Goal: Task Accomplishment & Management: Use online tool/utility

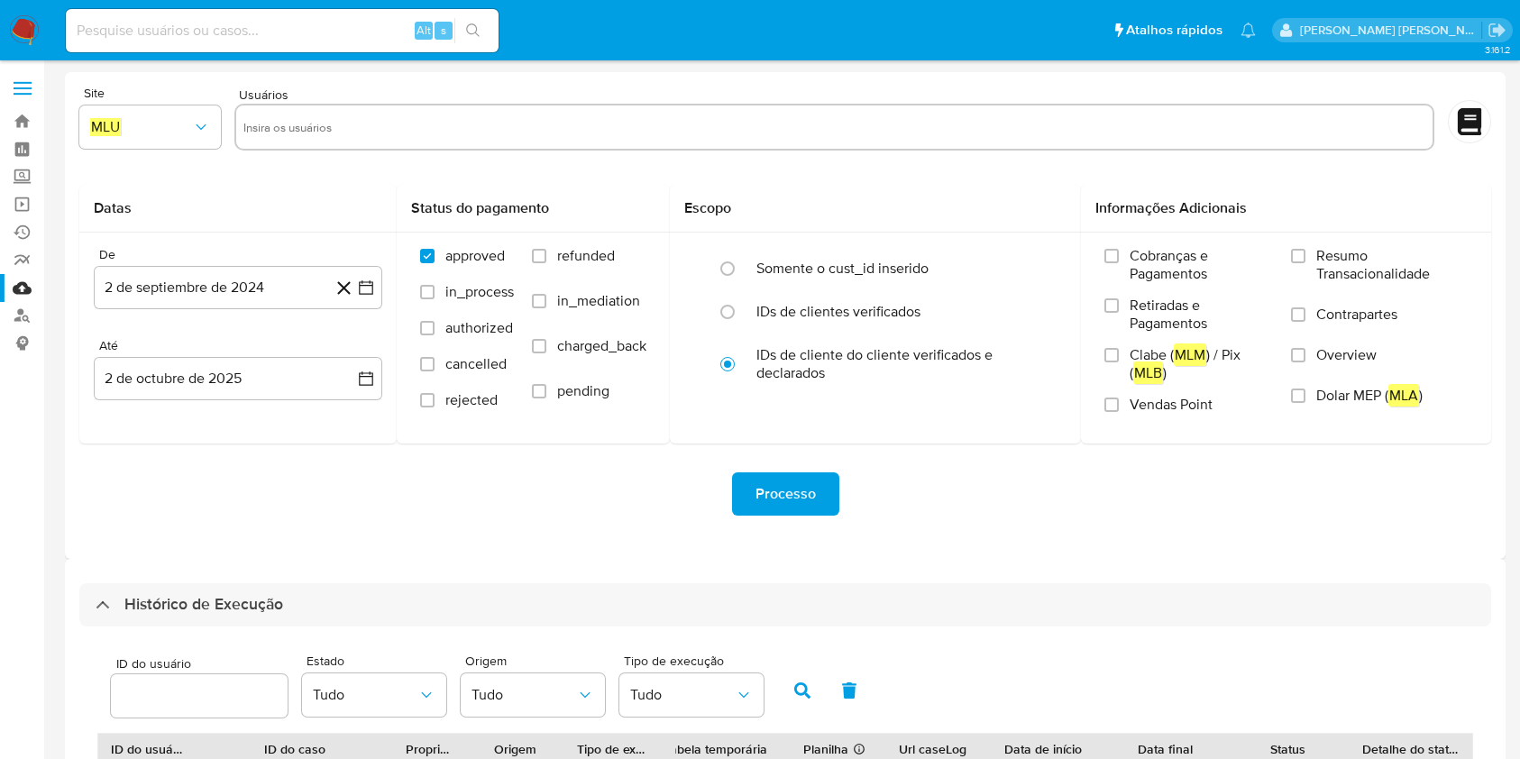
select select "10"
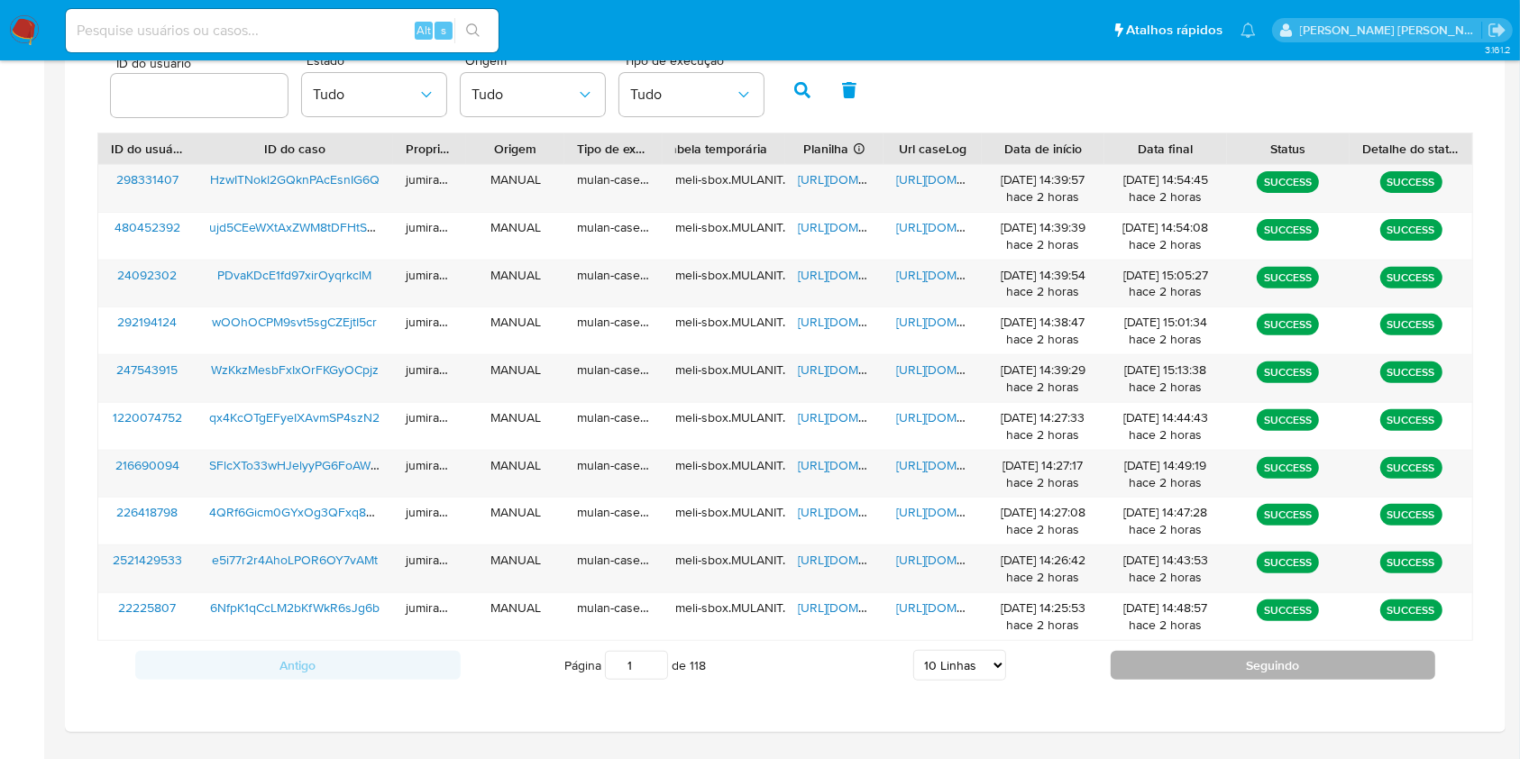
click at [1269, 656] on button "Seguindo" at bounding box center [1274, 665] width 326 height 29
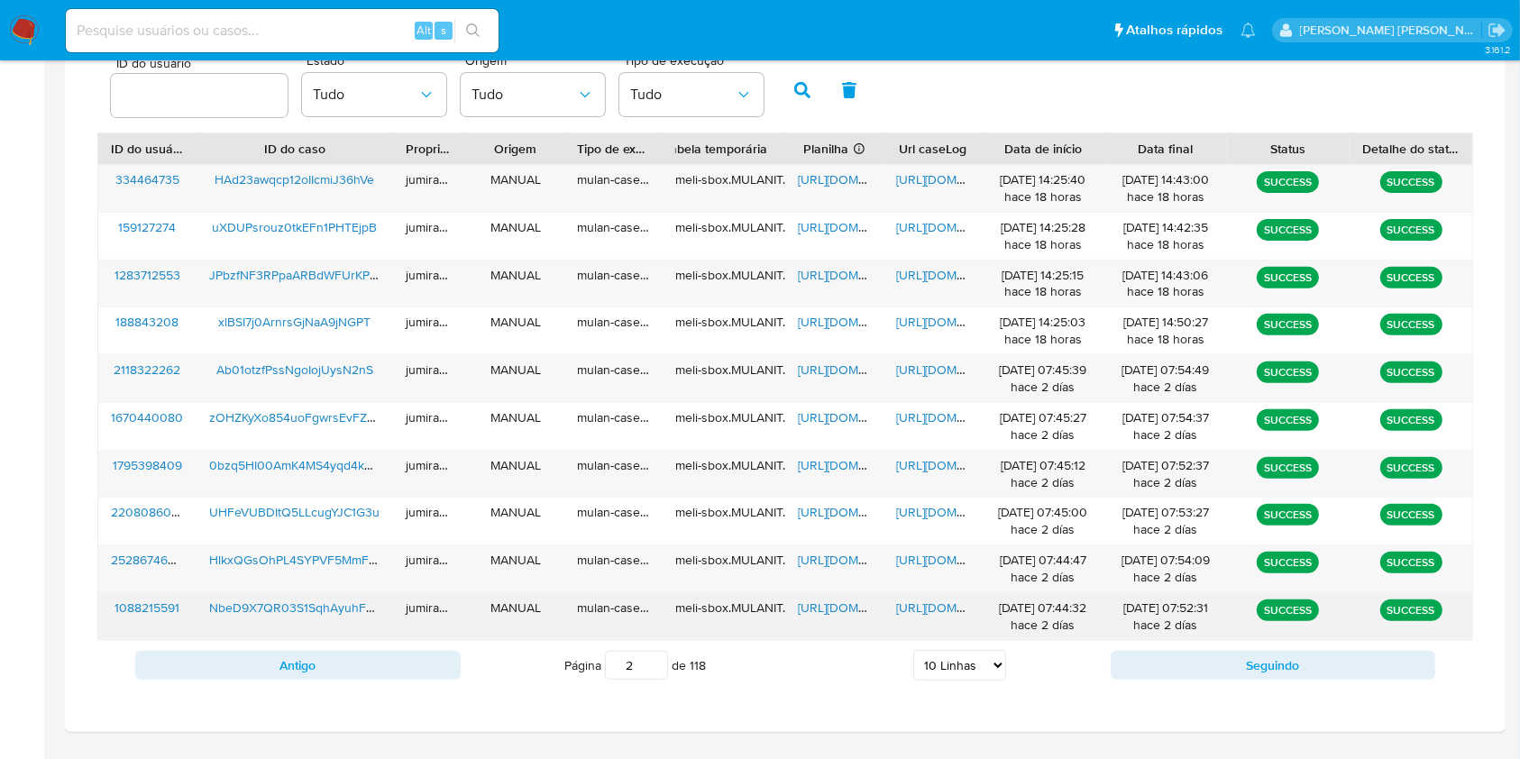
click at [397, 633] on div "jumiranda" at bounding box center [430, 616] width 74 height 47
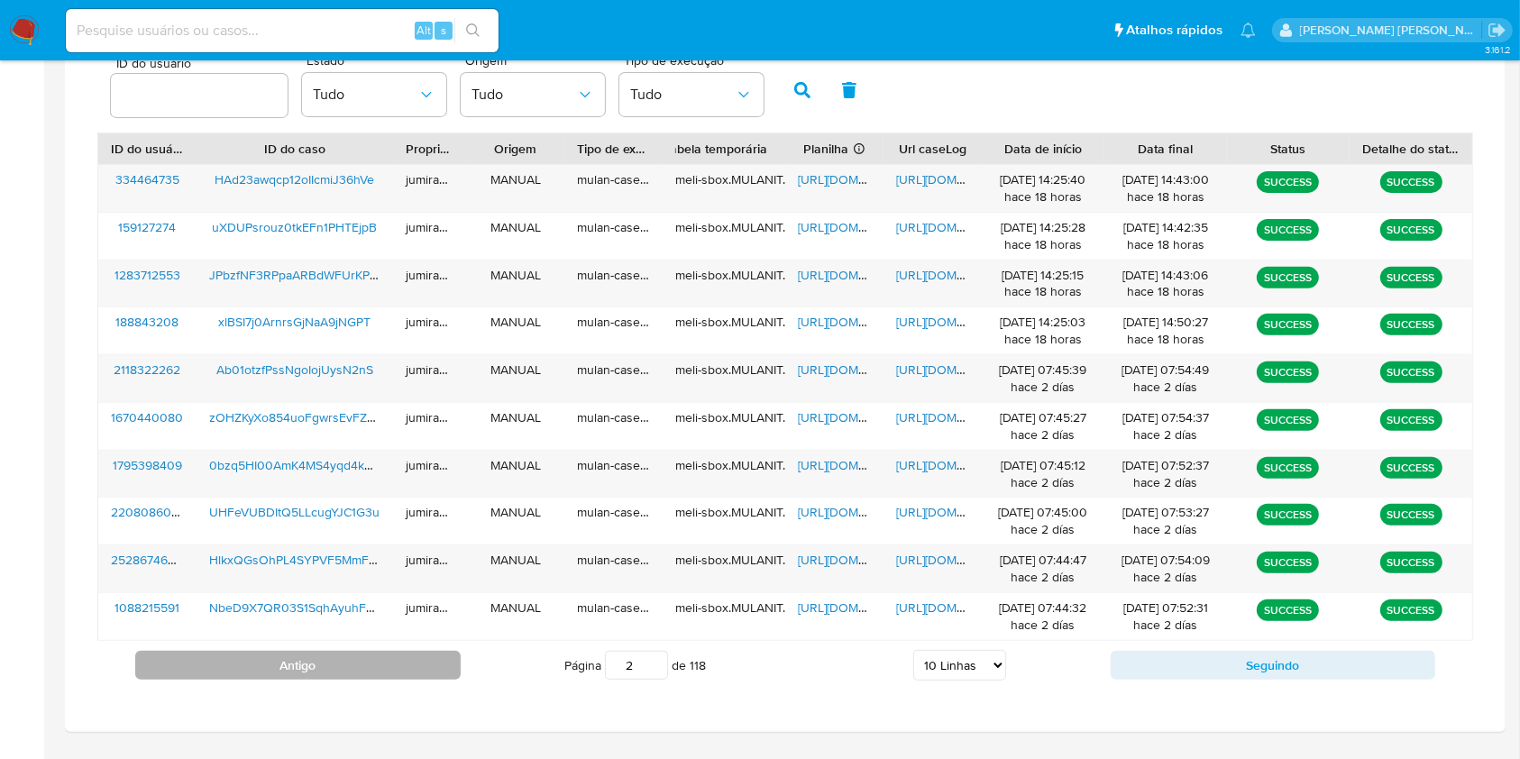
click at [409, 663] on button "Antigo" at bounding box center [298, 665] width 326 height 29
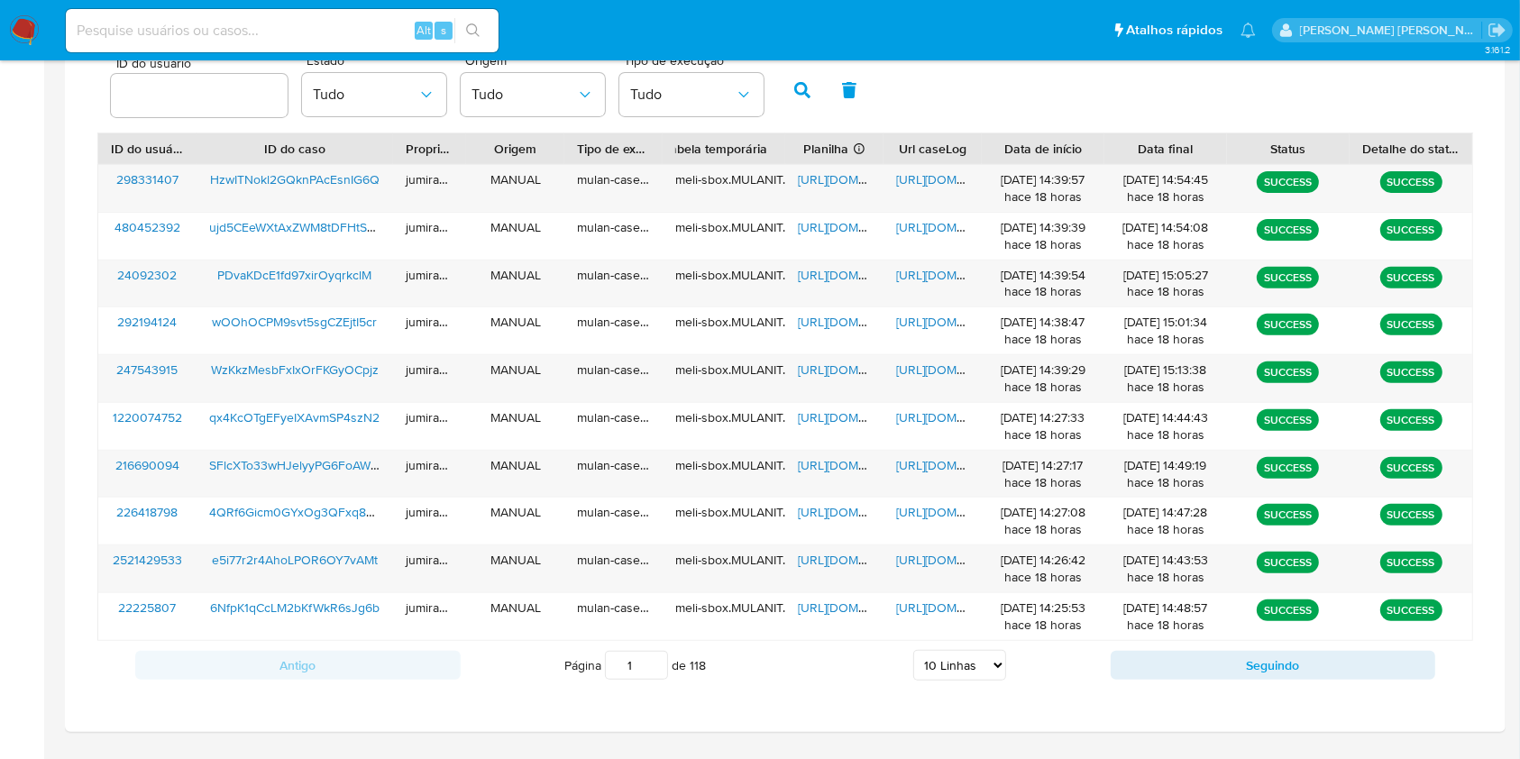
click at [1279, 683] on div "Antigo Página 1 de 118 5 Linhas 10 Linhas 20 Linhas 25 Linhas 50 Linhas 100 Lin…" at bounding box center [785, 665] width 1376 height 49
click at [1289, 667] on button "Seguindo" at bounding box center [1274, 665] width 326 height 29
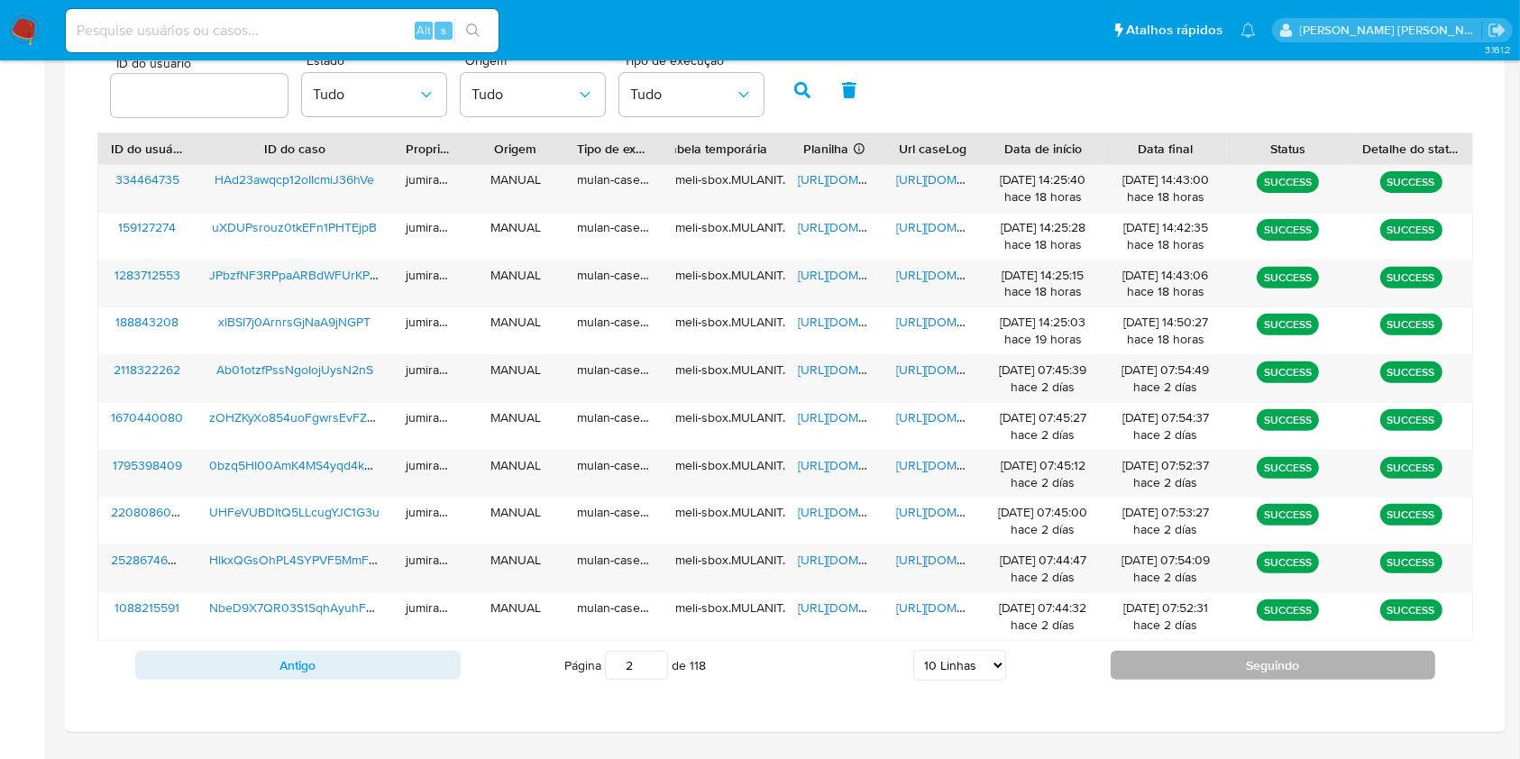
click at [1155, 667] on button "Seguindo" at bounding box center [1274, 665] width 326 height 29
click at [1171, 658] on button "Seguindo" at bounding box center [1274, 665] width 326 height 29
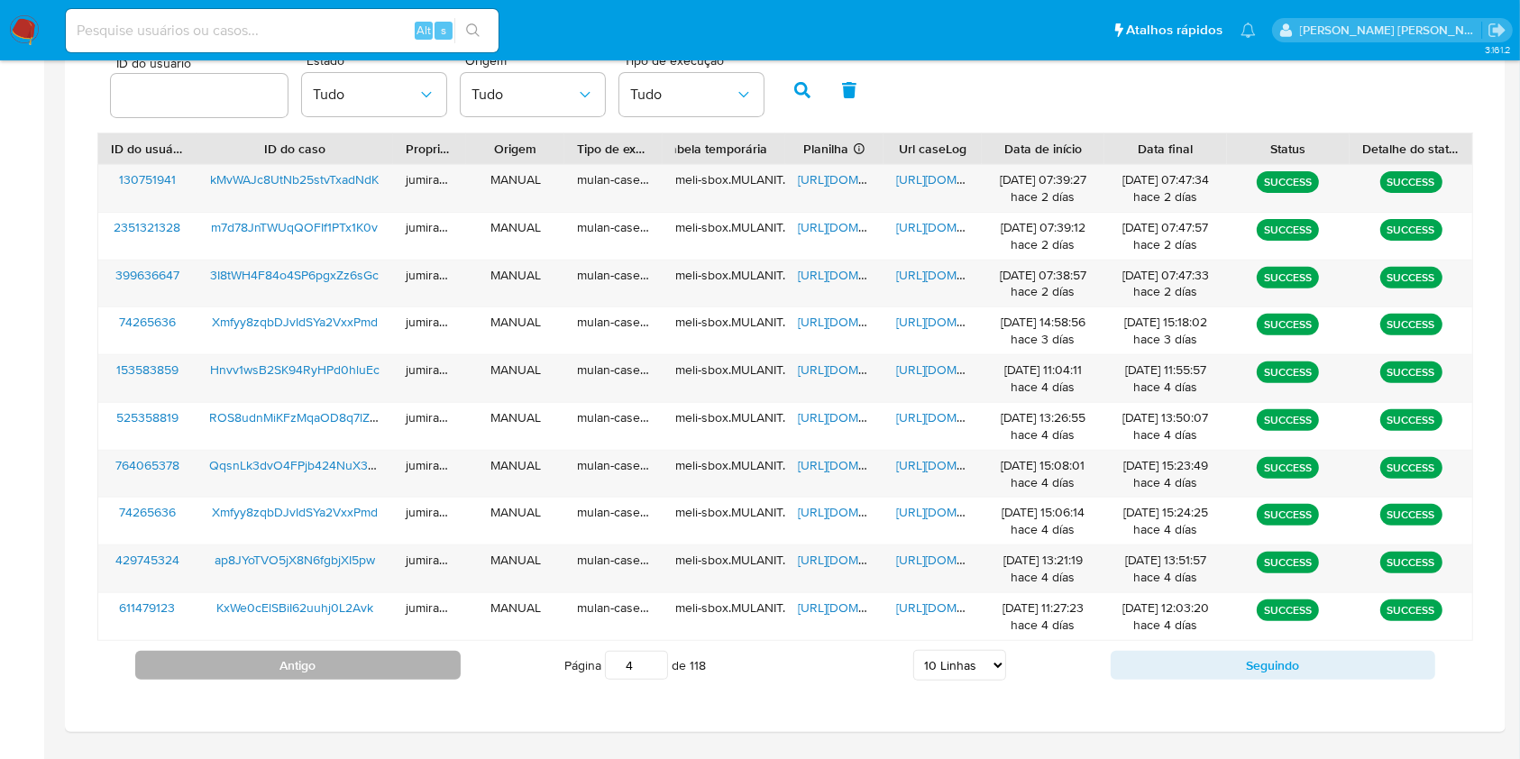
click at [390, 660] on button "Antigo" at bounding box center [298, 665] width 326 height 29
click at [390, 667] on button "Antigo" at bounding box center [298, 665] width 326 height 29
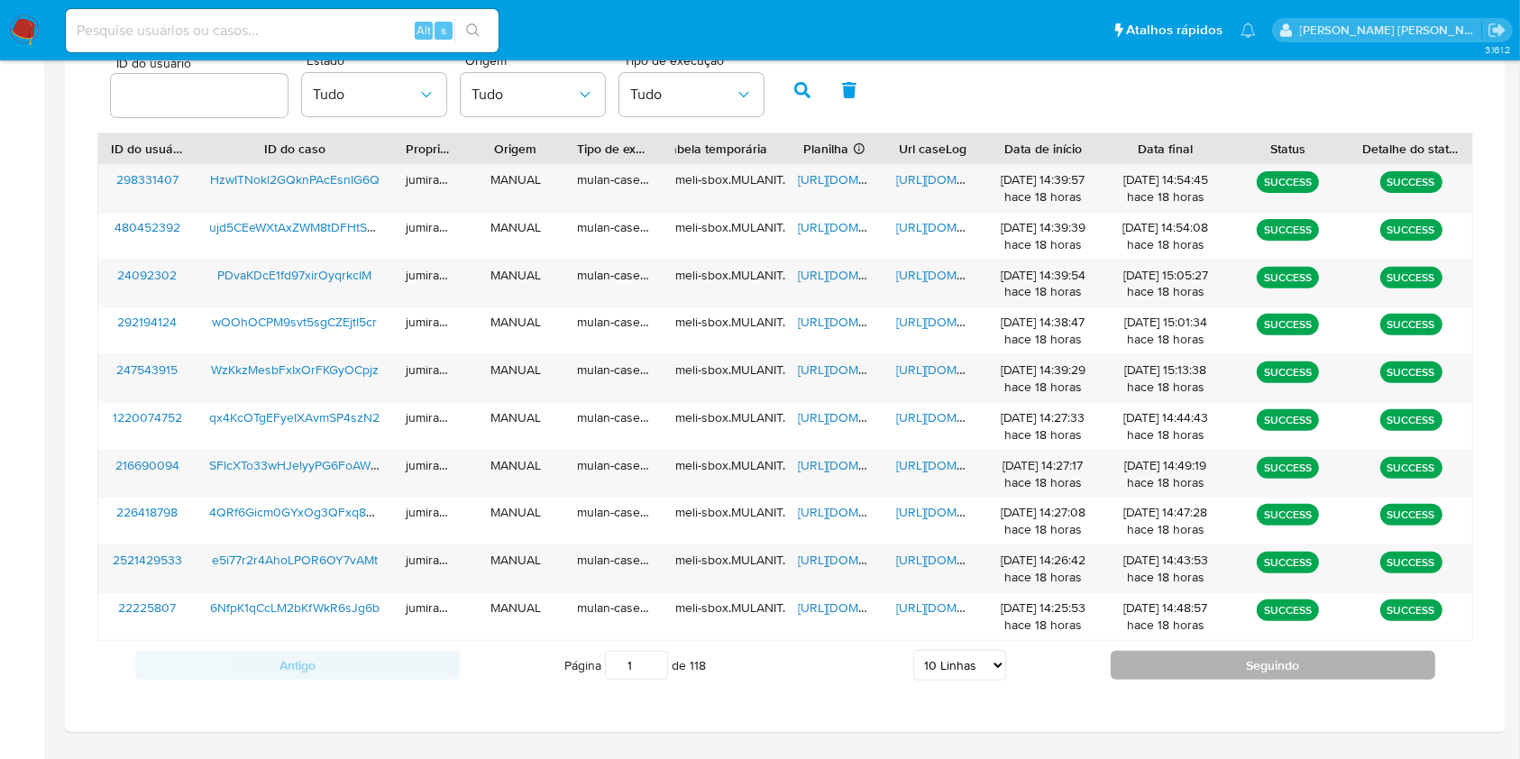
click at [1275, 663] on button "Seguindo" at bounding box center [1274, 665] width 326 height 29
click at [1262, 666] on button "Seguindo" at bounding box center [1274, 665] width 326 height 29
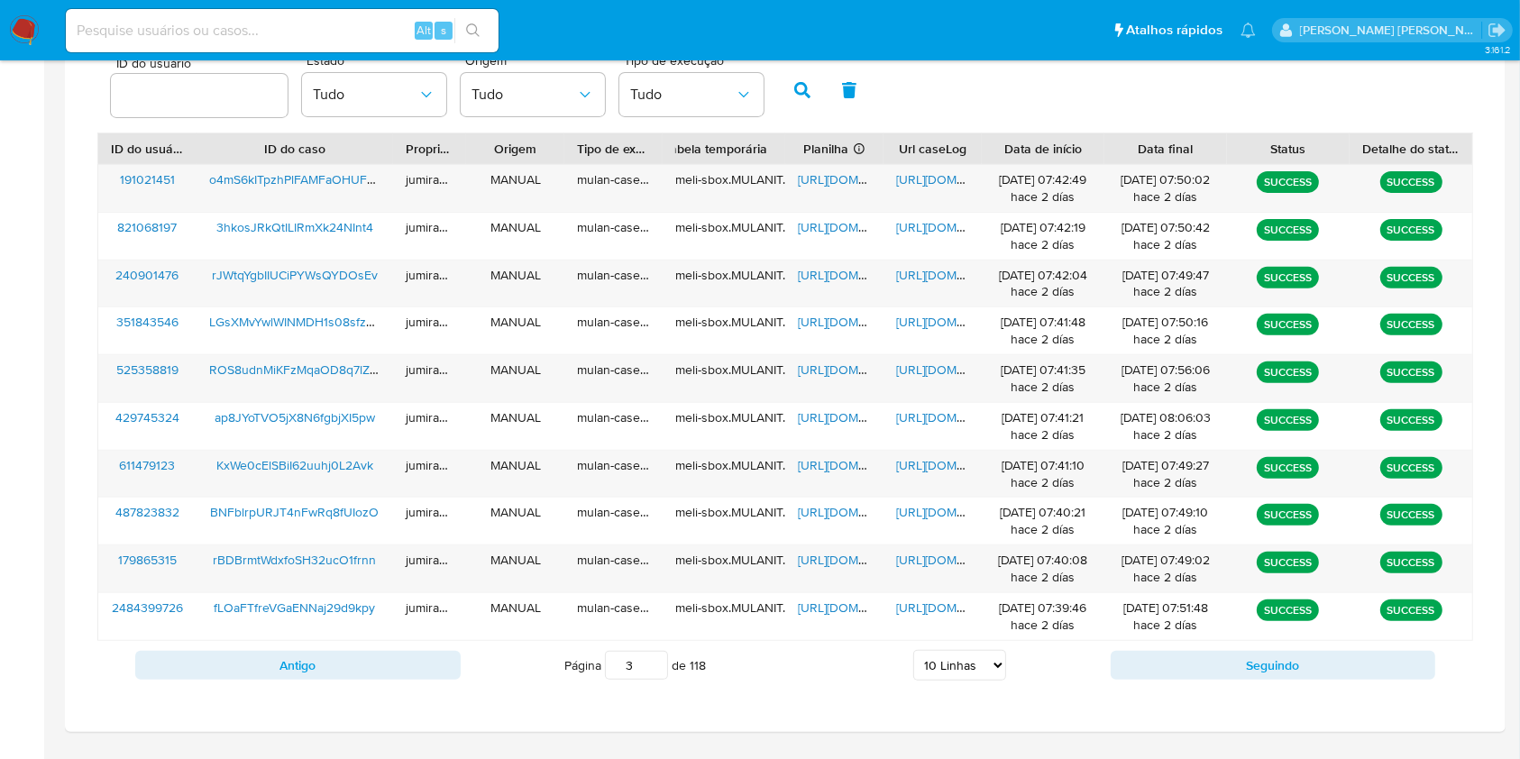
drag, startPoint x: 913, startPoint y: 75, endPoint x: 928, endPoint y: 67, distance: 16.6
click at [915, 74] on div "ID do usuário Estado Tudo Origem Tudo Tipo de execução Tudo" at bounding box center [785, 88] width 1376 height 88
click at [1343, 677] on div "Antigo Página 1 de 118 5 Linhas 10 Linhas 20 Linhas 25 Linhas 50 Linhas 100 Lin…" at bounding box center [785, 665] width 1376 height 49
click at [1335, 663] on button "Seguindo" at bounding box center [1274, 665] width 326 height 29
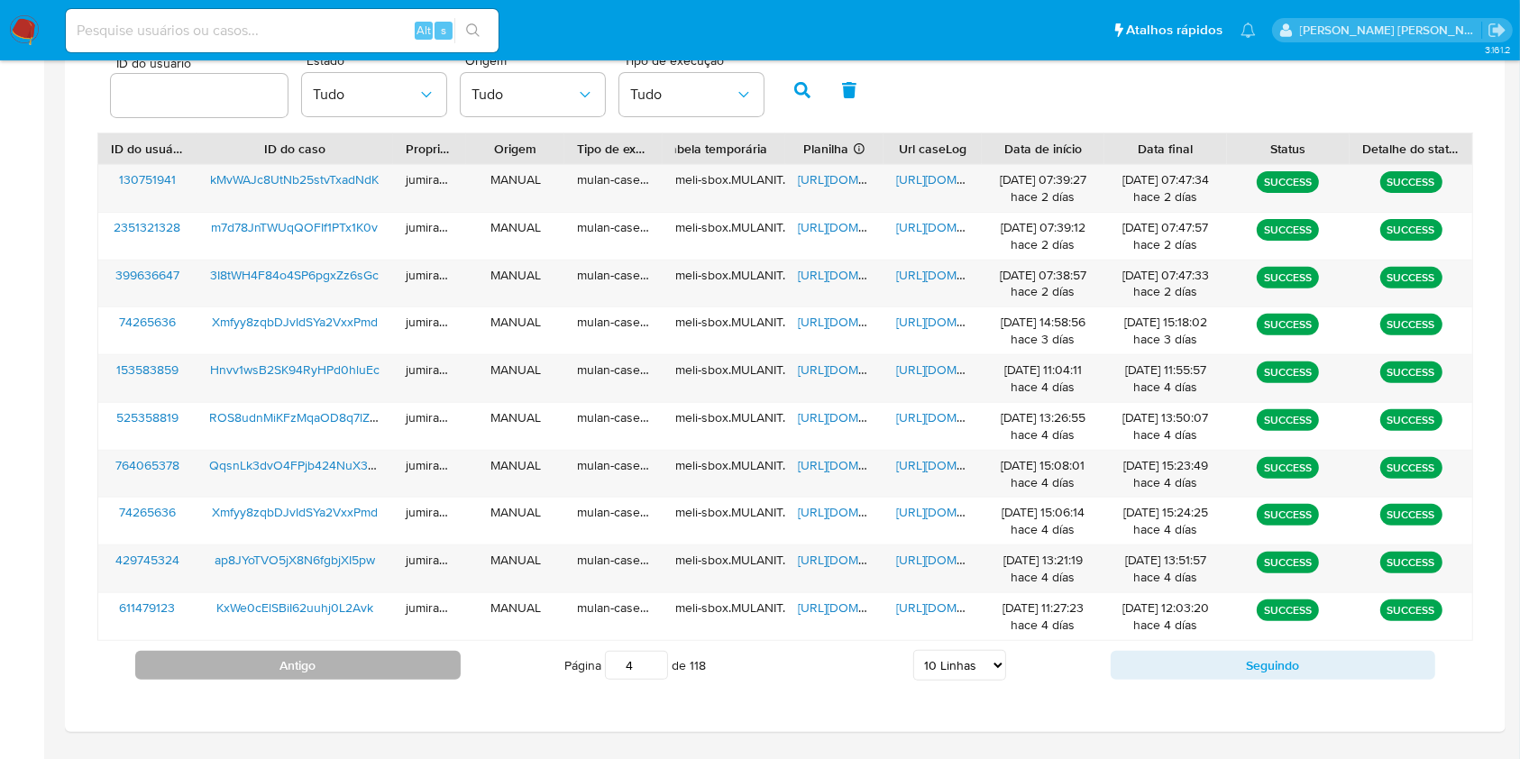
click at [289, 674] on button "Antigo" at bounding box center [298, 665] width 326 height 29
click at [306, 667] on button "Antigo" at bounding box center [298, 665] width 326 height 29
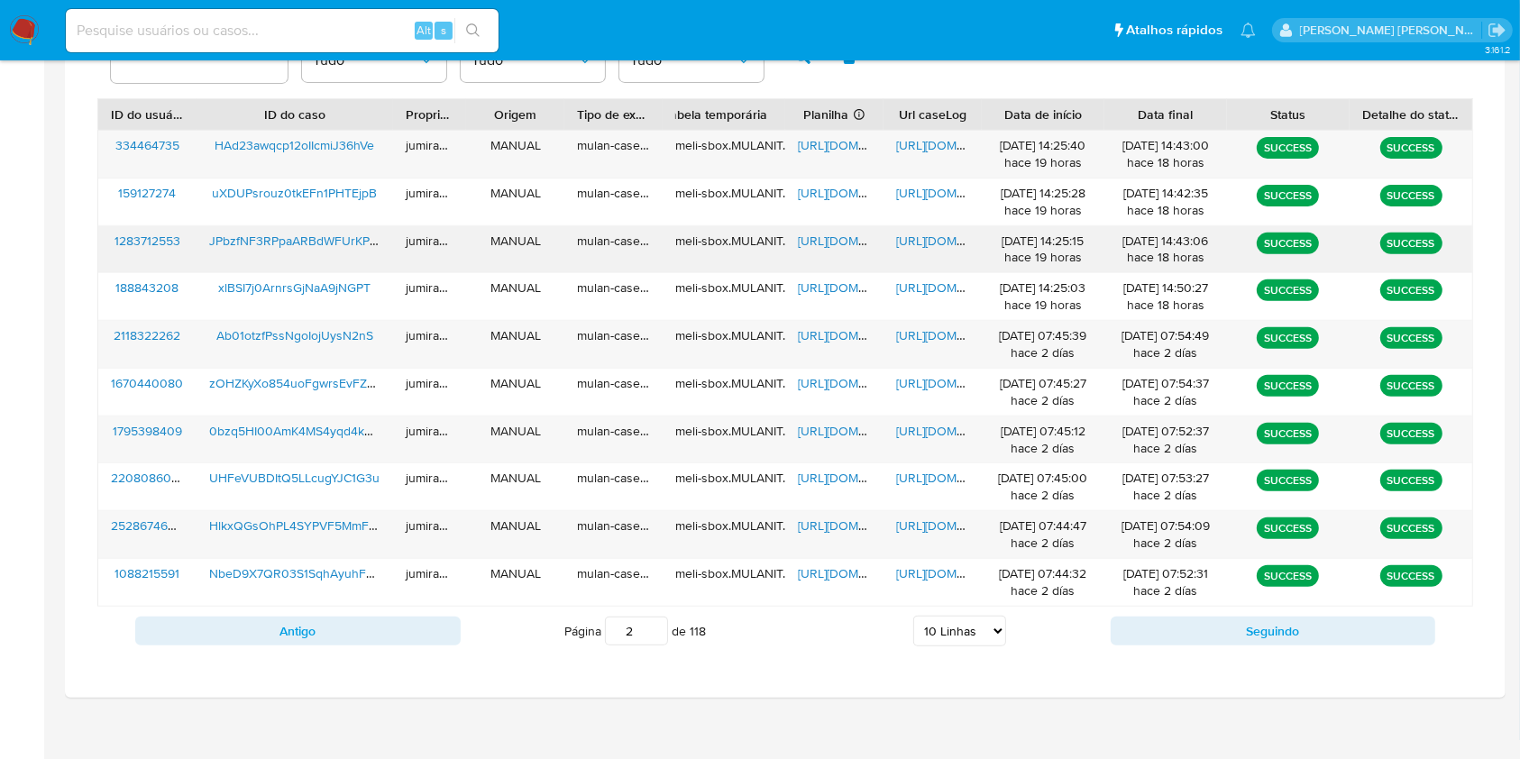
scroll to position [649, 0]
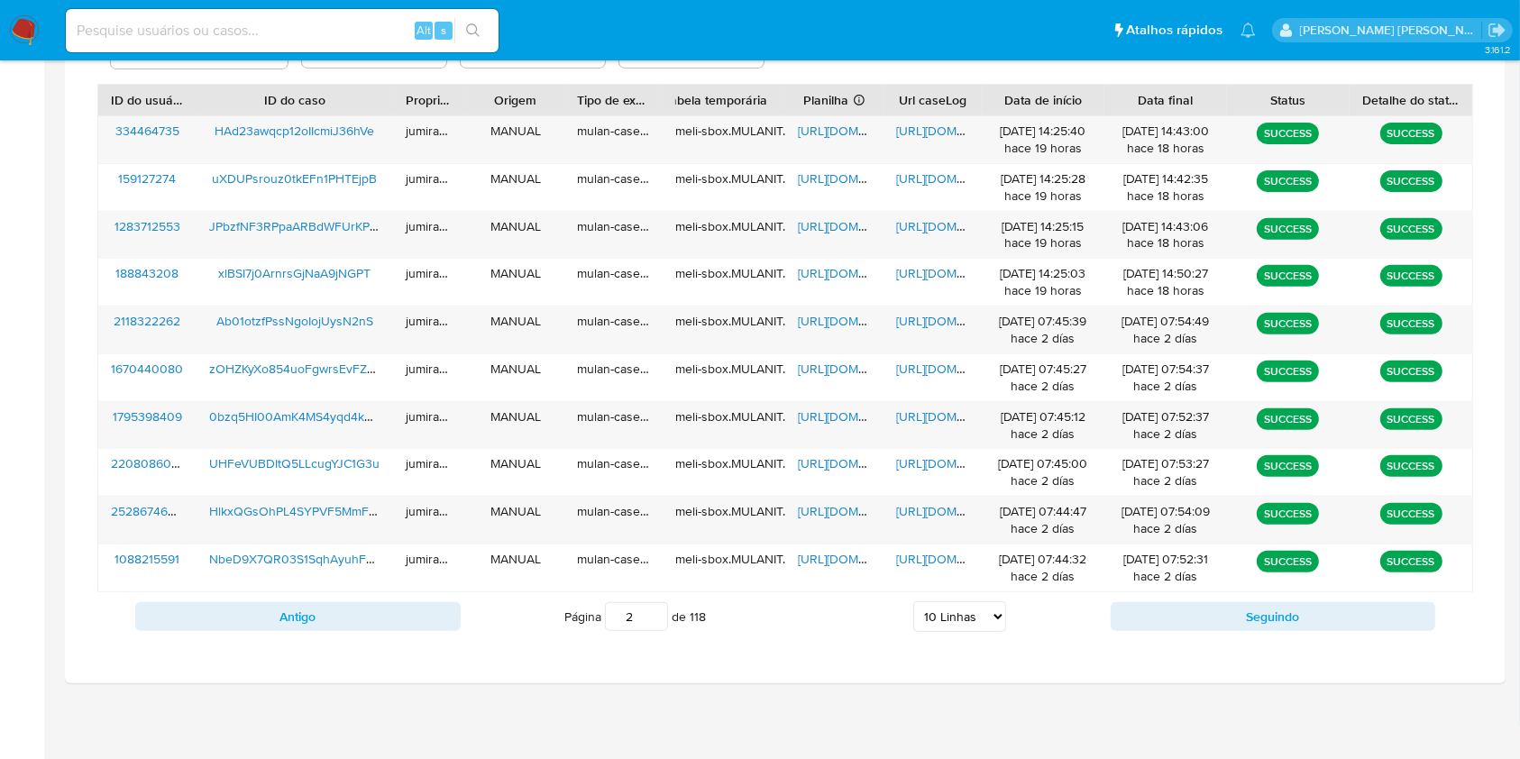
drag, startPoint x: 436, startPoint y: 624, endPoint x: 492, endPoint y: 604, distance: 59.3
click at [438, 620] on button "Antigo" at bounding box center [298, 616] width 326 height 29
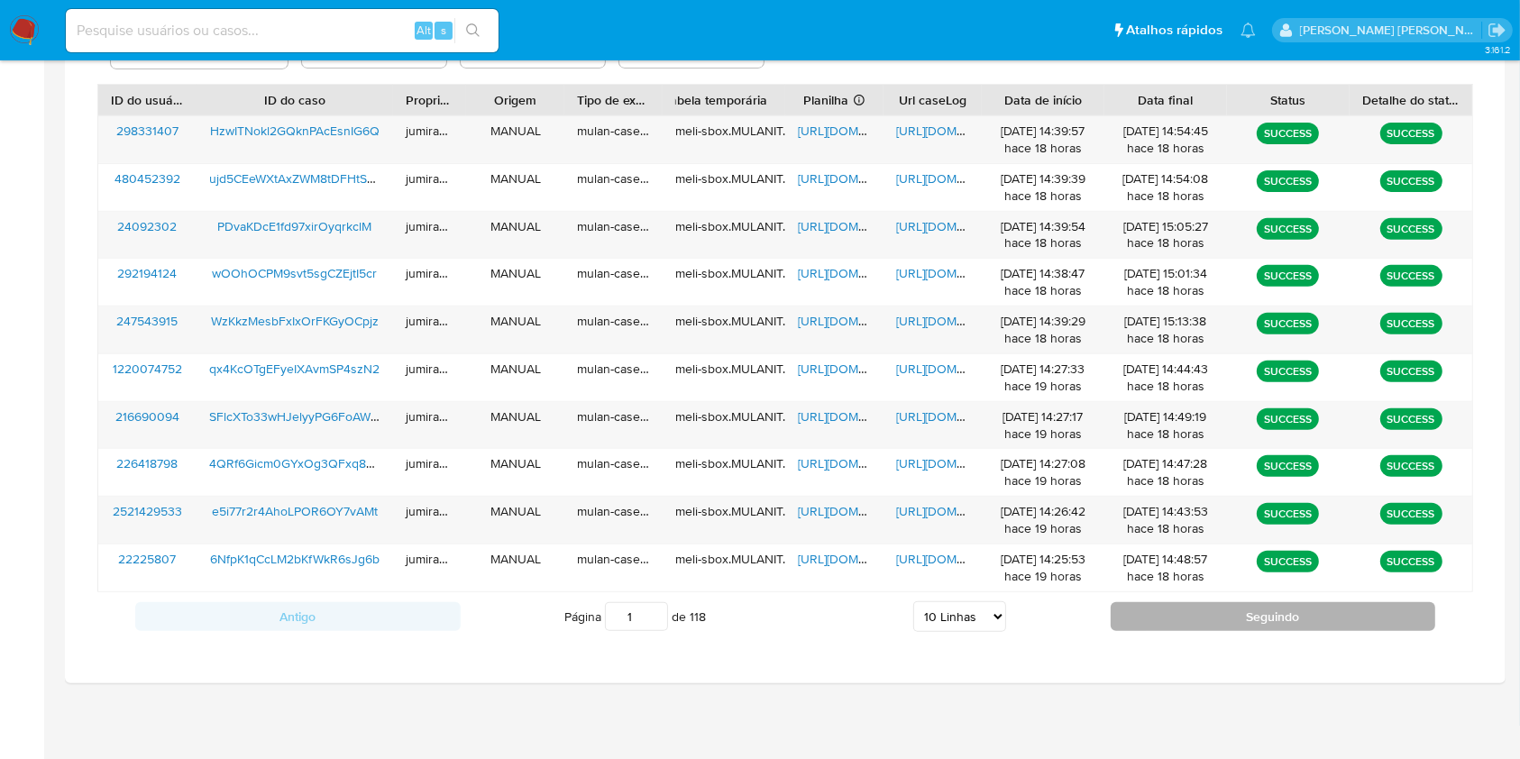
click at [1192, 627] on button "Seguindo" at bounding box center [1274, 616] width 326 height 29
click at [1302, 624] on button "Seguindo" at bounding box center [1274, 616] width 326 height 29
click at [1248, 619] on button "Seguindo" at bounding box center [1274, 616] width 326 height 29
click at [1271, 624] on button "Seguindo" at bounding box center [1274, 616] width 326 height 29
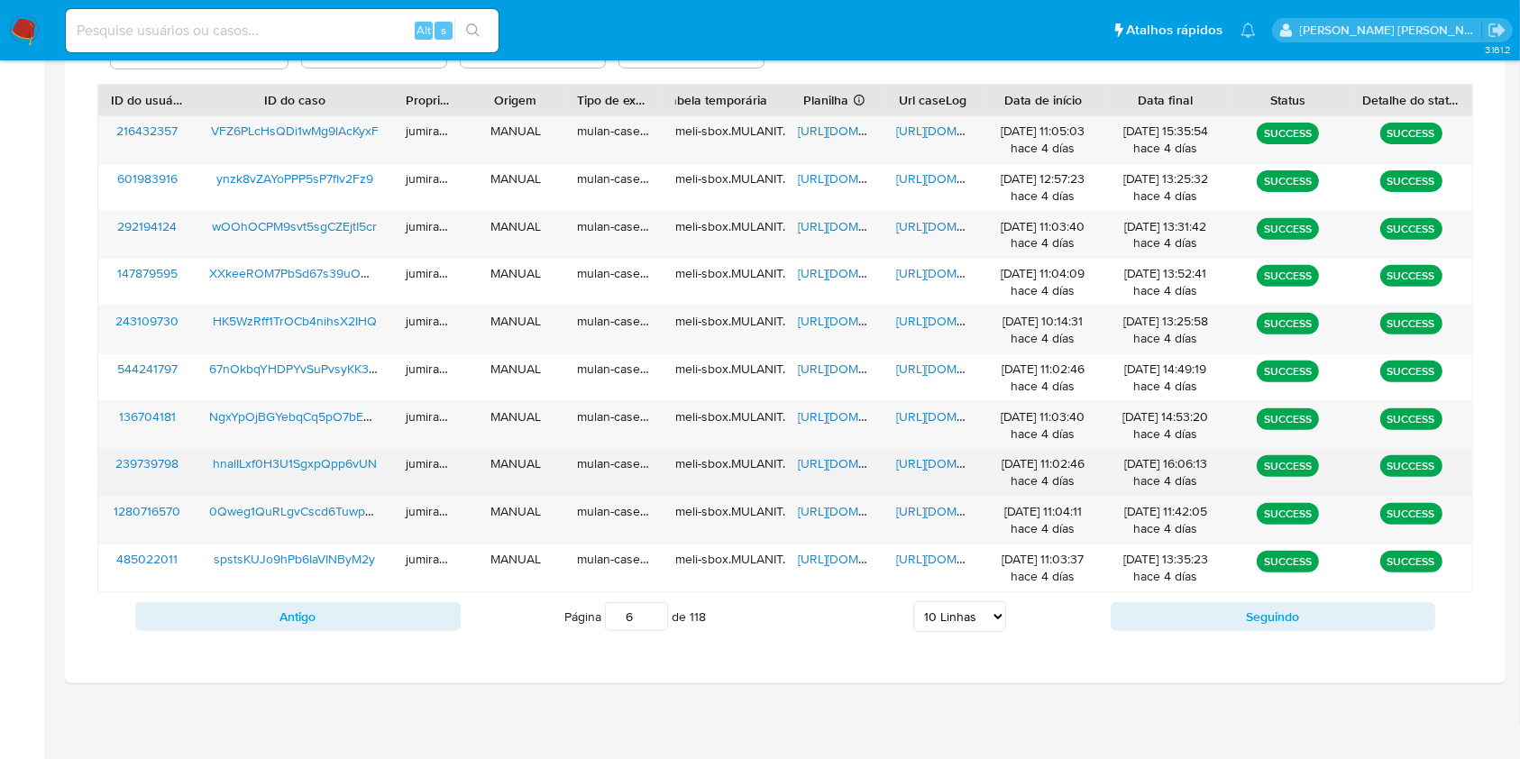
click at [851, 466] on span "https://docs.google.com/spreadsheets/d/1nlnohohR1KntYST098jtJy36V_-ZDUPUlGjCvSQ…" at bounding box center [860, 463] width 124 height 18
click at [941, 469] on span "https://docs.google.com/document/d/1_zkXIiD8PH42PlbYDSyA7WkPesUnq7NMhNfAwZ7T6h8…" at bounding box center [958, 463] width 124 height 18
click at [336, 469] on span "hnalILxf0H3U1SgxpQpp6vUN" at bounding box center [295, 463] width 164 height 18
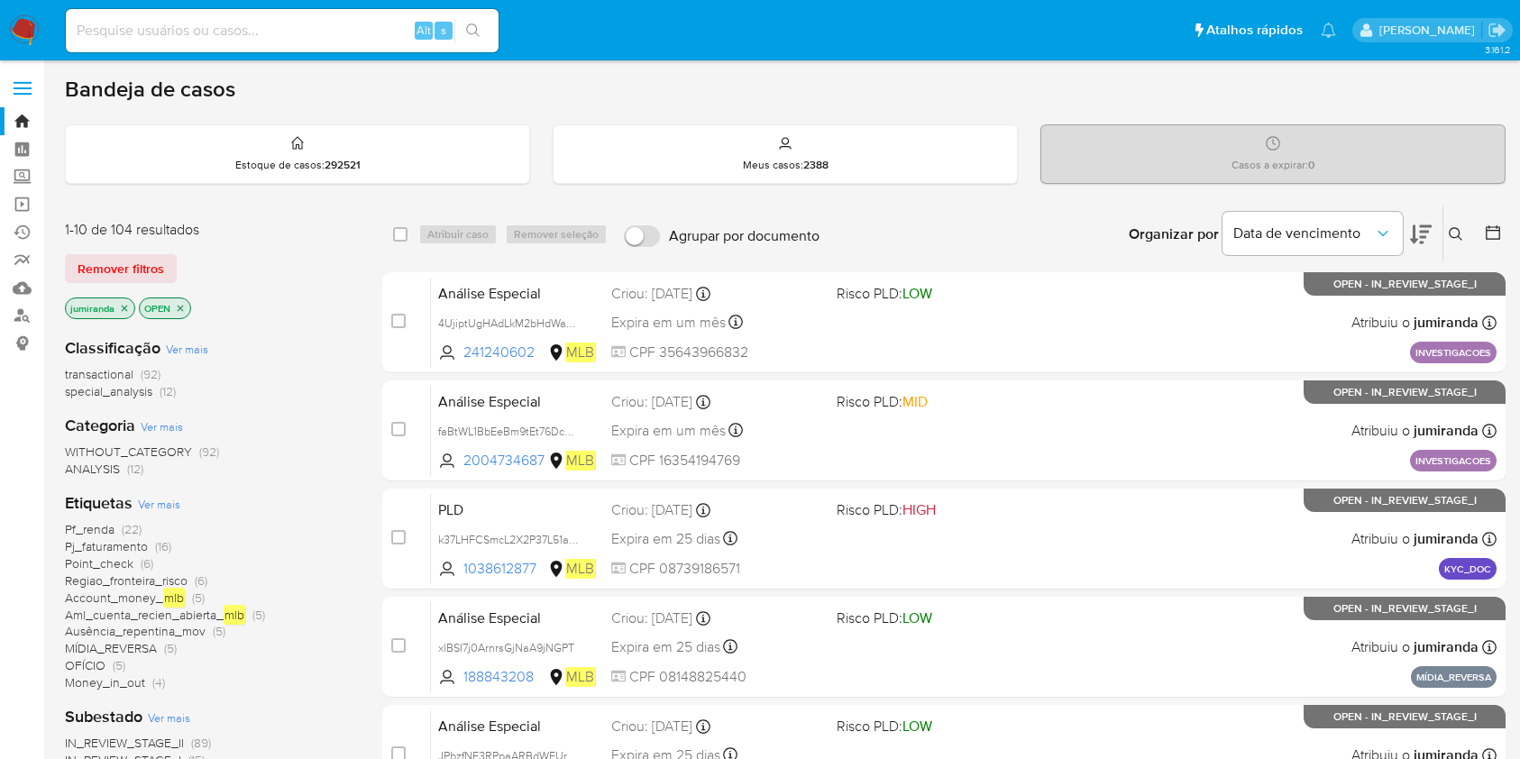
scroll to position [120, 0]
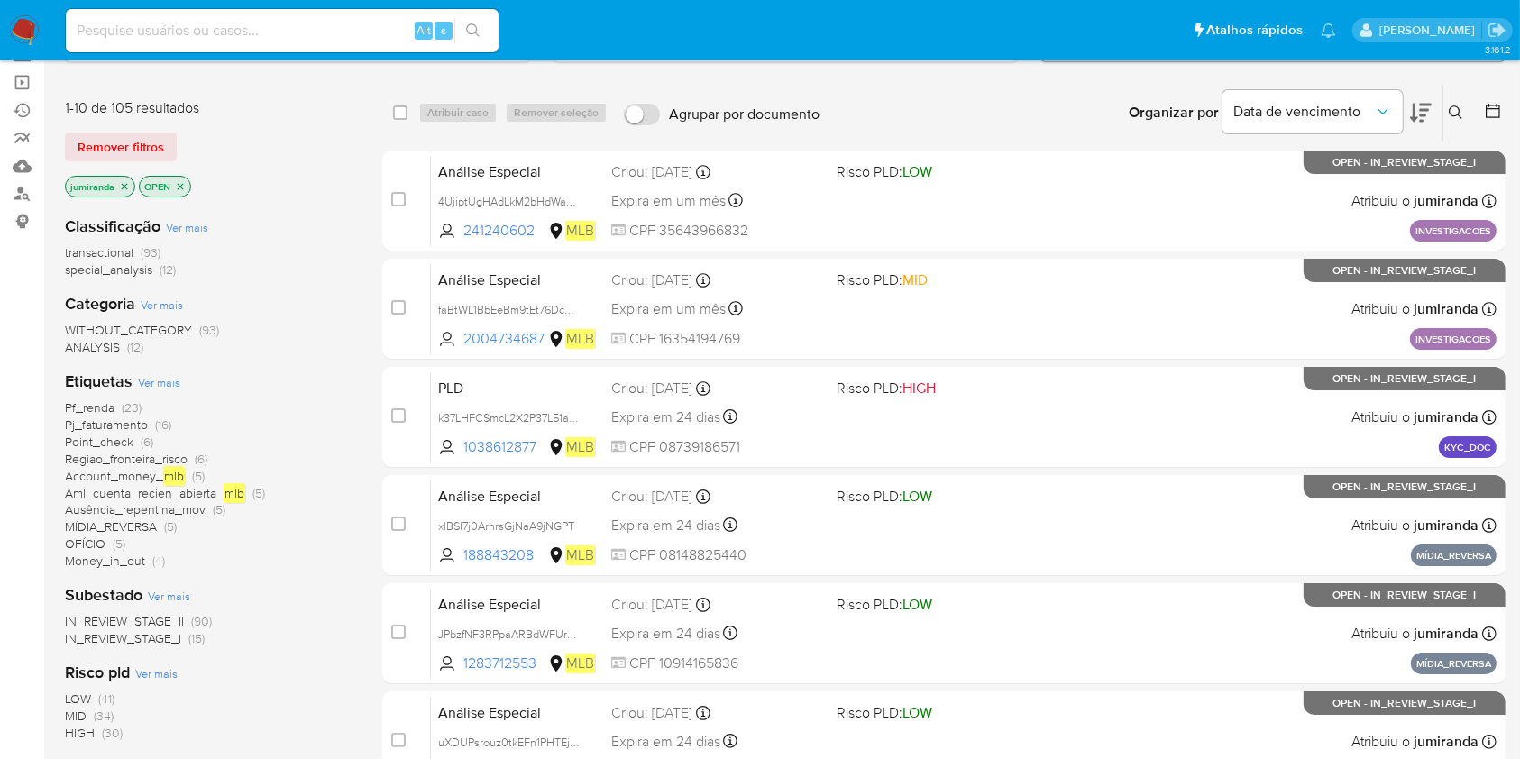
scroll to position [120, 0]
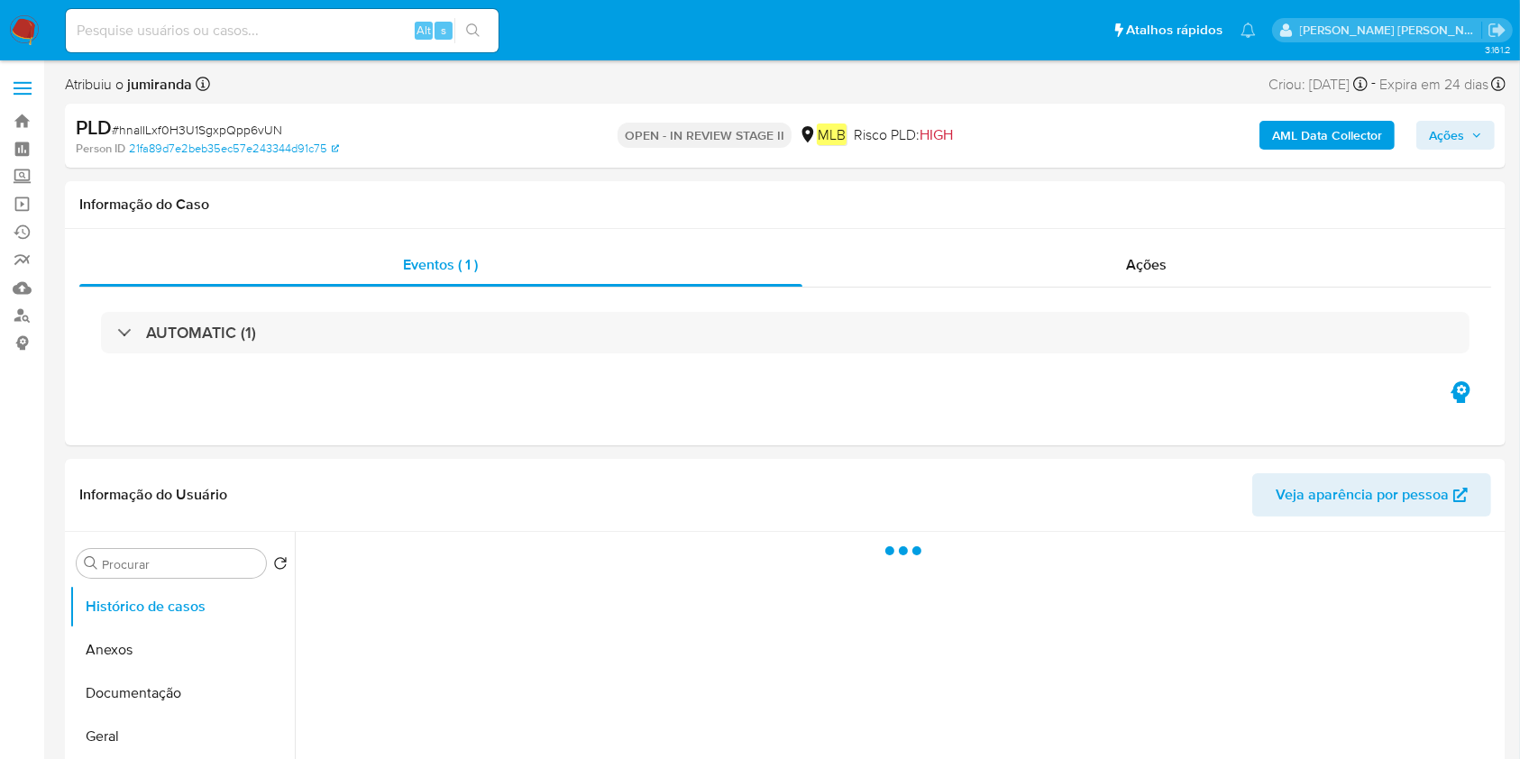
select select "10"
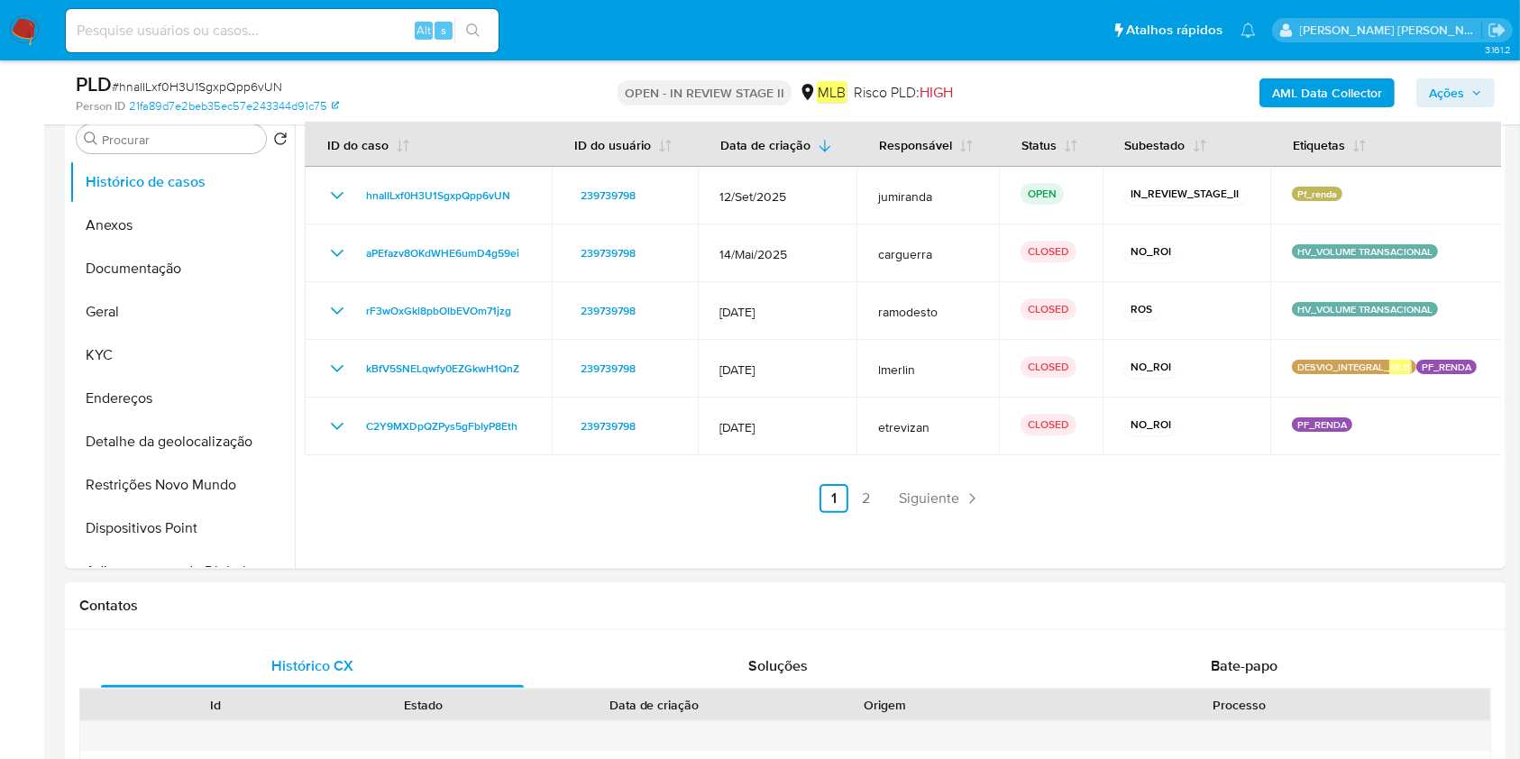
scroll to position [601, 0]
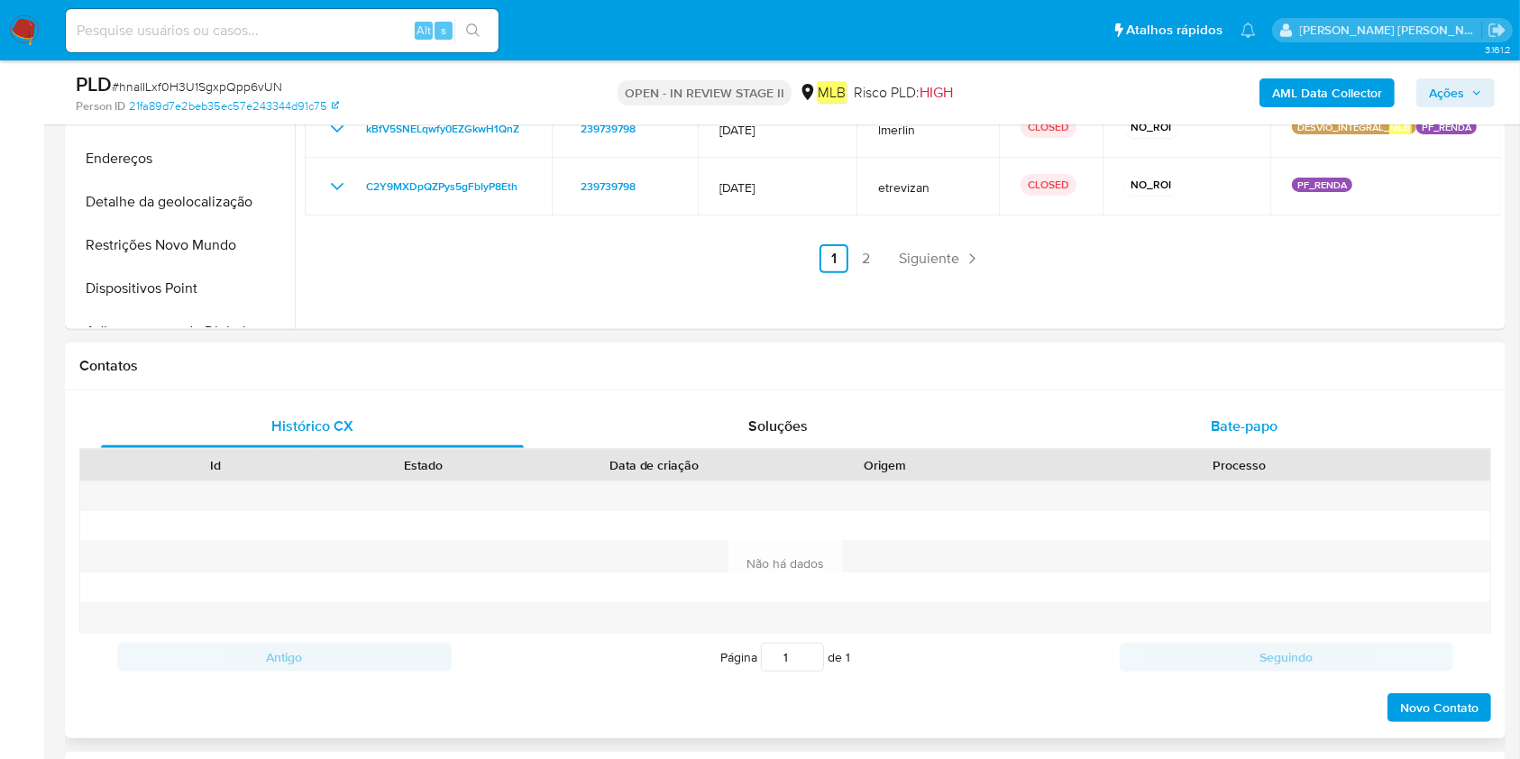
click at [1261, 423] on span "Bate-papo" at bounding box center [1244, 426] width 67 height 21
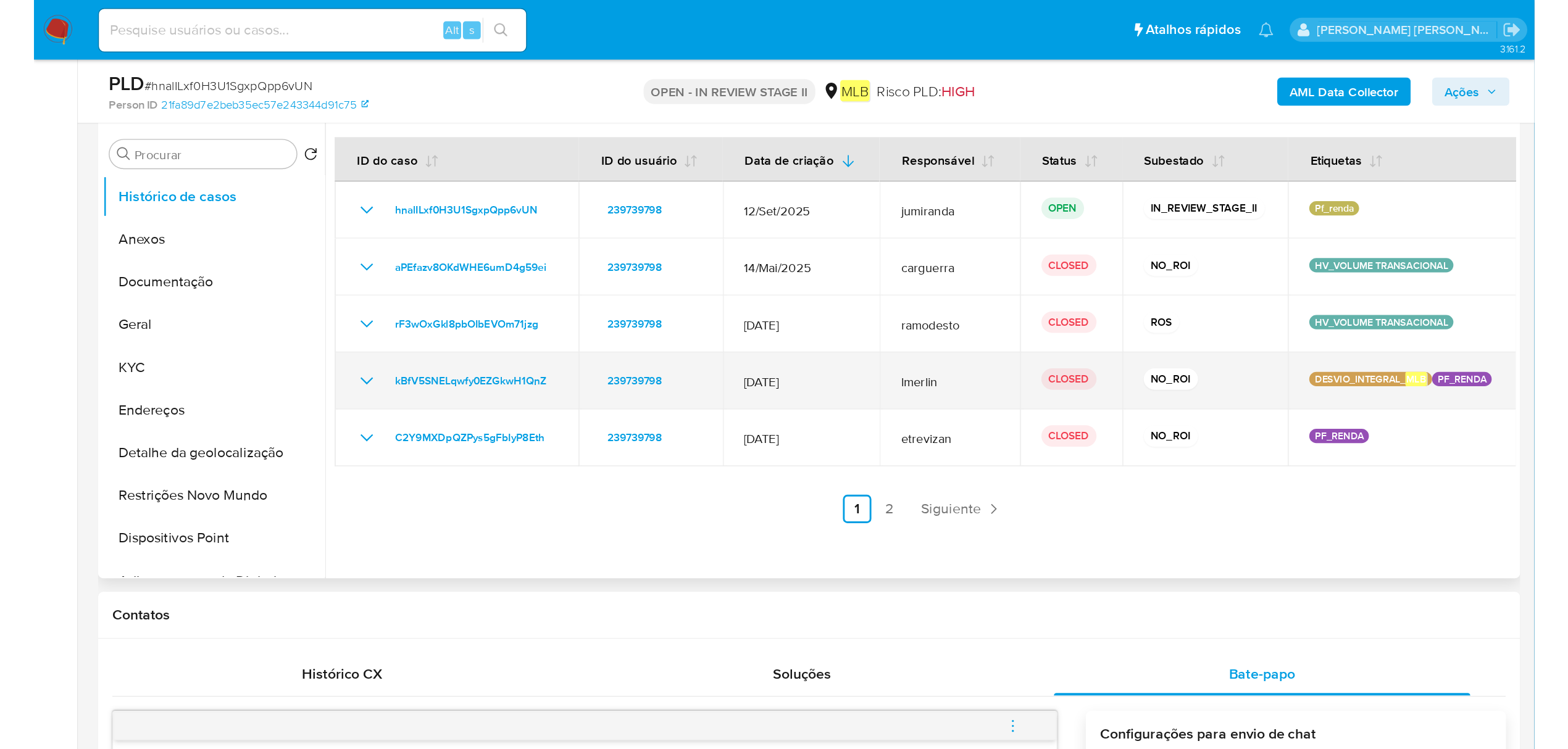
scroll to position [164, 0]
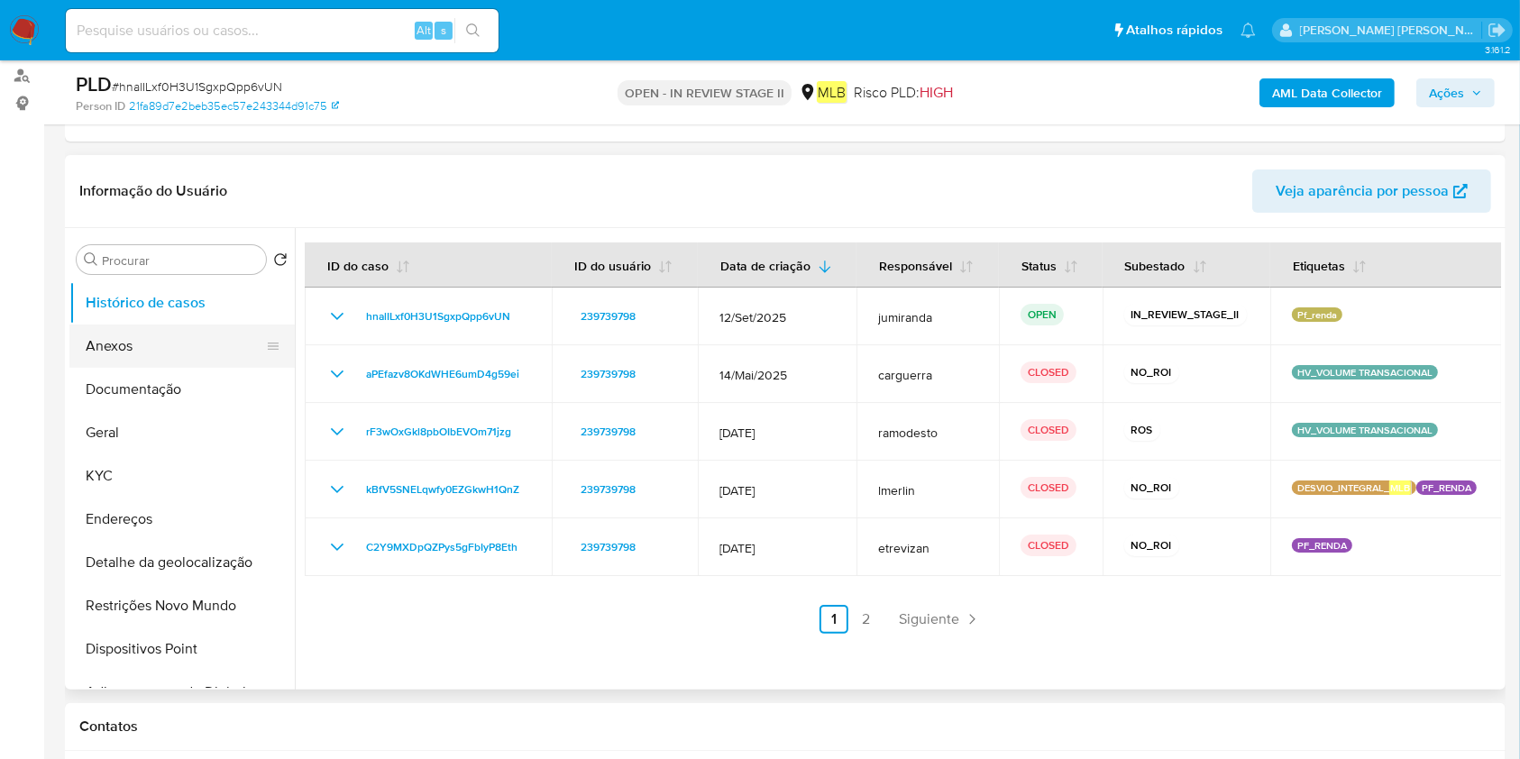
click at [115, 336] on button "Anexos" at bounding box center [174, 346] width 211 height 43
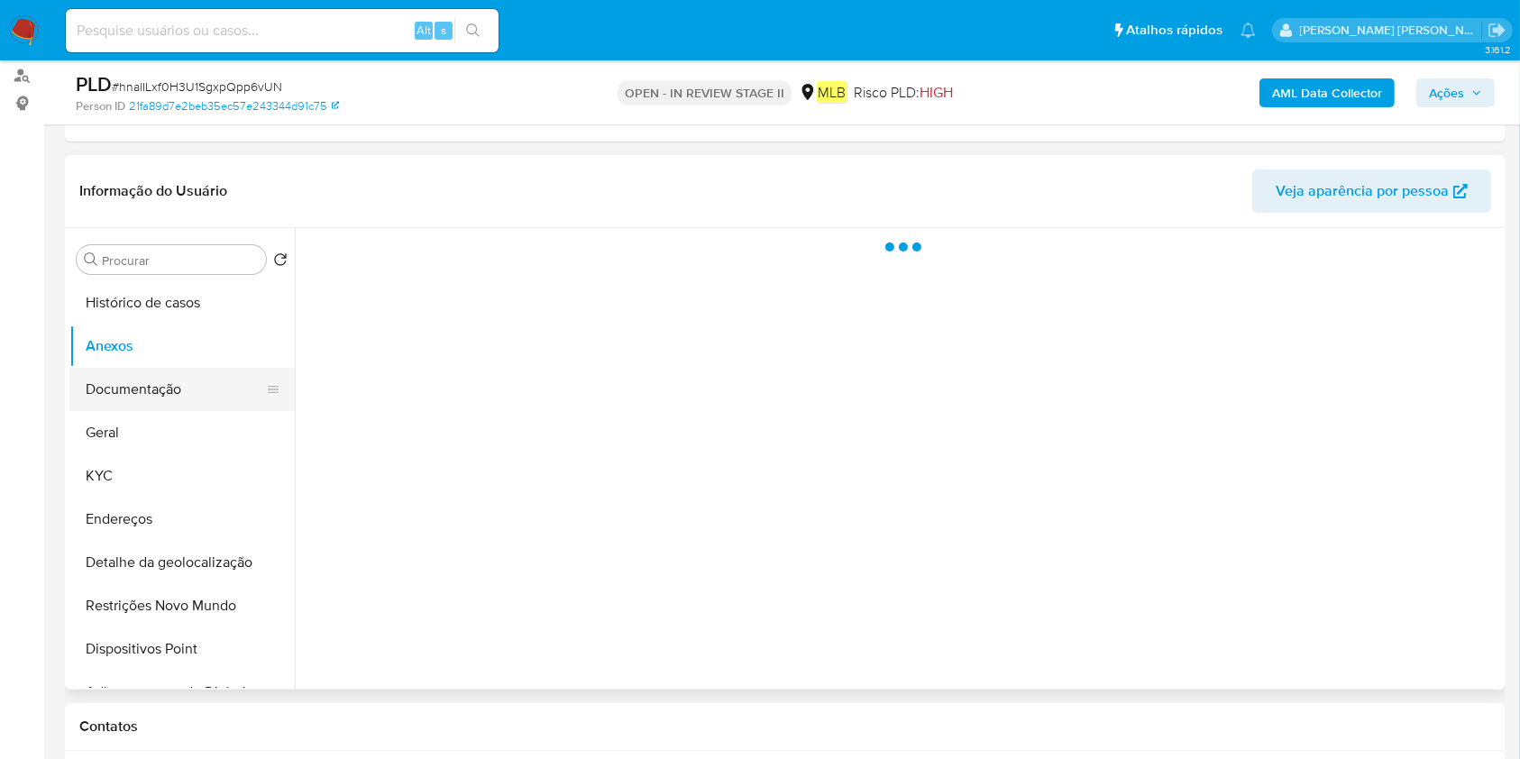
click at [126, 379] on button "Documentação" at bounding box center [174, 389] width 211 height 43
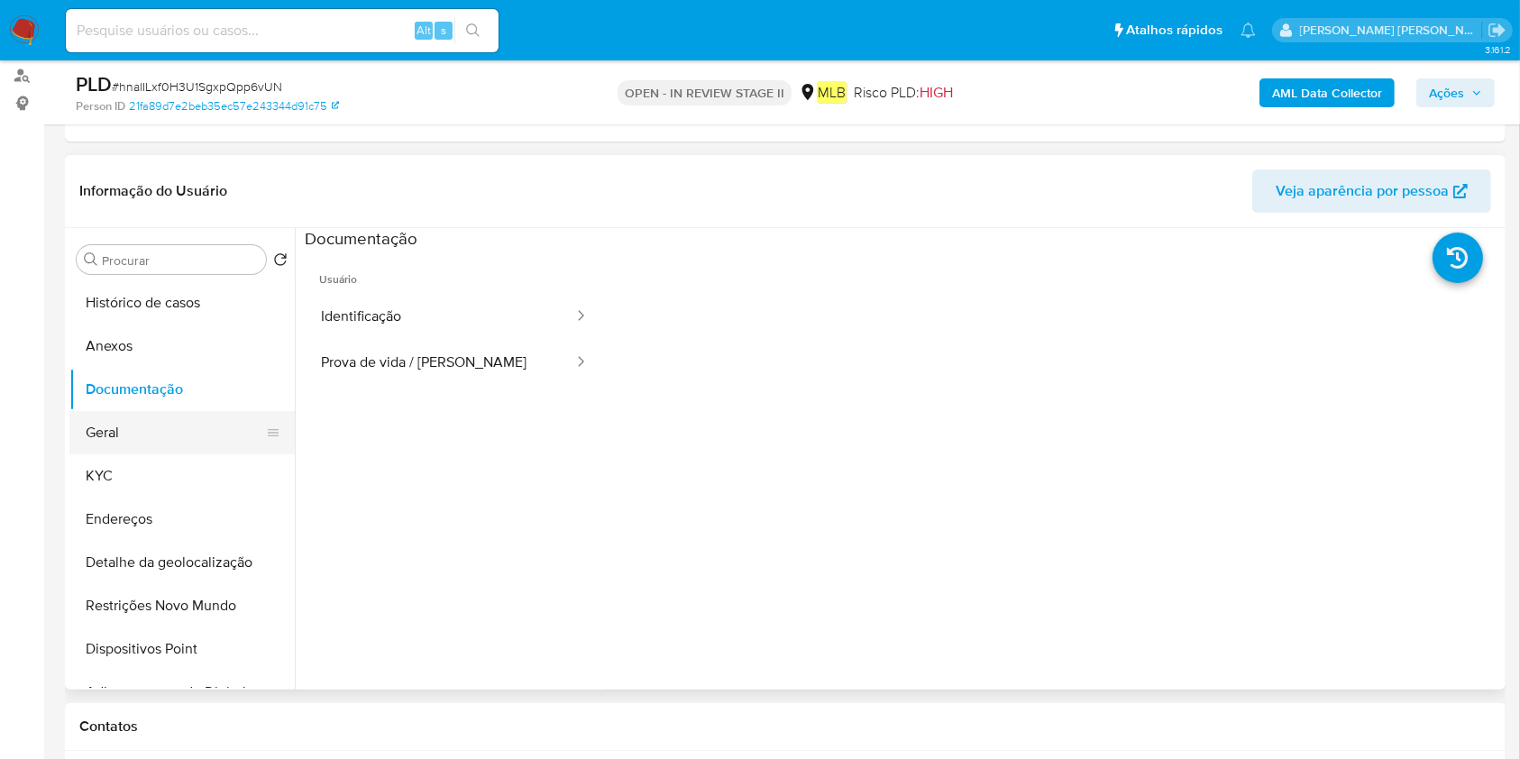
click at [108, 437] on button "Geral" at bounding box center [174, 432] width 211 height 43
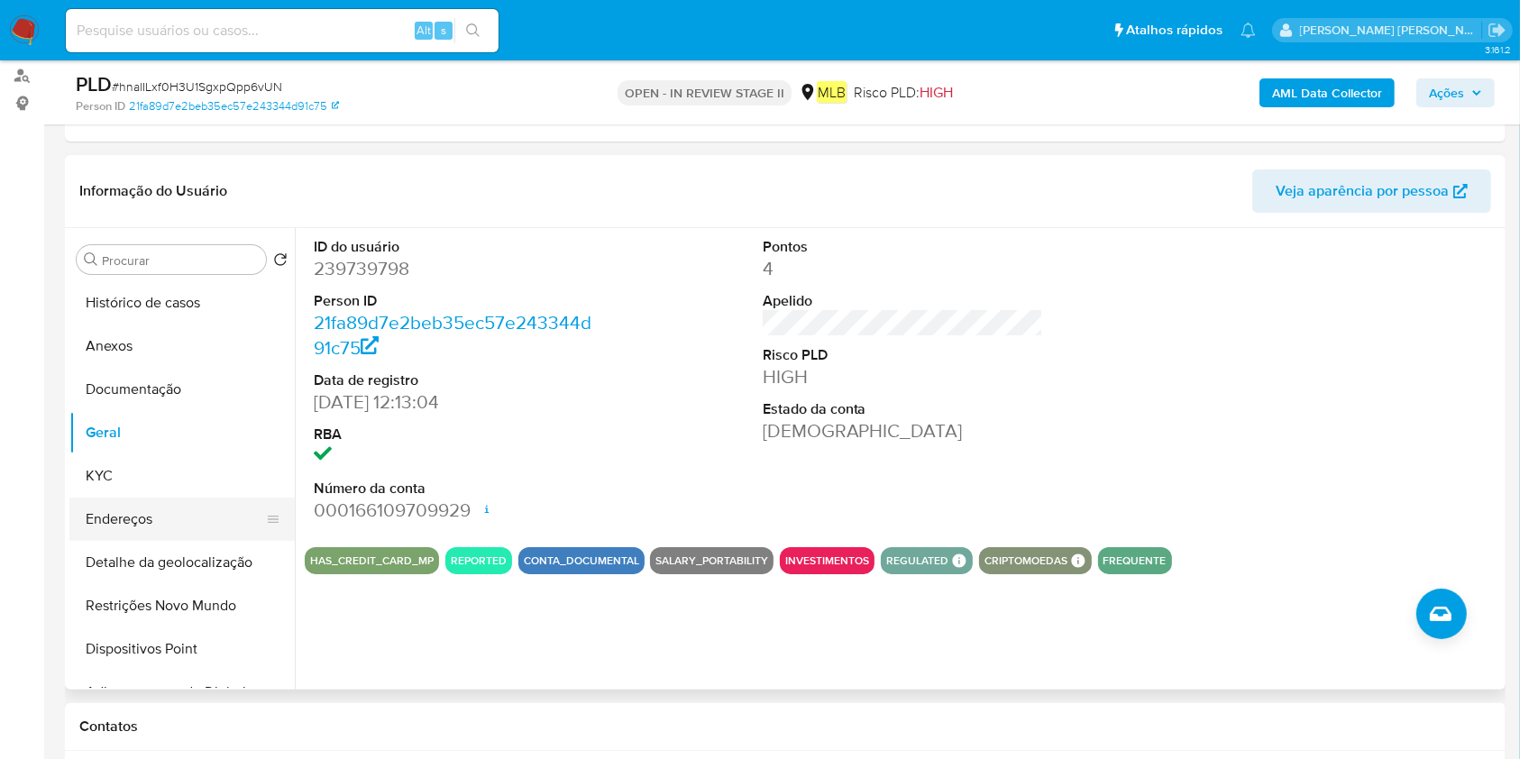
click at [151, 512] on button "Endereços" at bounding box center [174, 519] width 211 height 43
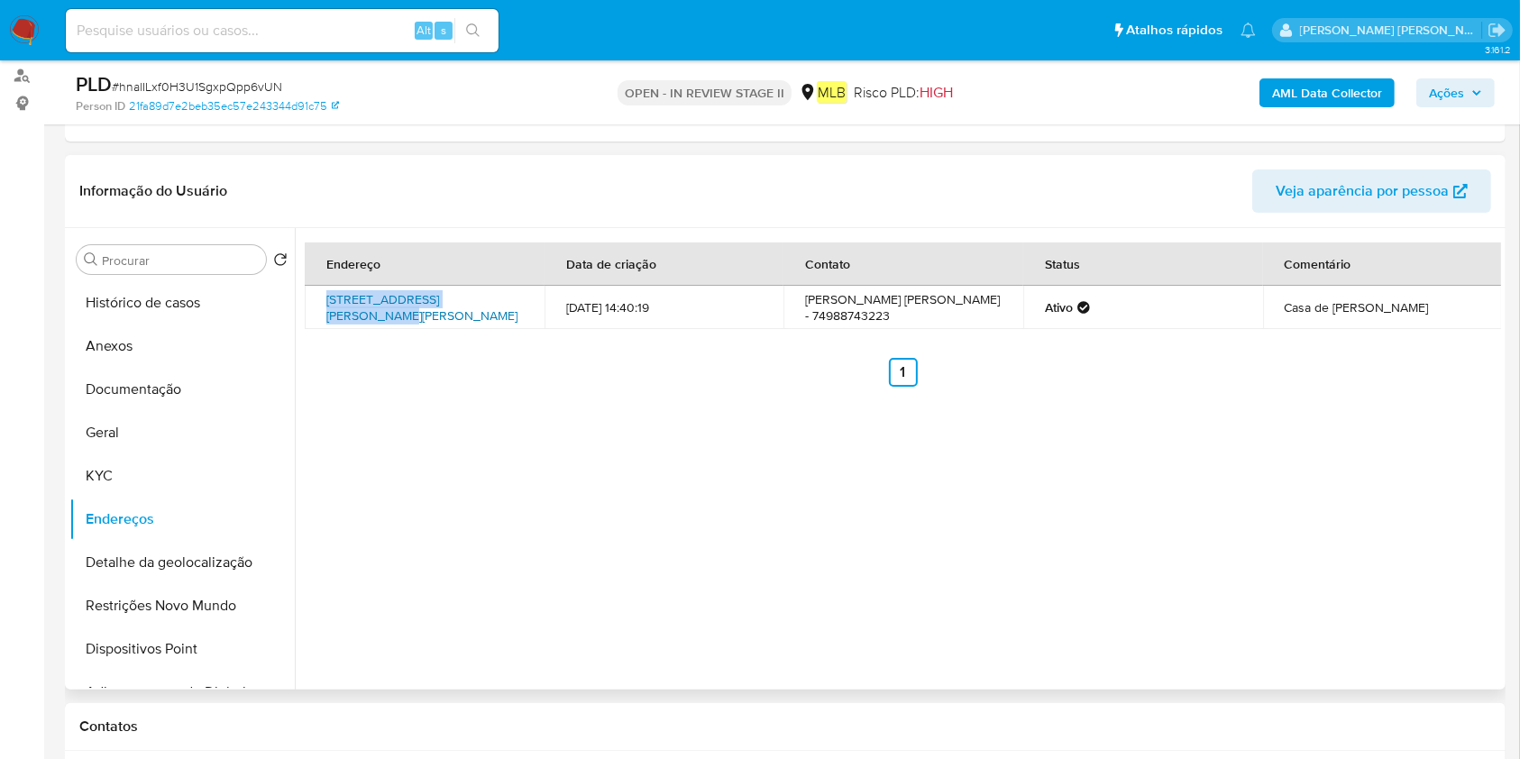
drag, startPoint x: 317, startPoint y: 296, endPoint x: 491, endPoint y: 300, distance: 173.2
click at [491, 300] on td "Rua Moisés Ramos 3, Juazeiro, Bahia, 48904059, Brasil 3" at bounding box center [425, 307] width 240 height 43
copy link "Rua Moisés Ramos 3, Juazeiro"
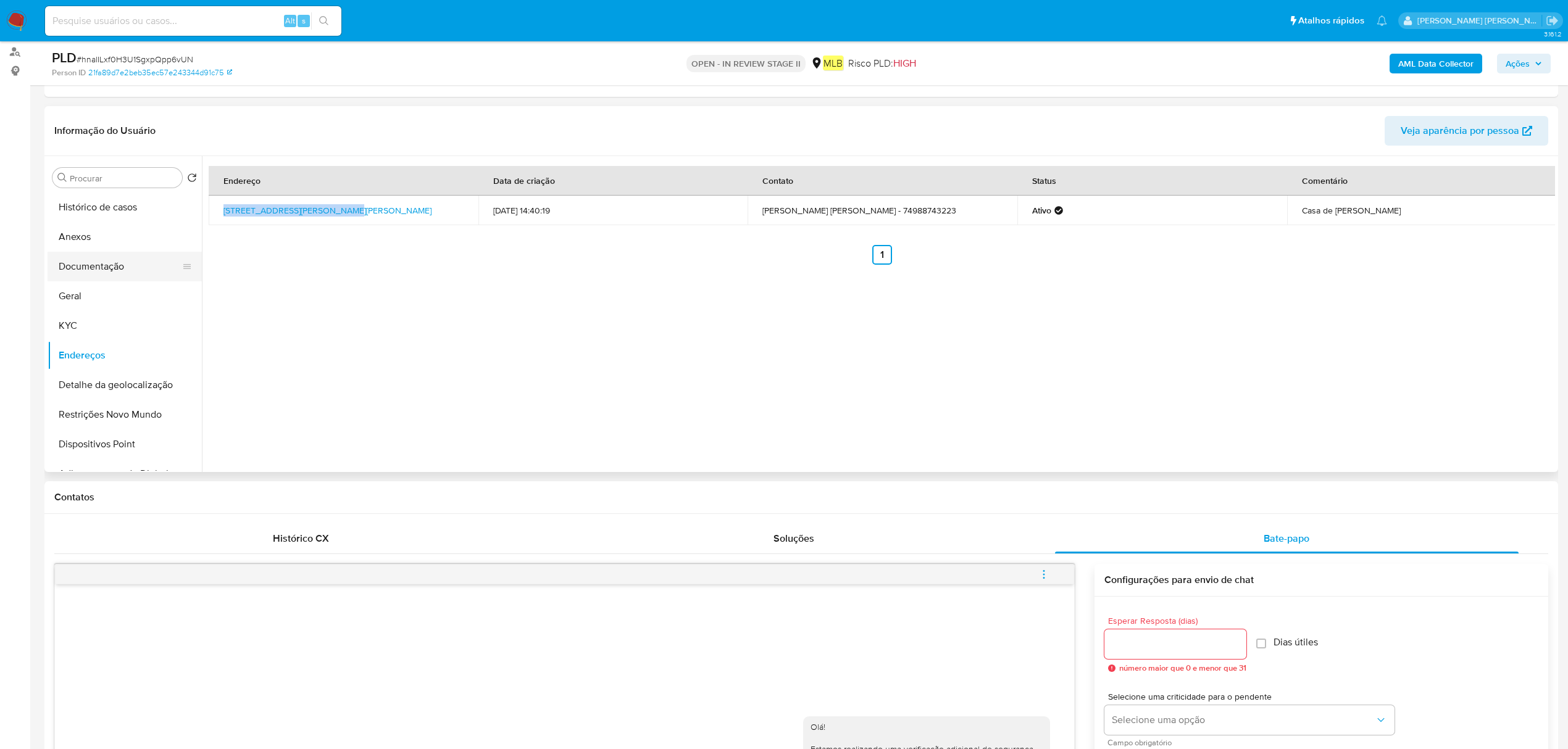
click at [123, 255] on button "Documentação" at bounding box center [119, 266] width 144 height 29
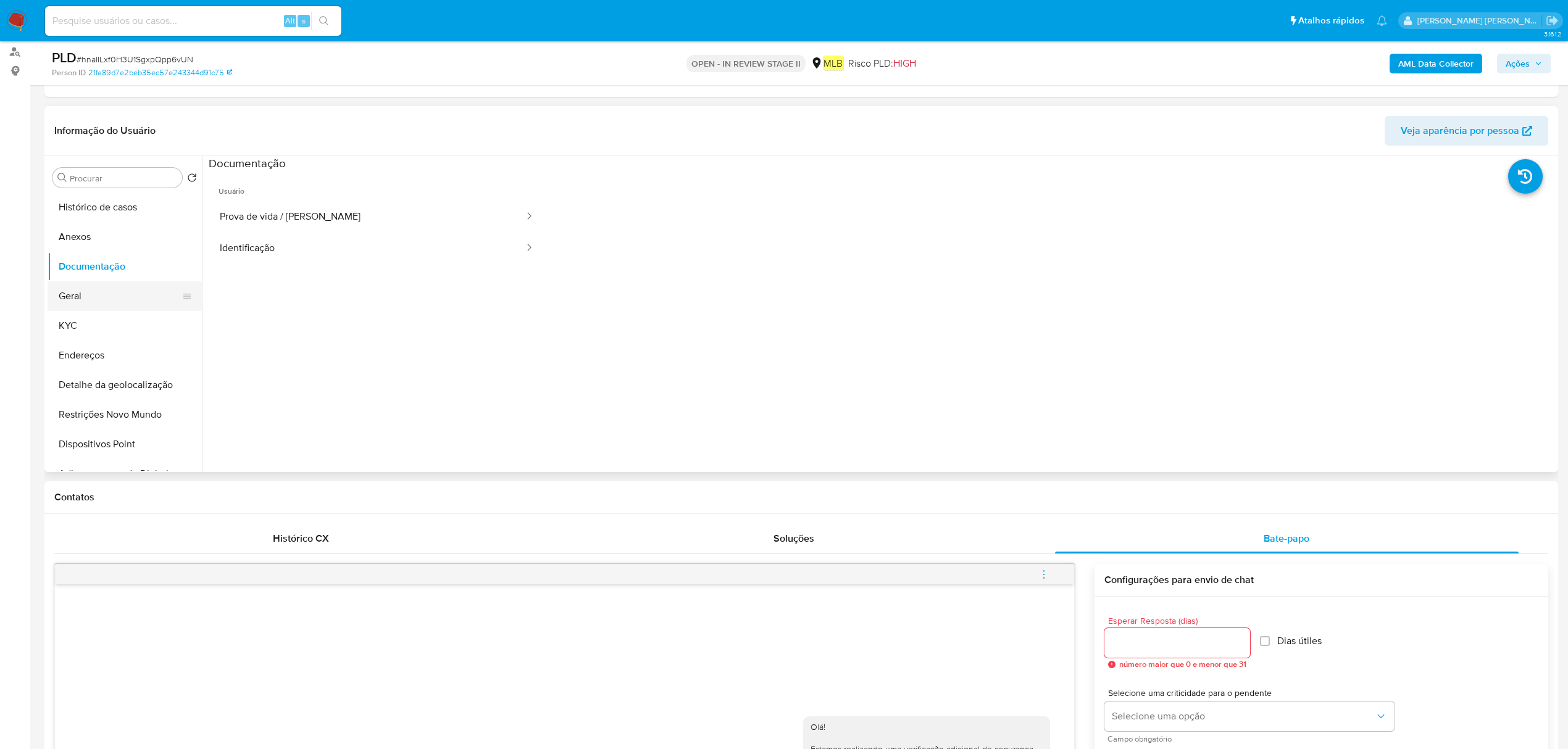
click at [103, 318] on button "KYC" at bounding box center [124, 325] width 154 height 29
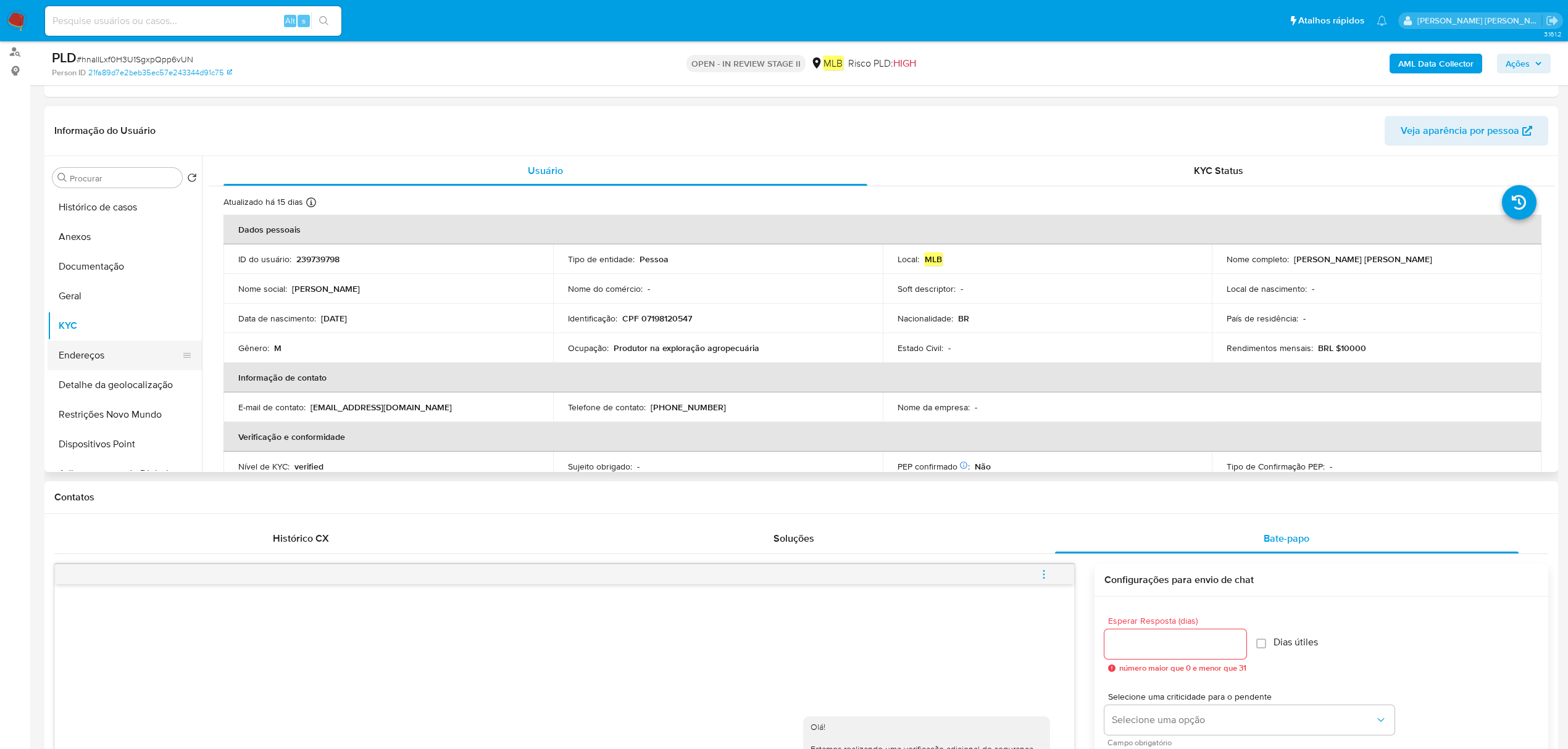
click at [137, 343] on button "Endereços" at bounding box center [119, 355] width 144 height 29
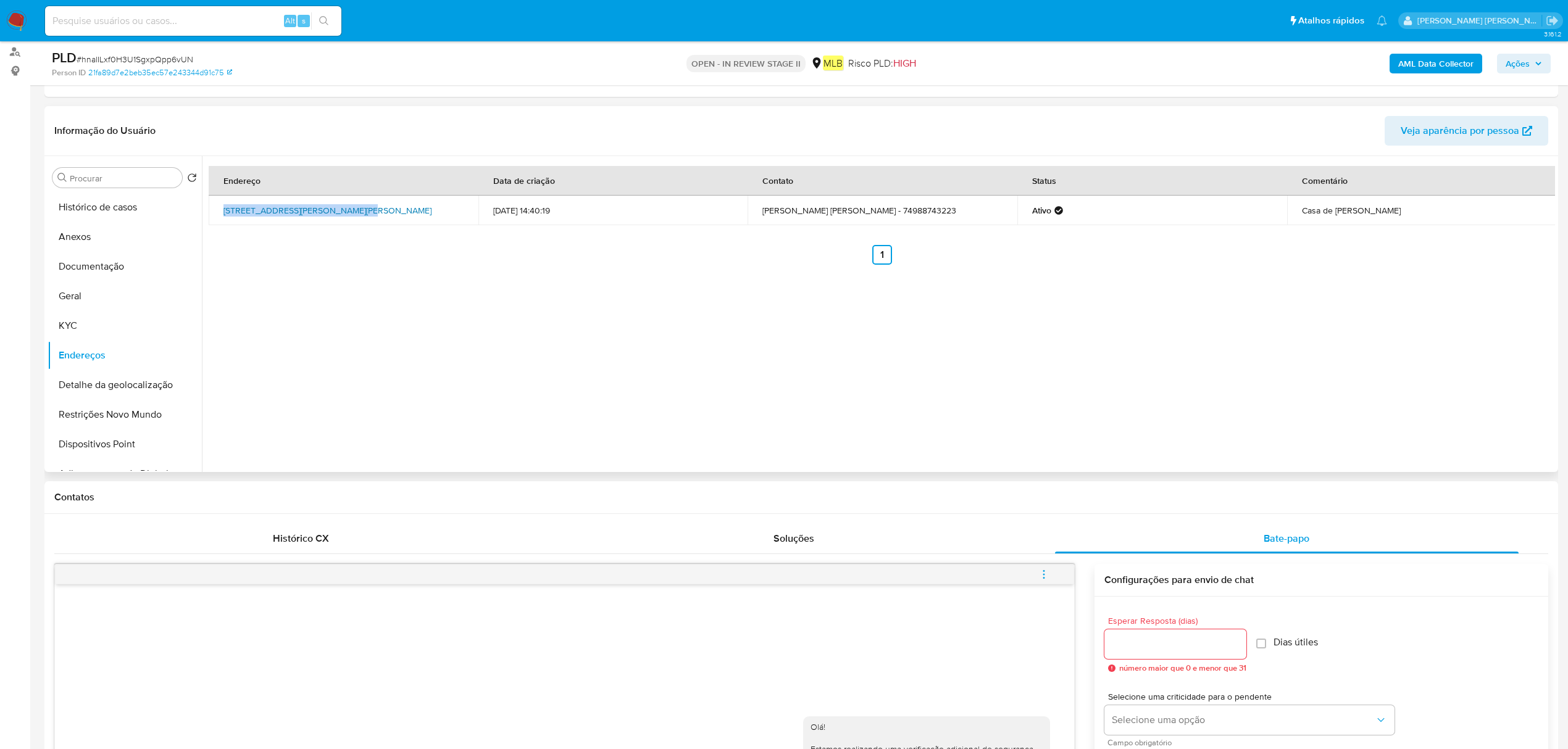
drag, startPoint x: 216, startPoint y: 207, endPoint x: 351, endPoint y: 210, distance: 135.0
click at [351, 210] on td "Rua Moisés Ramos 3, Juazeiro, Bahia, 48904059, Brasil 3" at bounding box center [344, 210] width 270 height 29
click at [324, 321] on div "Endereço Data de criação Contato Status Comentário Rua Moisés Ramos 3, Juazeiro…" at bounding box center [878, 314] width 1353 height 316
click at [111, 213] on button "Histórico de casos" at bounding box center [119, 207] width 144 height 29
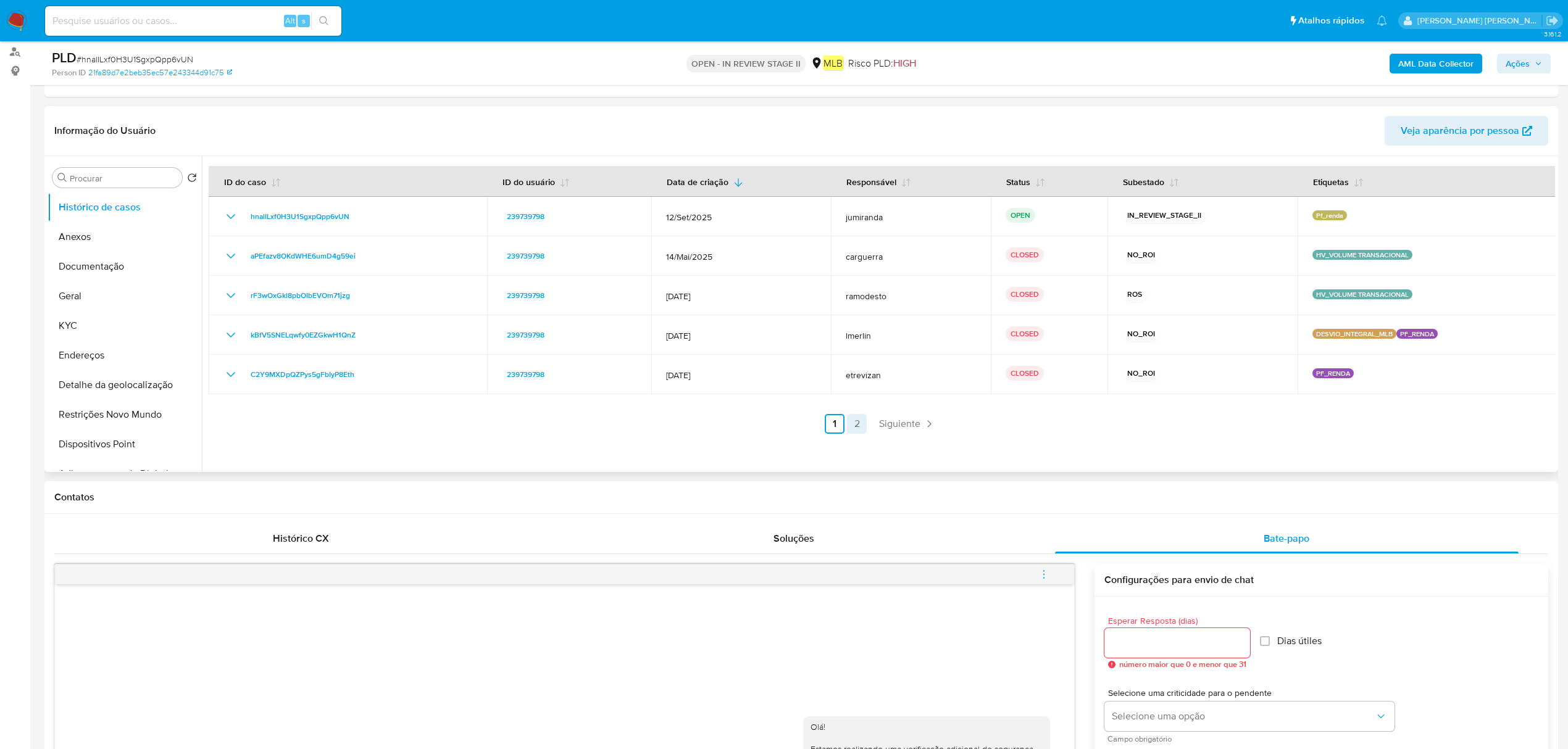
click at [858, 419] on link "2" at bounding box center [856, 423] width 20 height 20
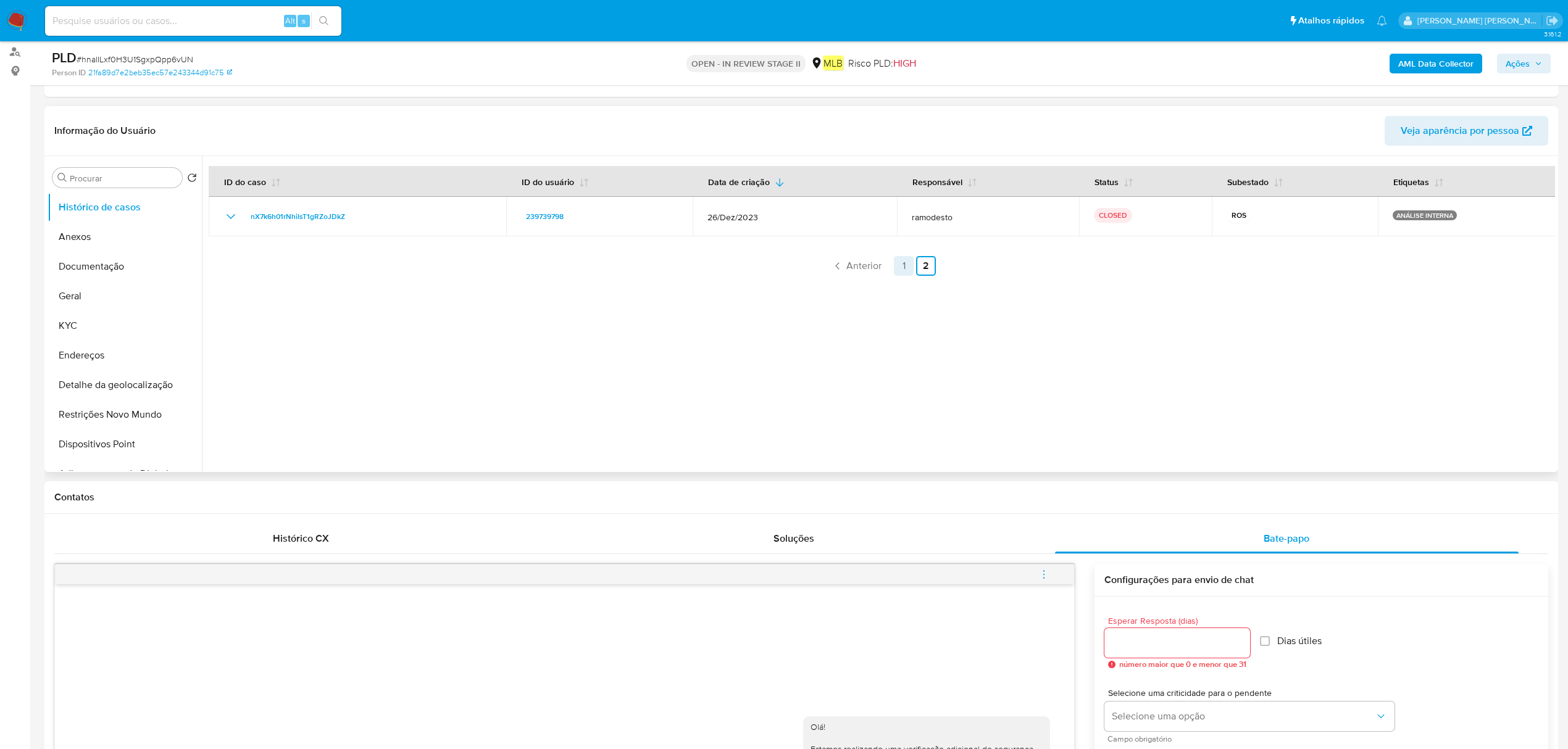
click at [908, 267] on link "1" at bounding box center [903, 265] width 20 height 20
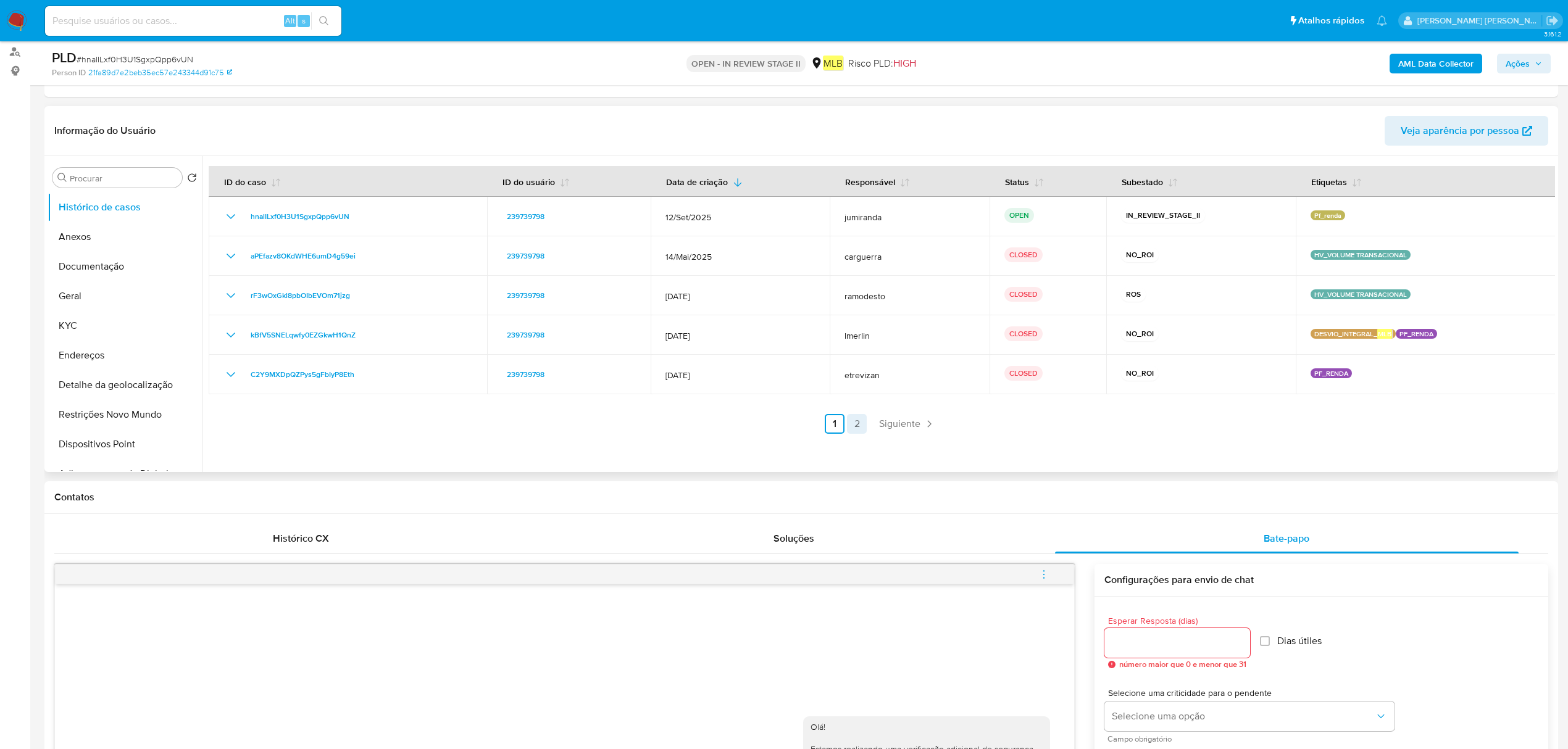
click at [856, 430] on link "2" at bounding box center [856, 423] width 20 height 20
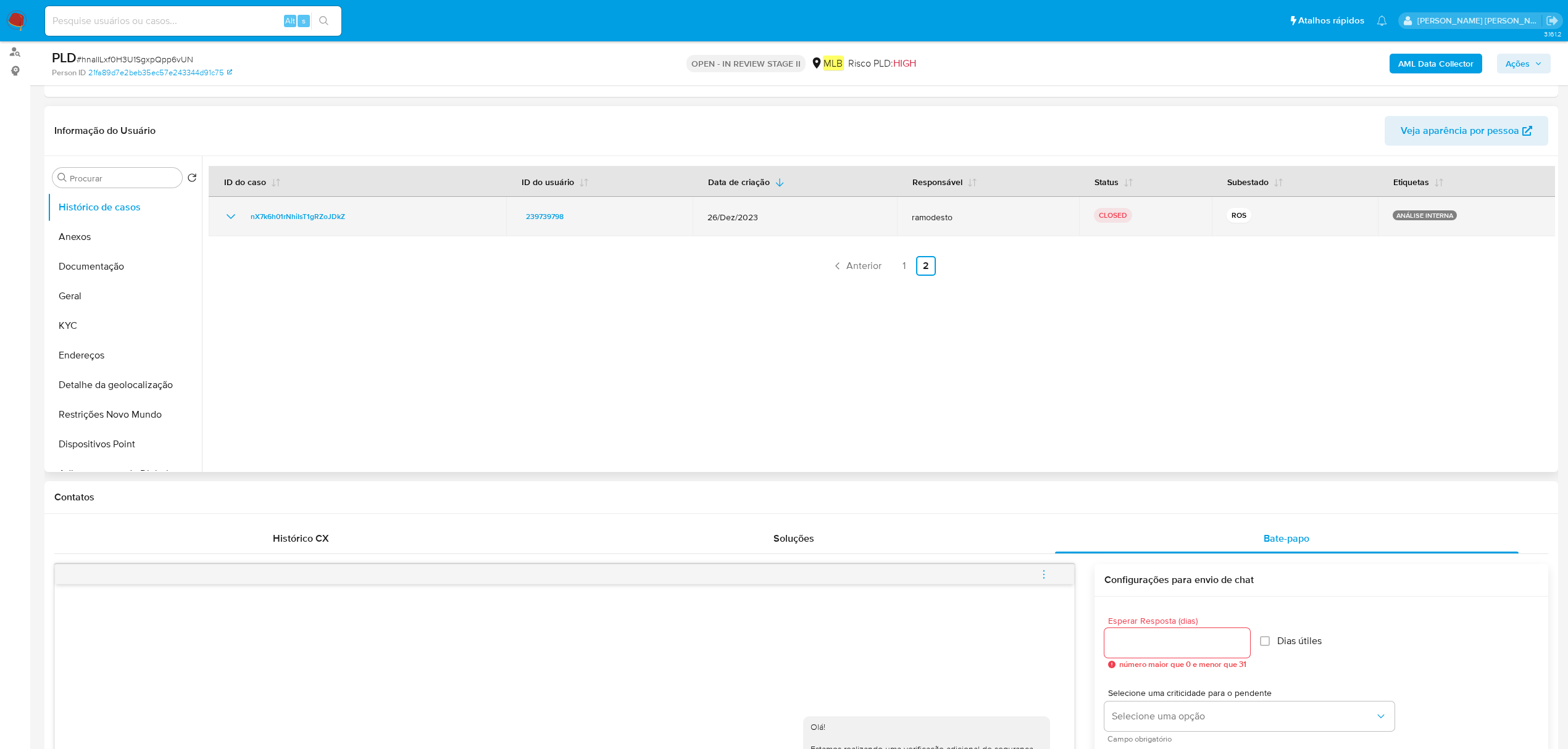
click at [741, 218] on span "26/Dez/2023" at bounding box center [794, 217] width 175 height 11
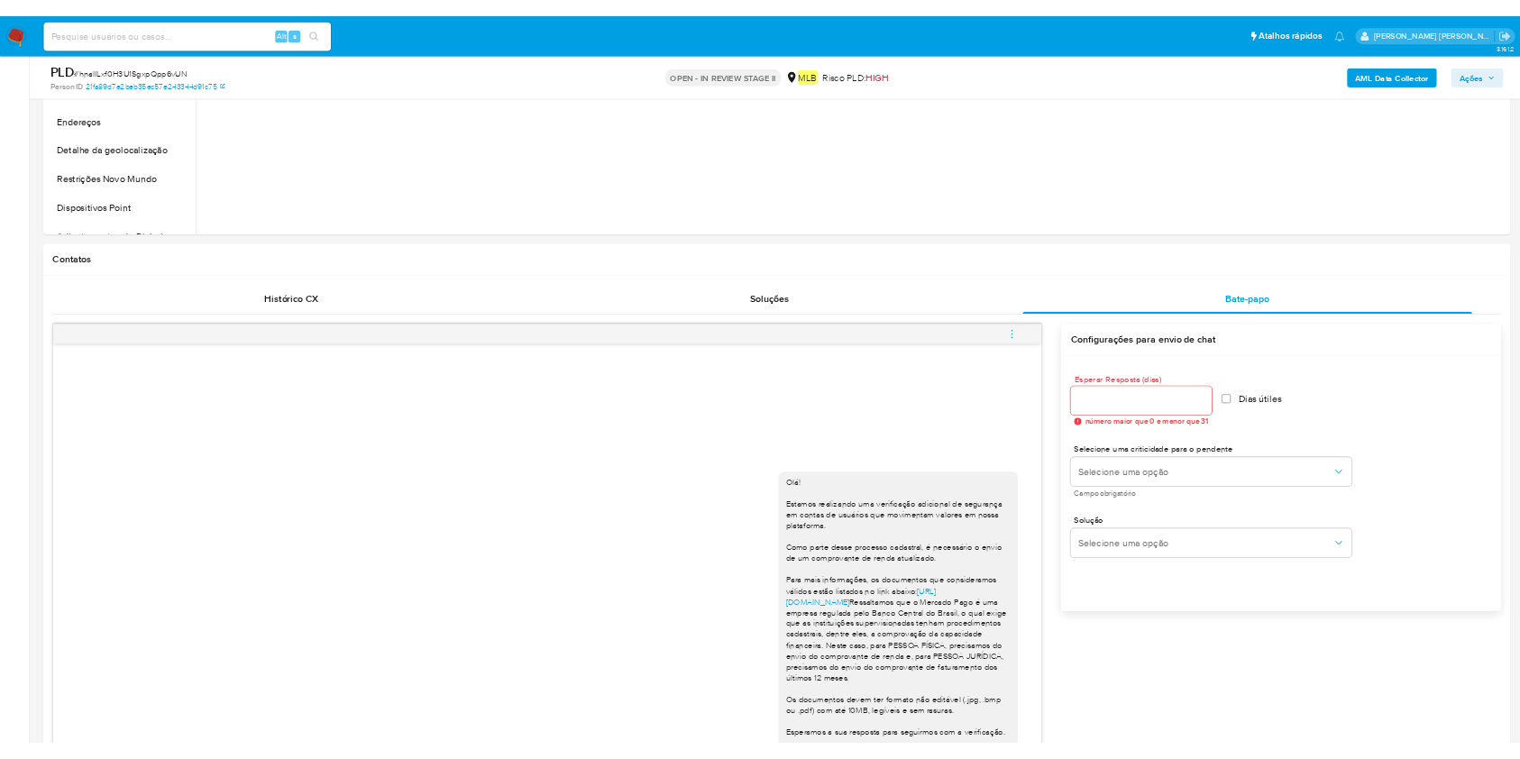
scroll to position [120, 0]
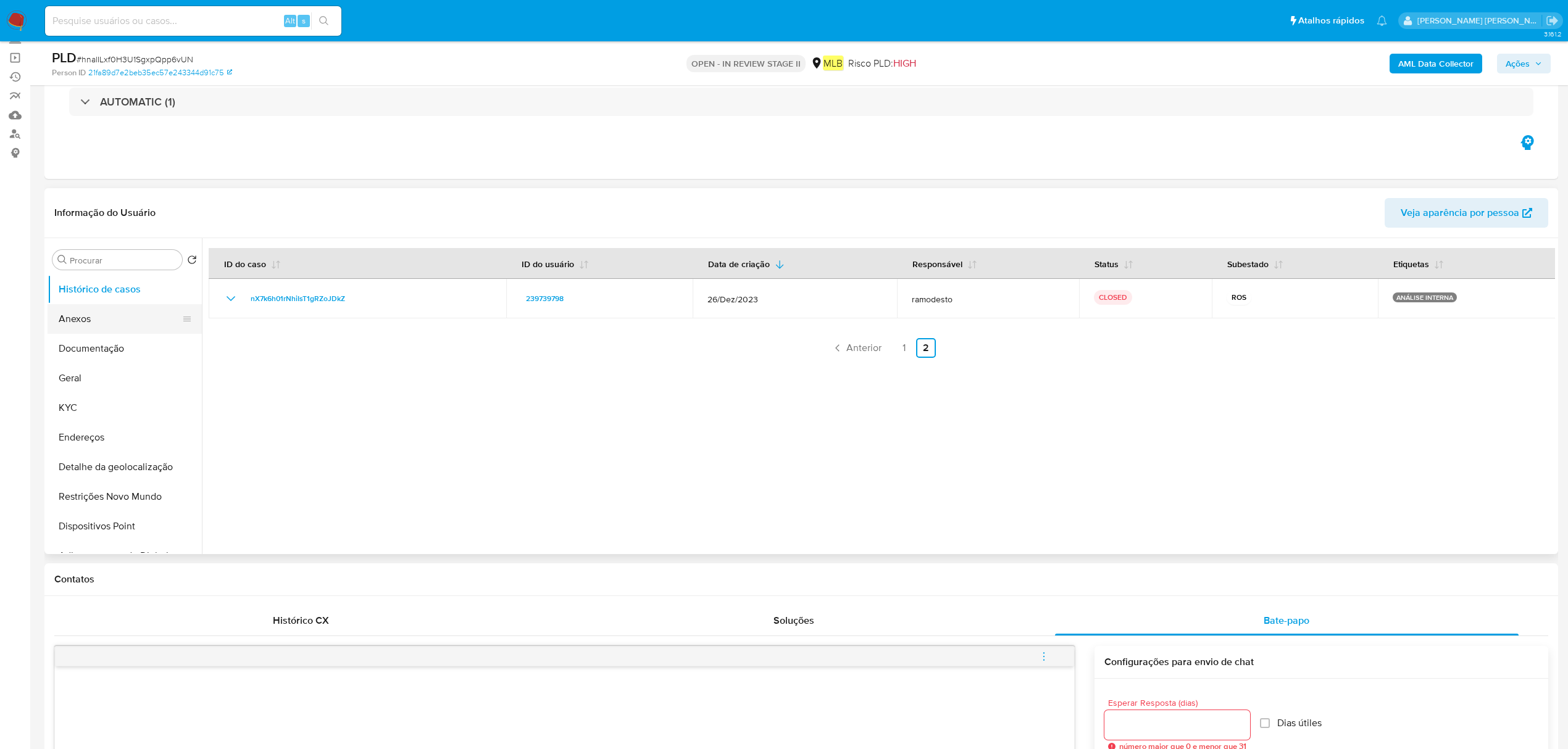
click at [109, 312] on button "Anexos" at bounding box center [119, 319] width 144 height 29
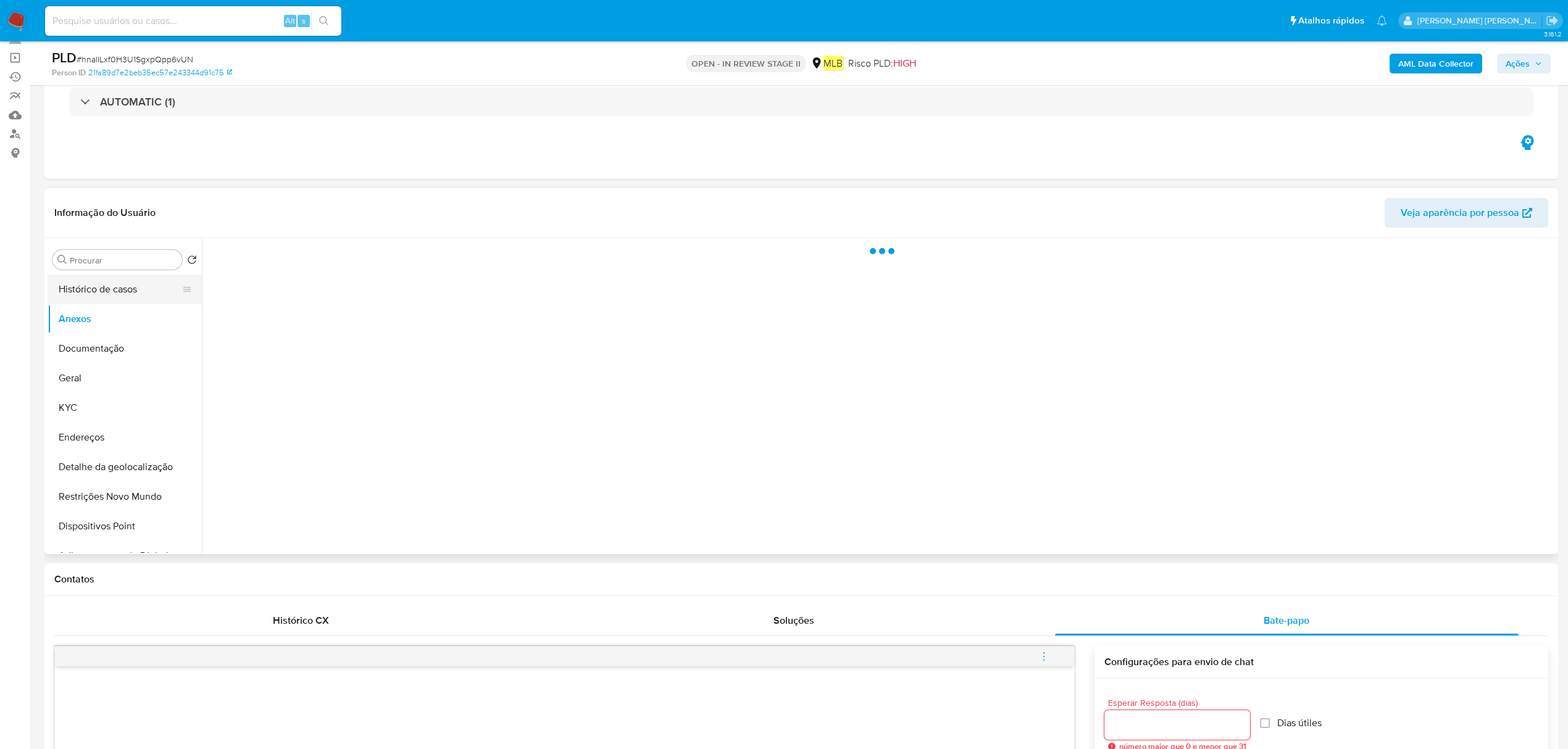
click at [123, 290] on button "Histórico de casos" at bounding box center [119, 289] width 144 height 29
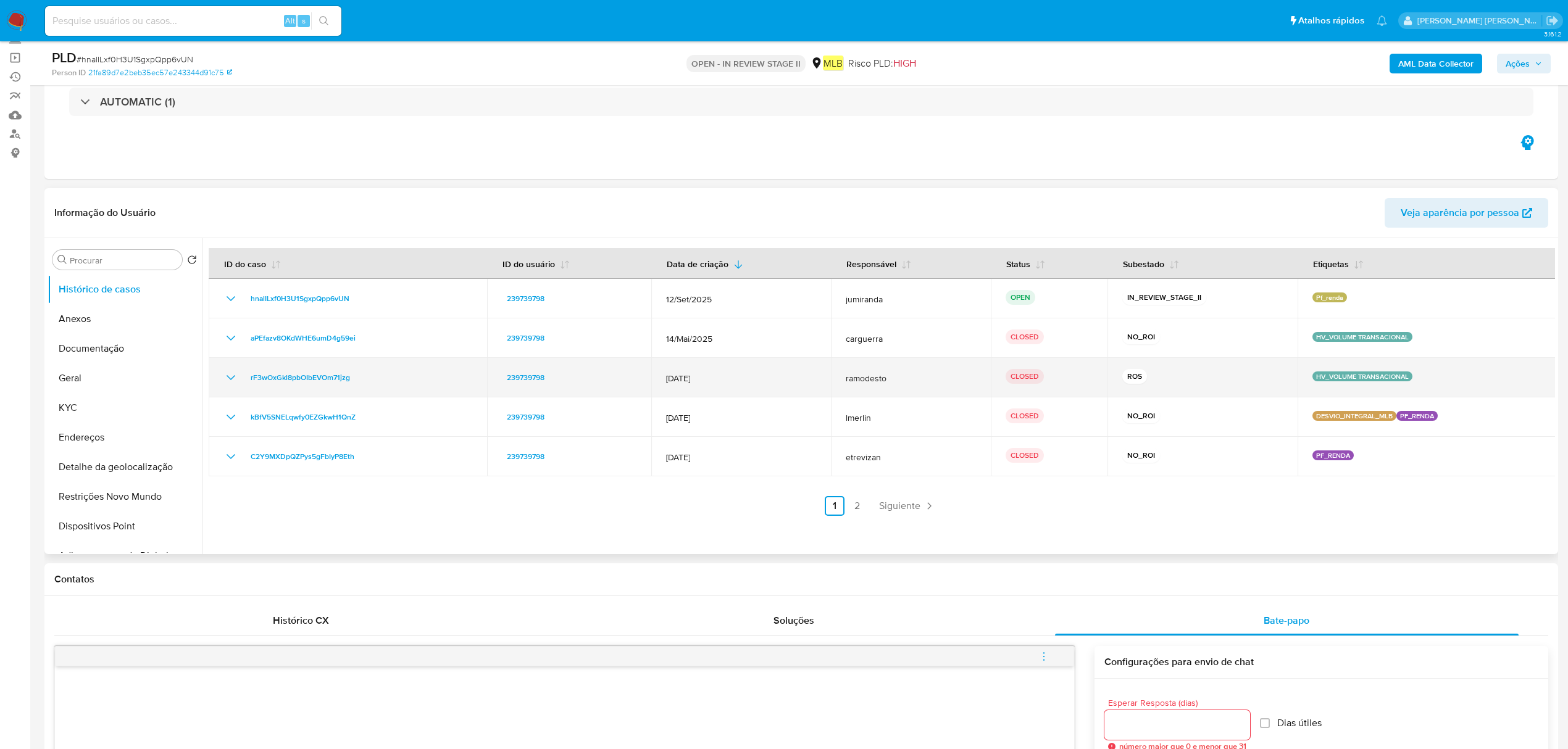
click at [699, 373] on span "19/Nov/2024" at bounding box center [741, 378] width 150 height 11
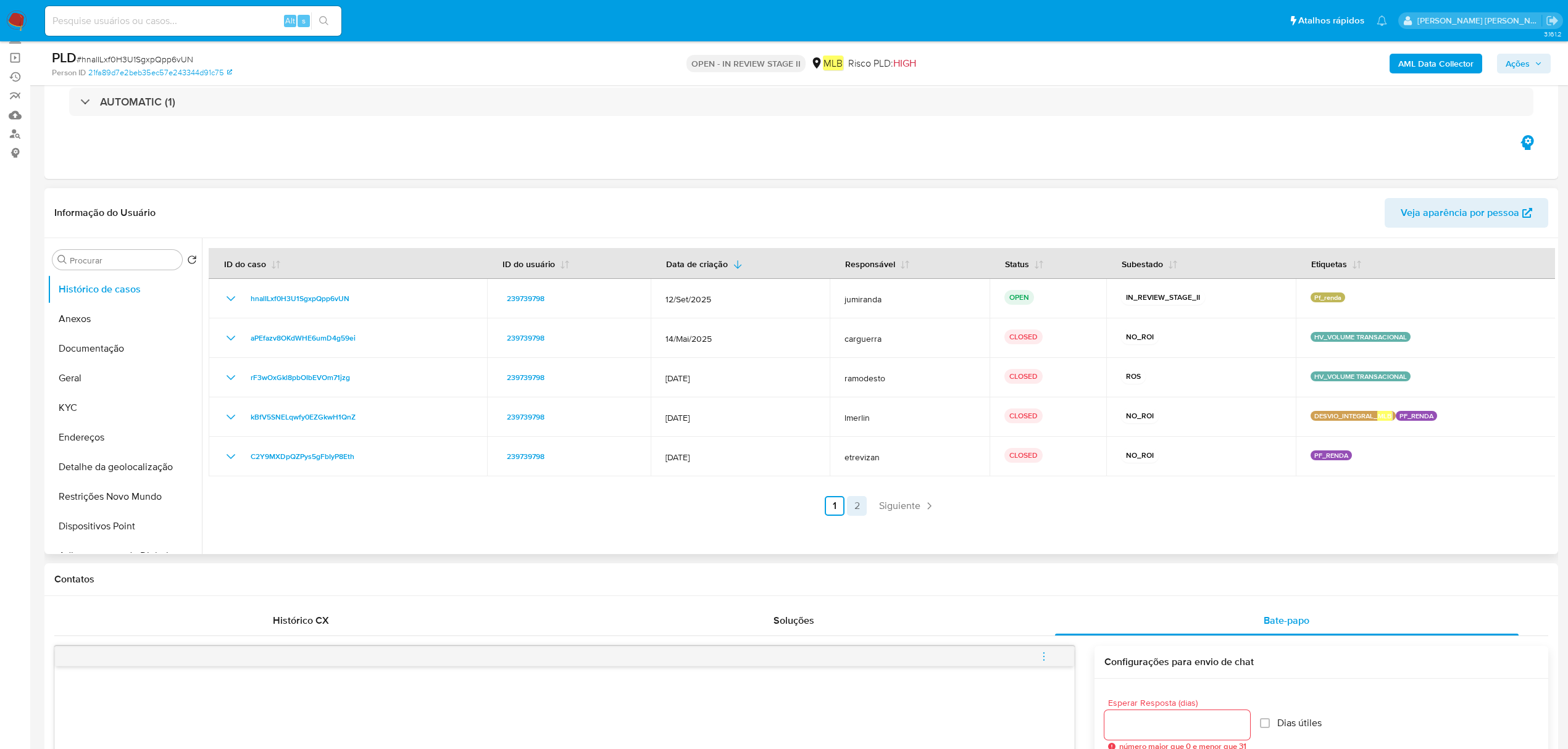
click at [860, 506] on link "2" at bounding box center [856, 505] width 20 height 20
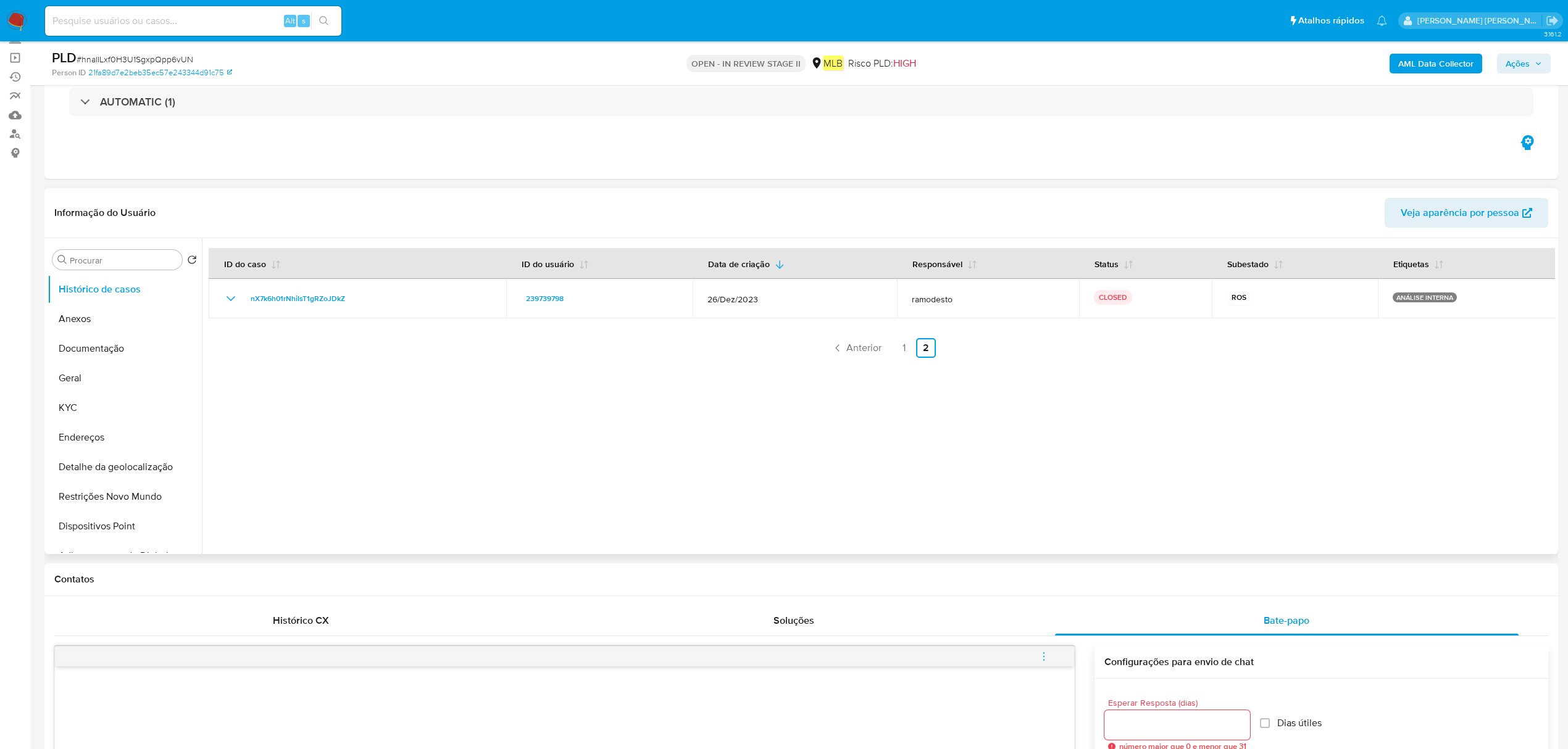
click at [299, 324] on div "ID do caso ID do usuário Data de criação Responsável Status Subestado Etiquetas…" at bounding box center [882, 303] width 1346 height 110
click at [312, 319] on div "ID do caso ID do usuário Data de criação Responsável Status Subestado Etiquetas…" at bounding box center [882, 303] width 1346 height 110
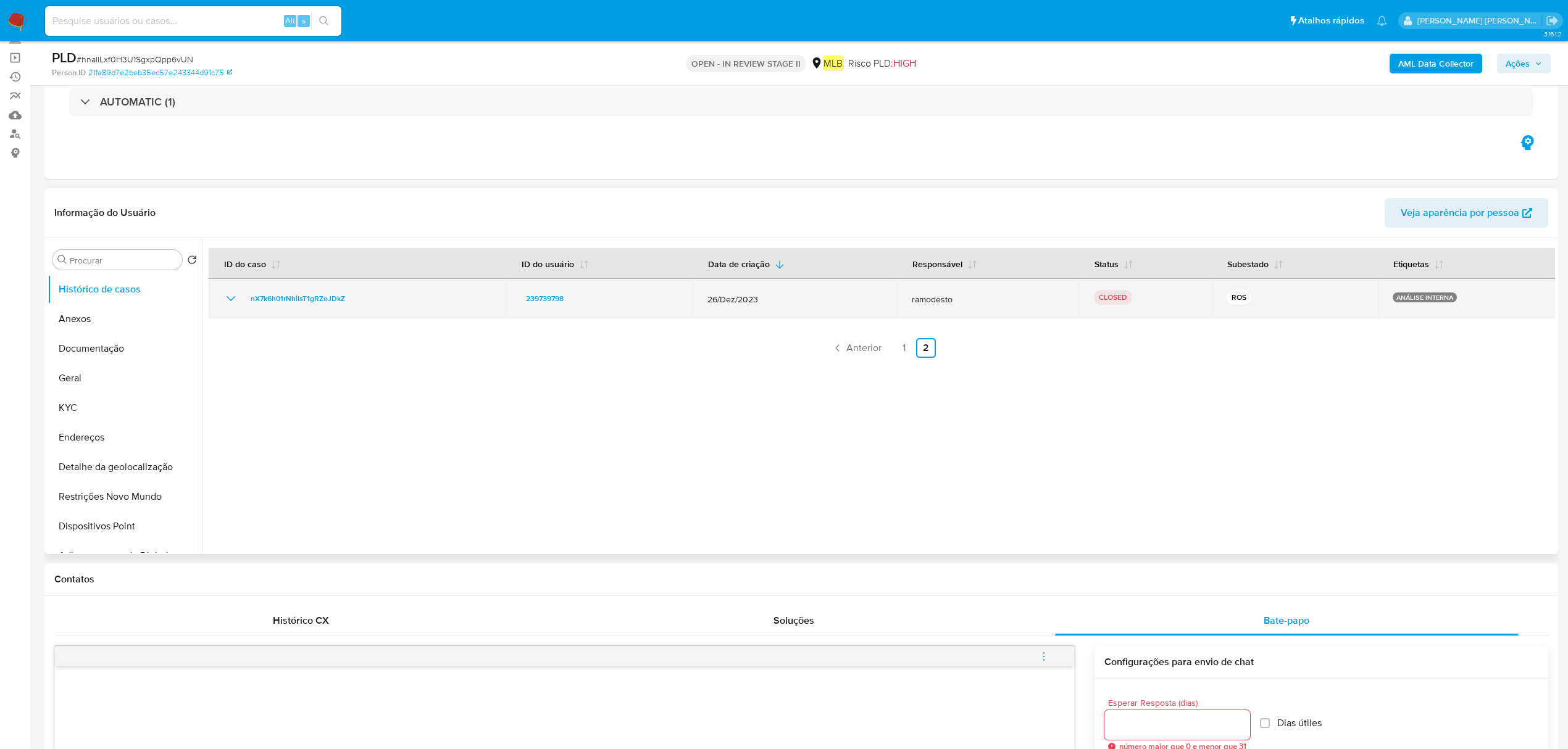
click at [336, 315] on td "nX7k6h01rNhiIsT1gRZoJDkZ" at bounding box center [357, 299] width 298 height 40
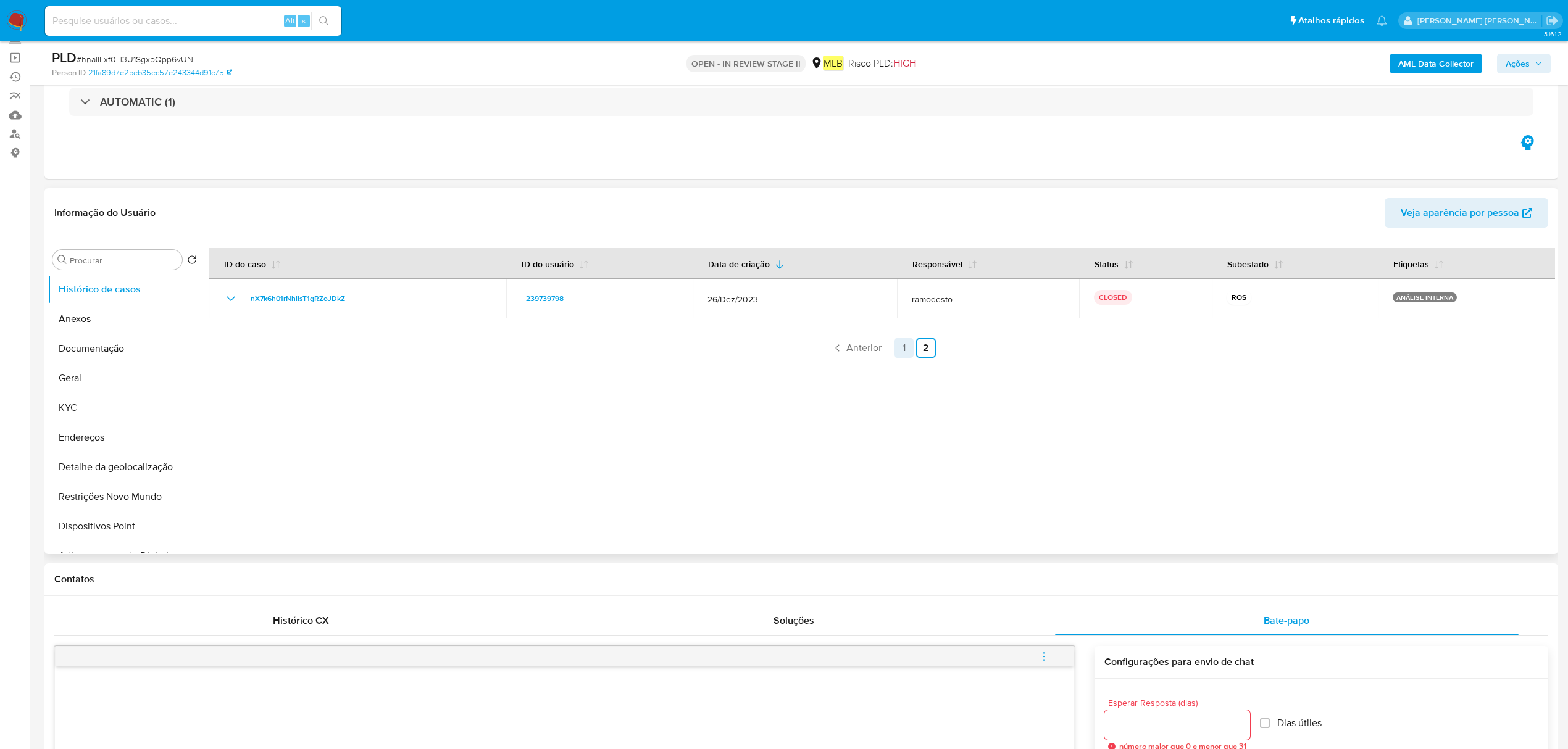
click at [906, 351] on link "1" at bounding box center [903, 347] width 20 height 20
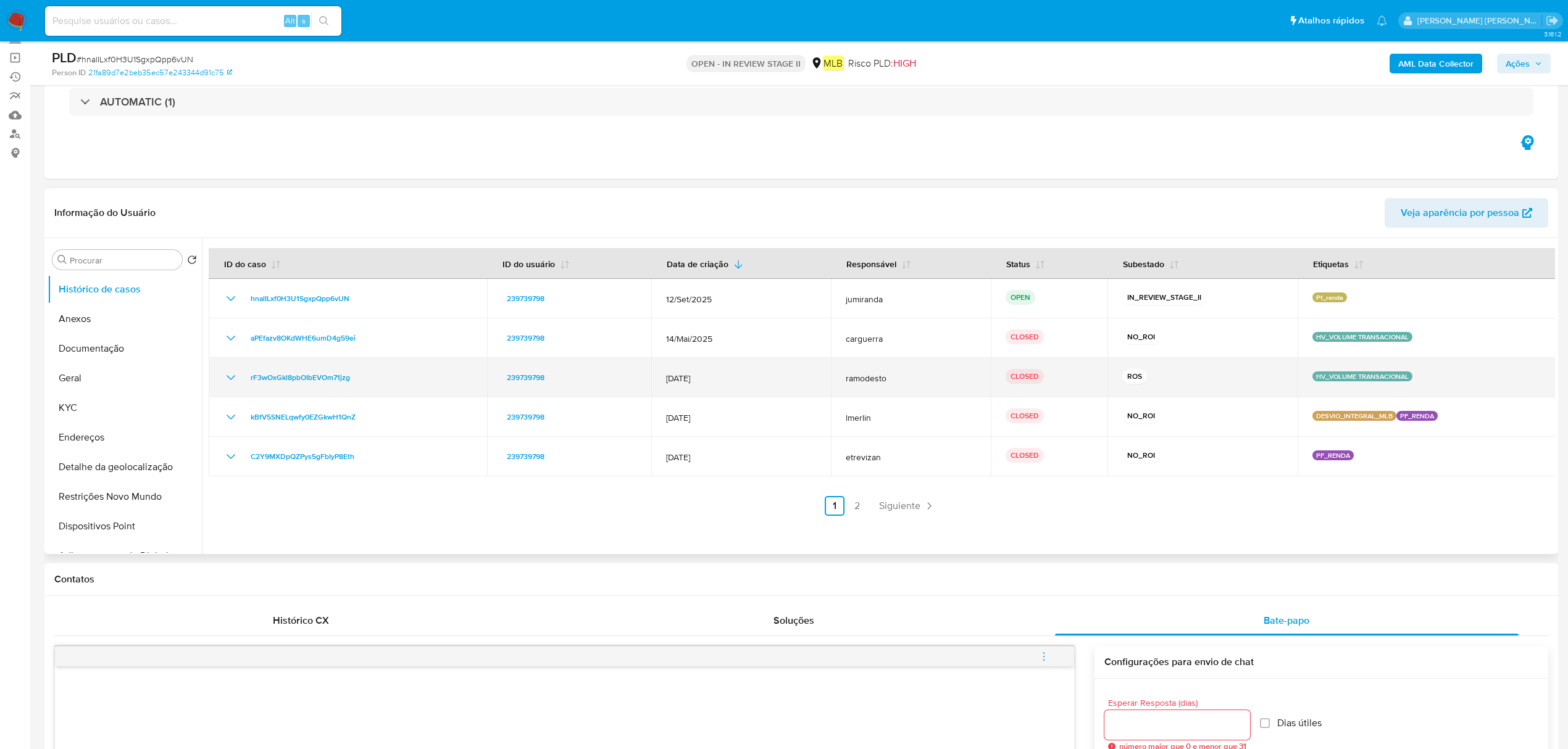
click at [329, 391] on td "rF3wOxGkl8pbOIbEVOm71jzg" at bounding box center [348, 378] width 279 height 40
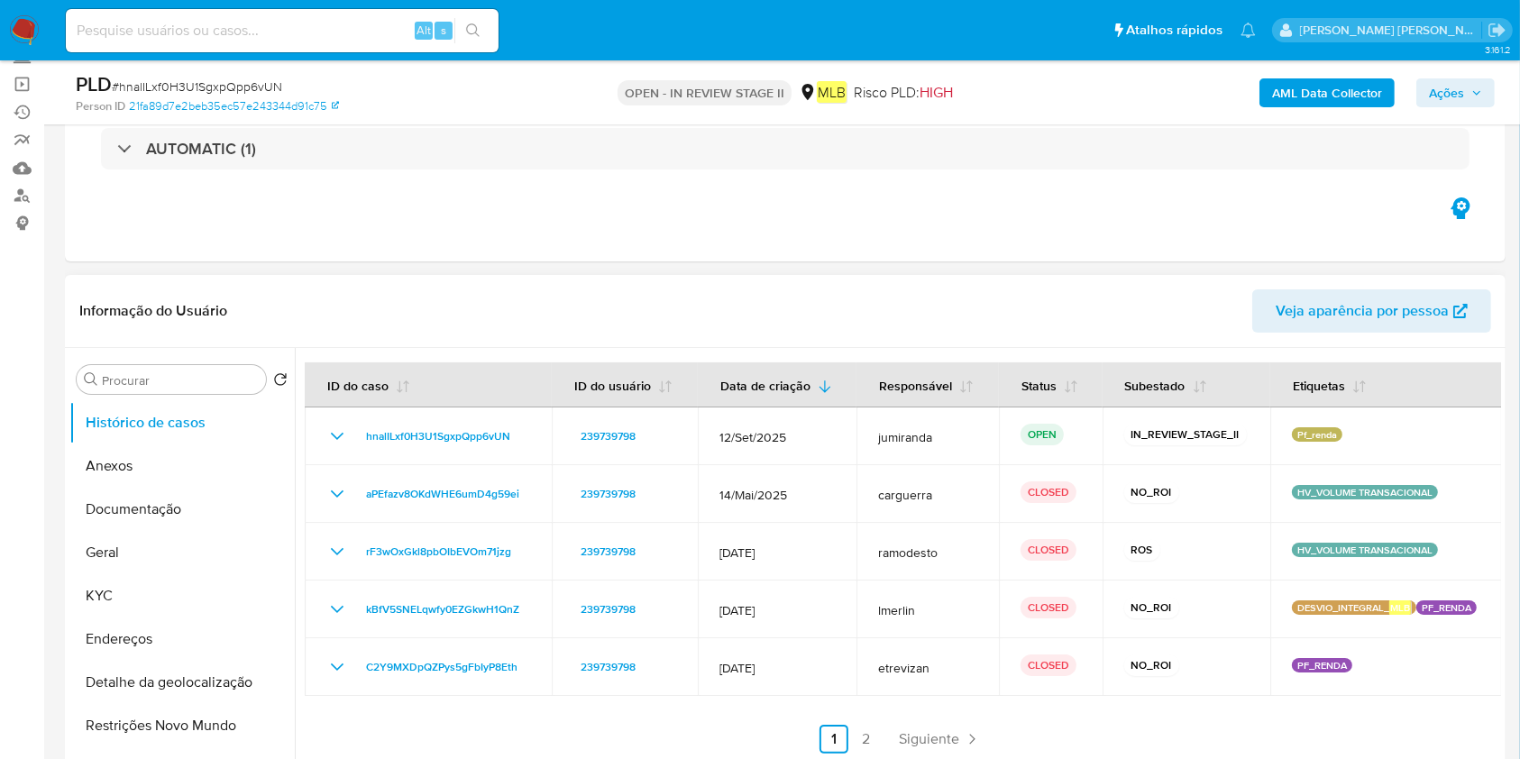
drag, startPoint x: 172, startPoint y: 461, endPoint x: 399, endPoint y: 431, distance: 228.3
click at [172, 459] on button "Anexos" at bounding box center [181, 466] width 225 height 43
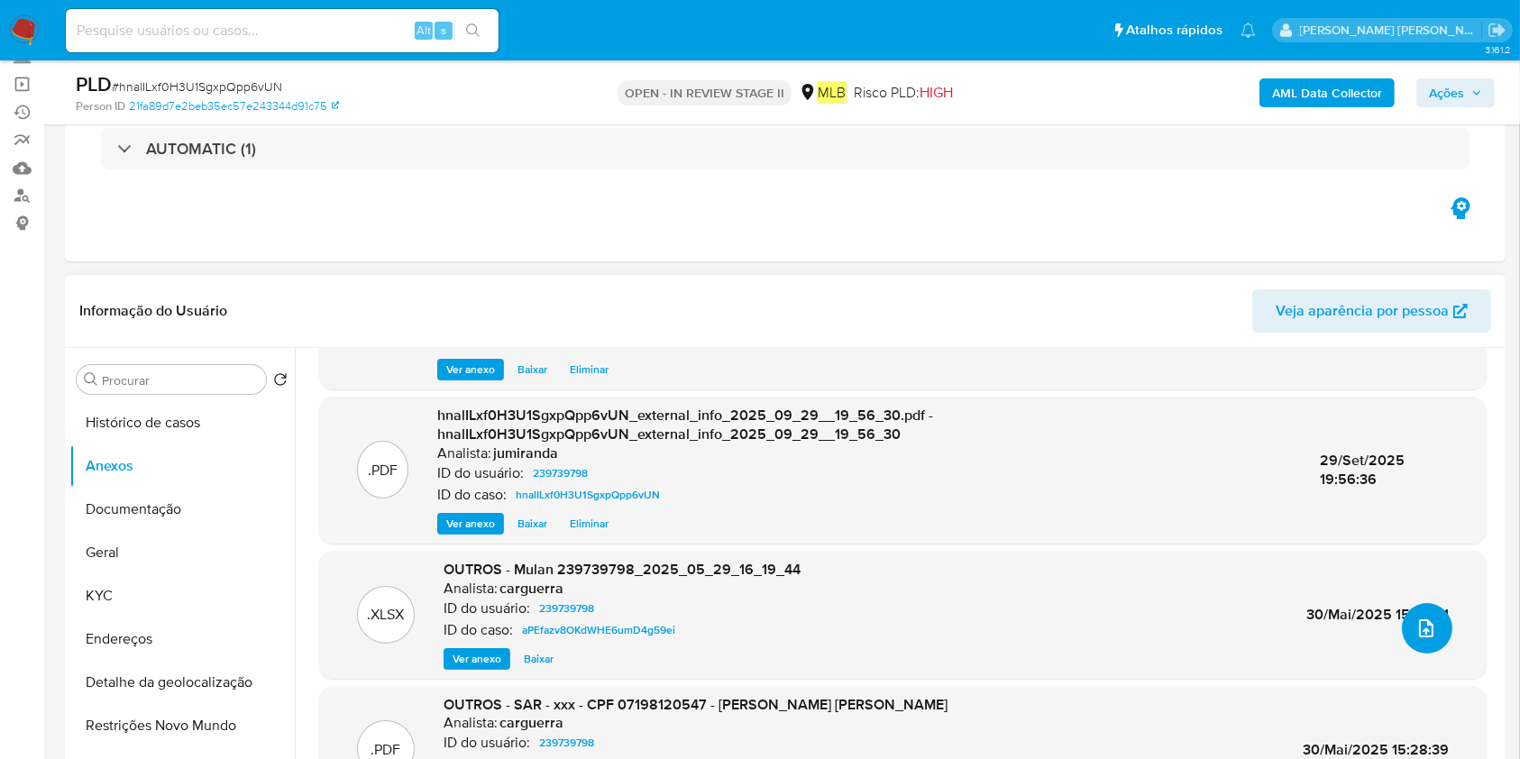
click at [1416, 625] on icon "upload-file" at bounding box center [1427, 629] width 22 height 22
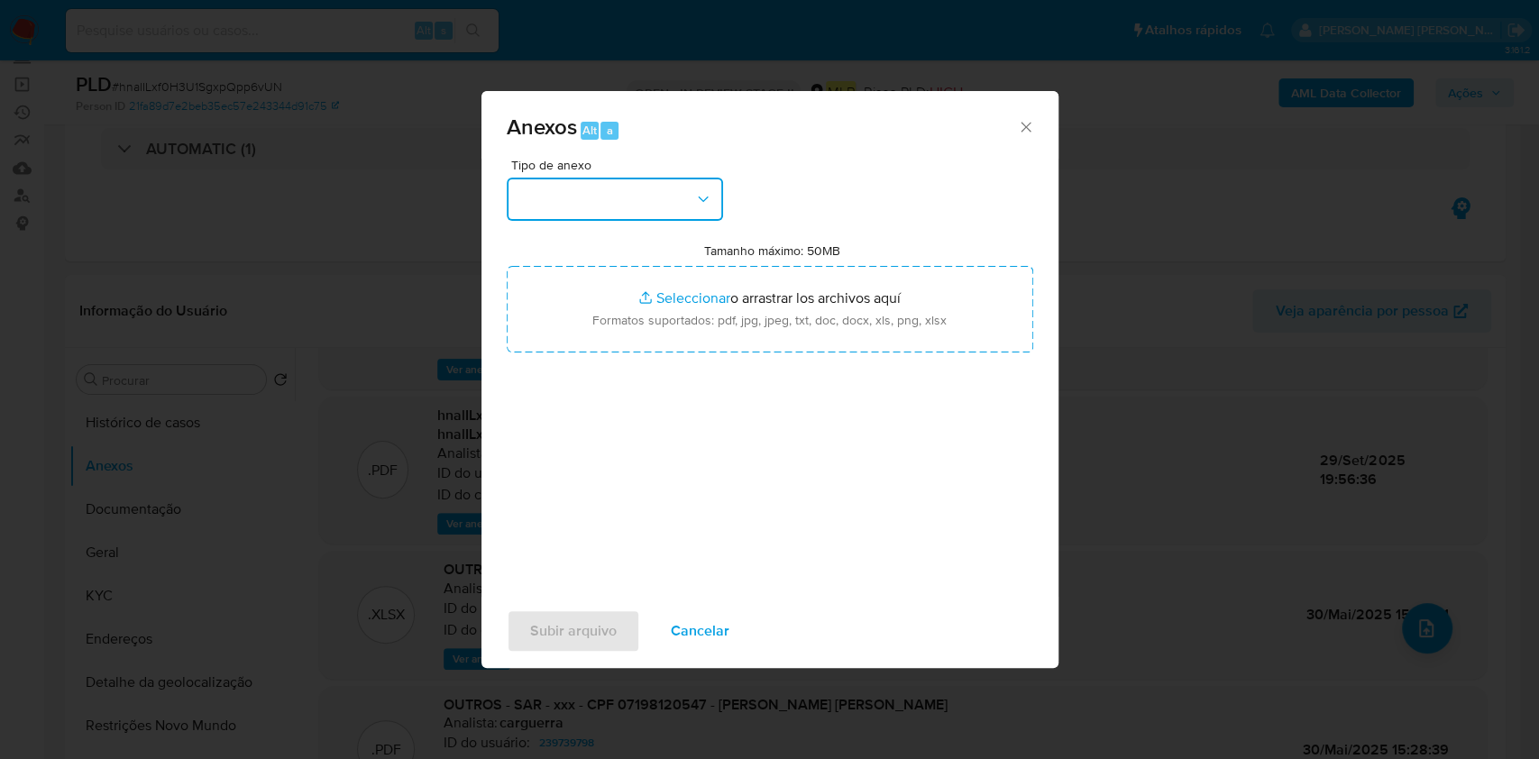
click at [601, 210] on button "button" at bounding box center [615, 199] width 216 height 43
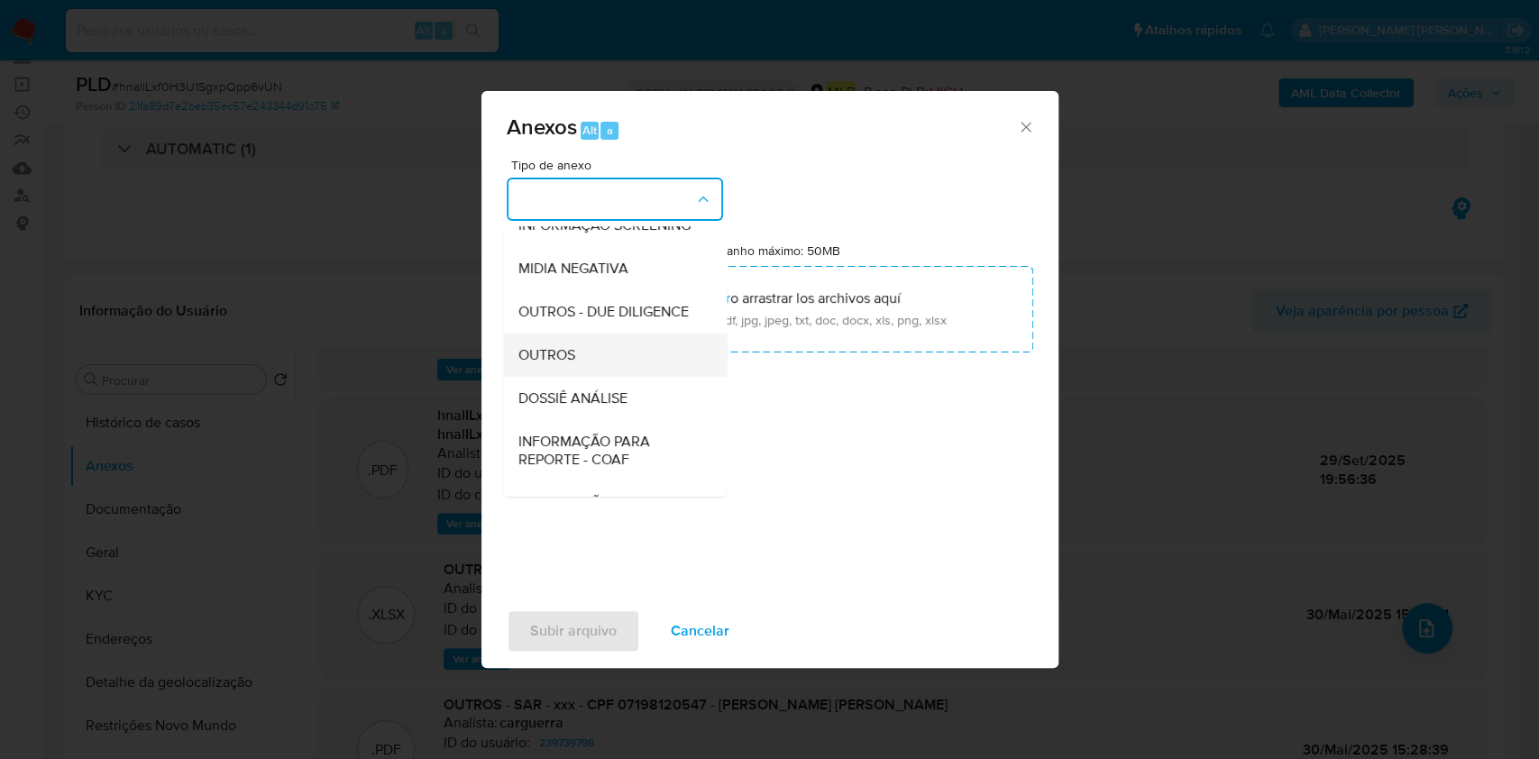
scroll to position [277, 0]
click at [594, 350] on span "DOSSIÊ ANÁLISE" at bounding box center [572, 353] width 109 height 18
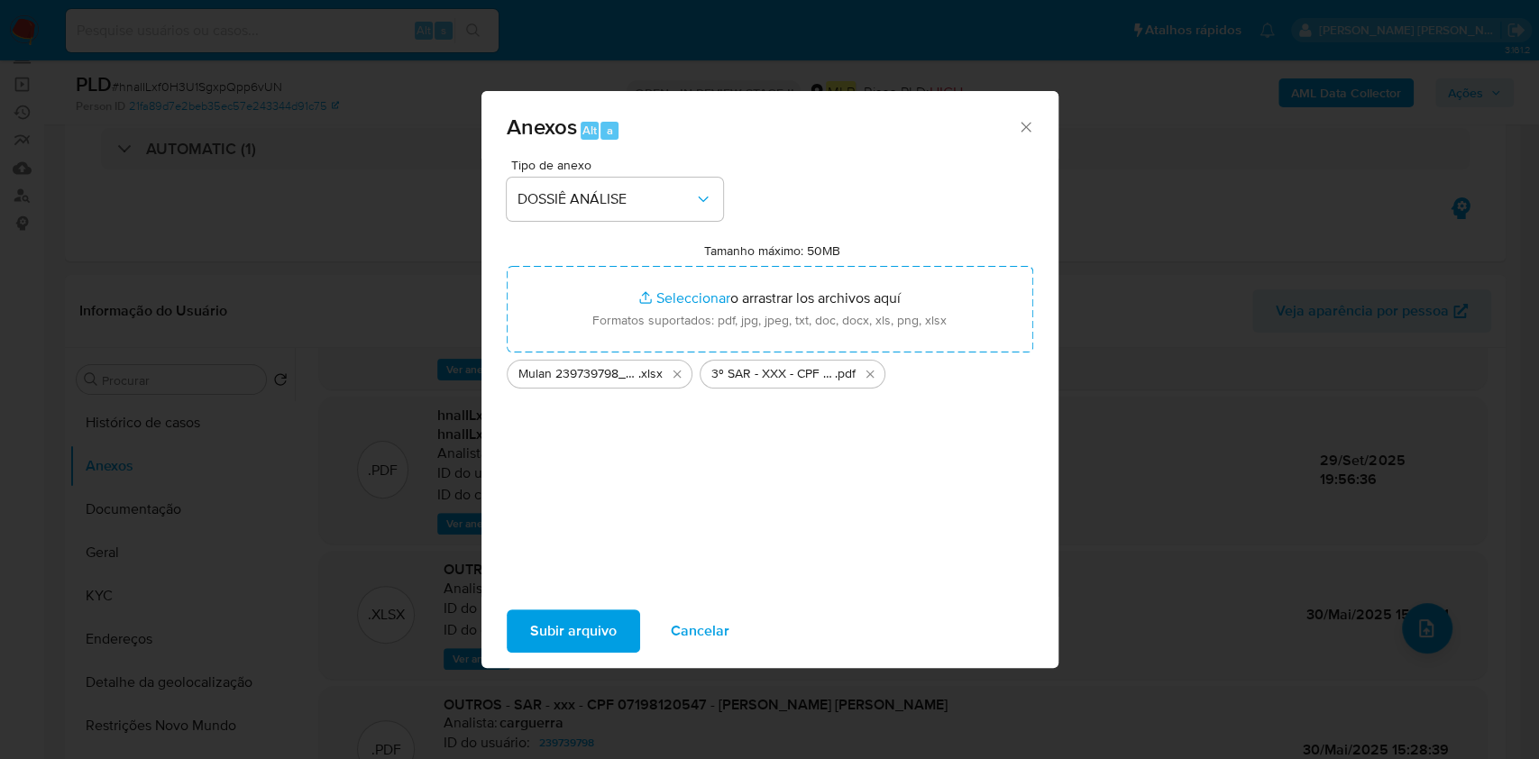
click at [580, 624] on span "Subir arquivo" at bounding box center [573, 631] width 87 height 40
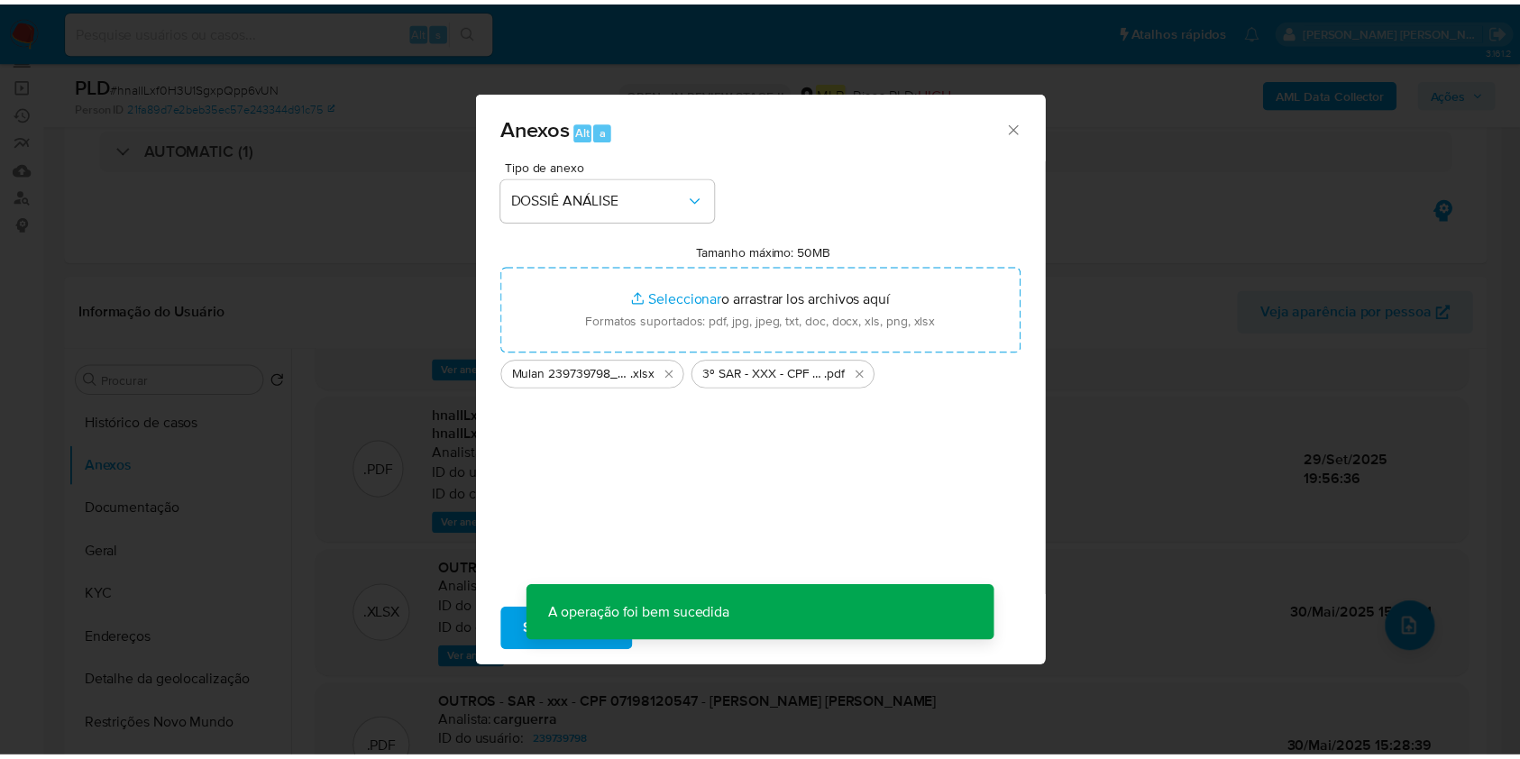
scroll to position [147, 0]
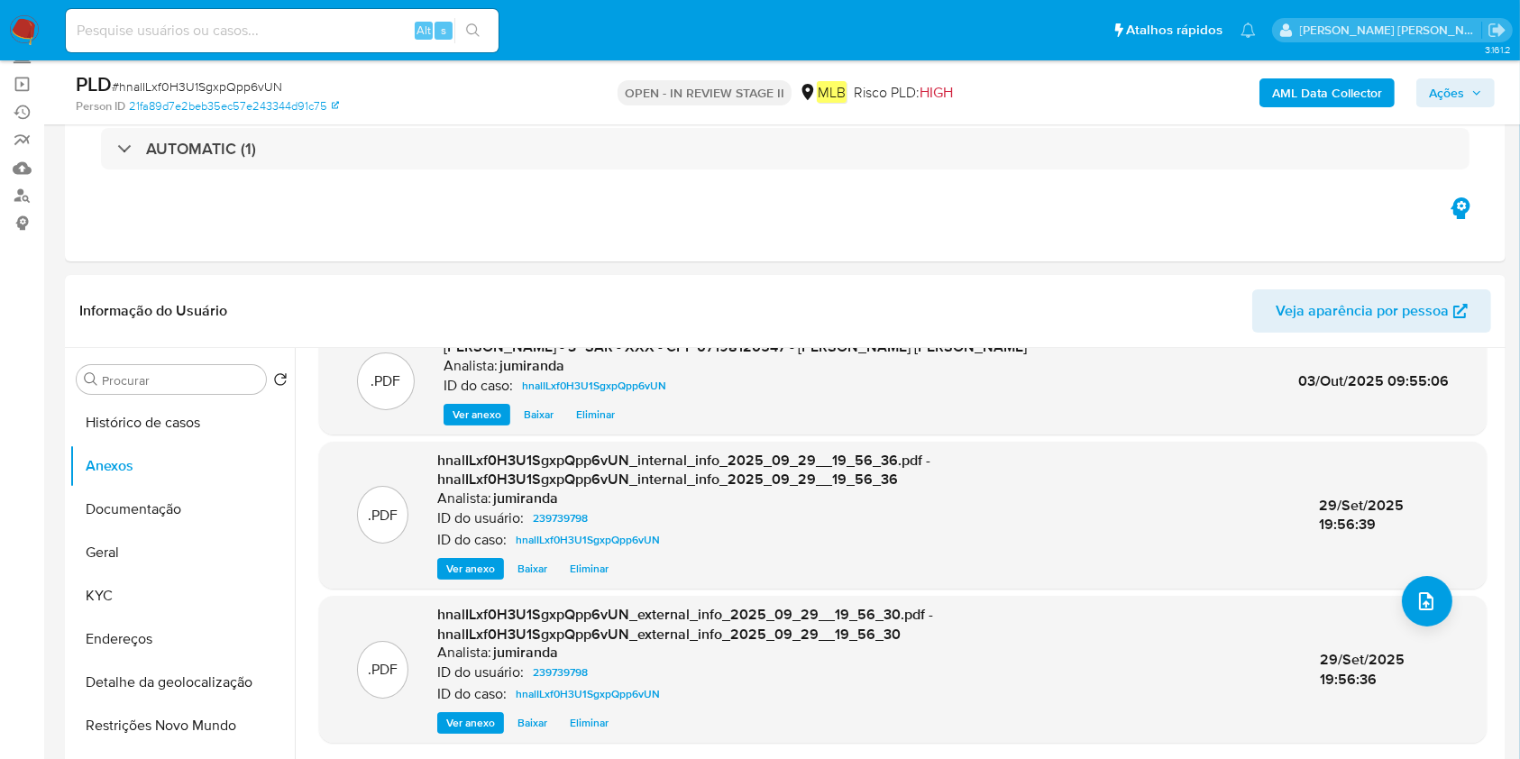
click at [1425, 91] on button "Ações" at bounding box center [1456, 92] width 78 height 29
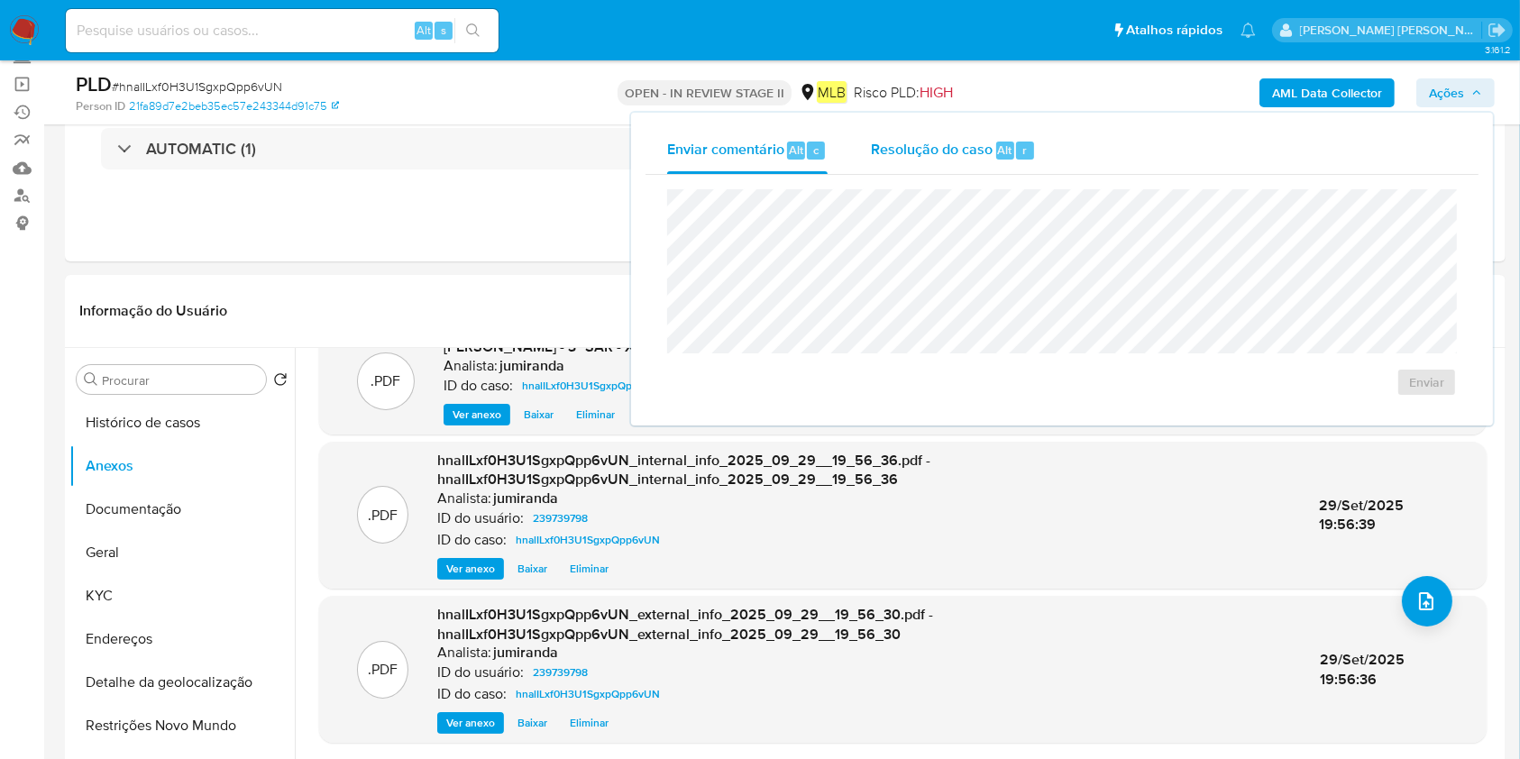
drag, startPoint x: 925, startPoint y: 135, endPoint x: 926, endPoint y: 165, distance: 29.8
click at [926, 135] on div "Resolução do caso Alt r" at bounding box center [953, 150] width 165 height 47
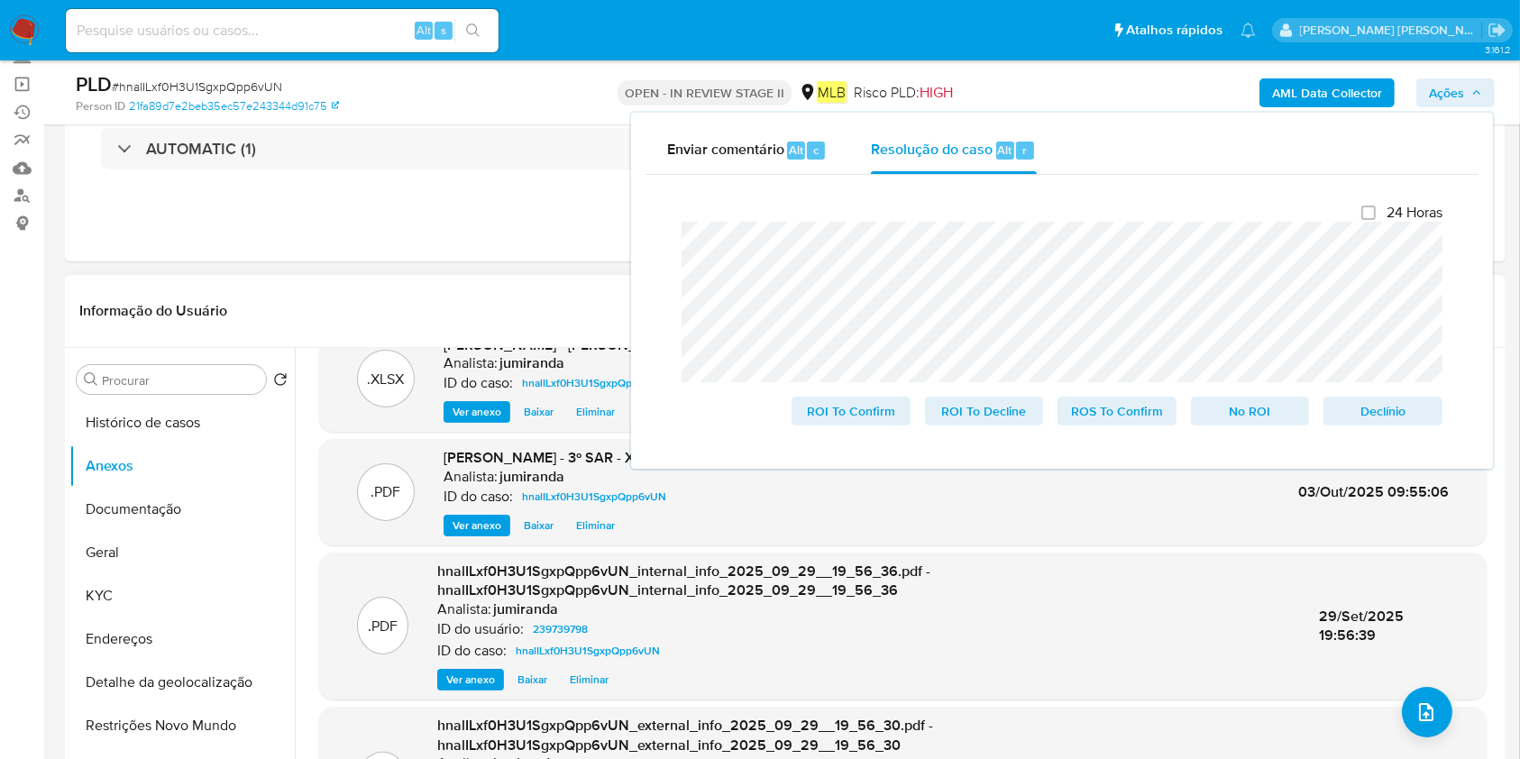
scroll to position [0, 0]
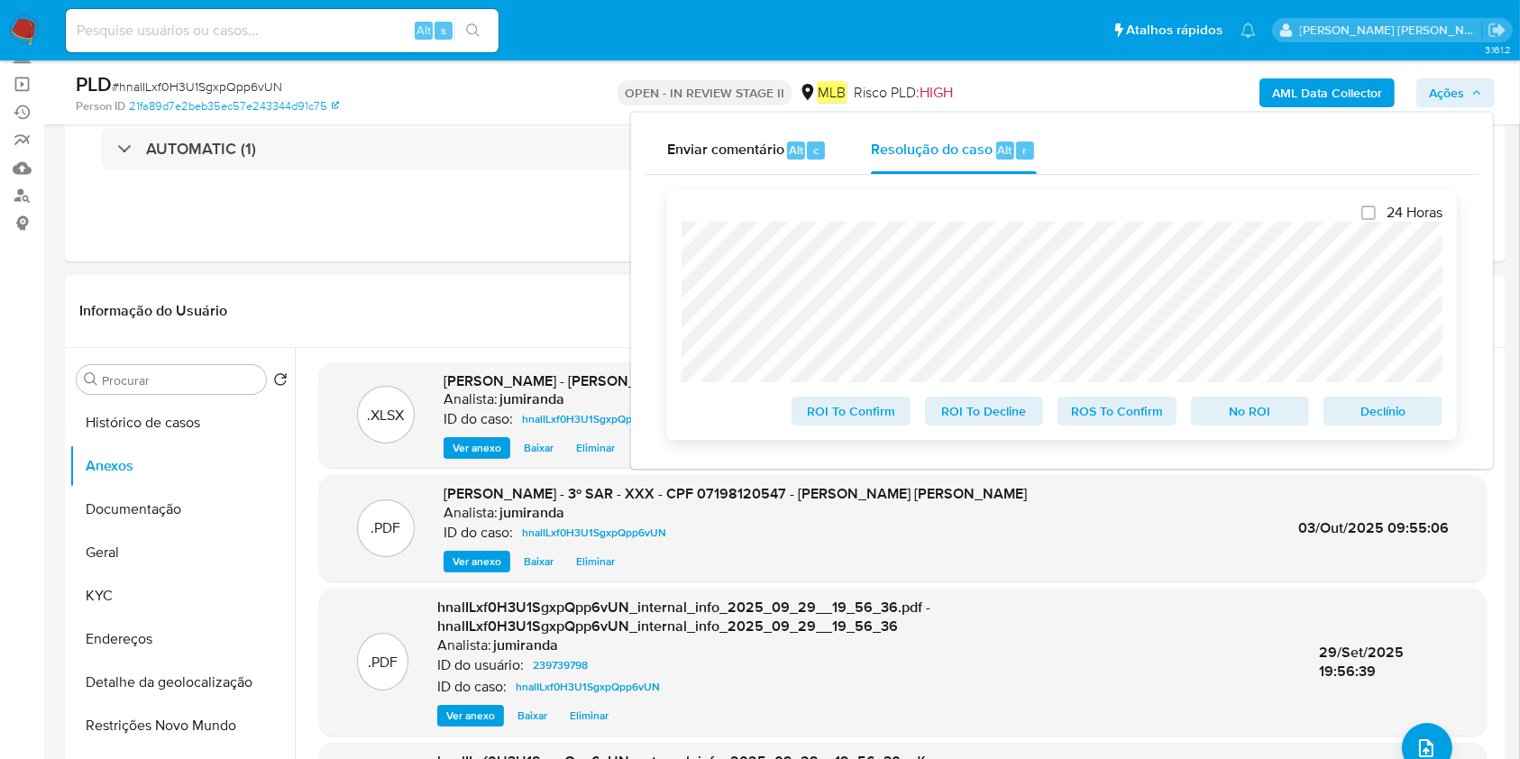
click at [1140, 424] on span "ROS To Confirm" at bounding box center [1117, 411] width 94 height 25
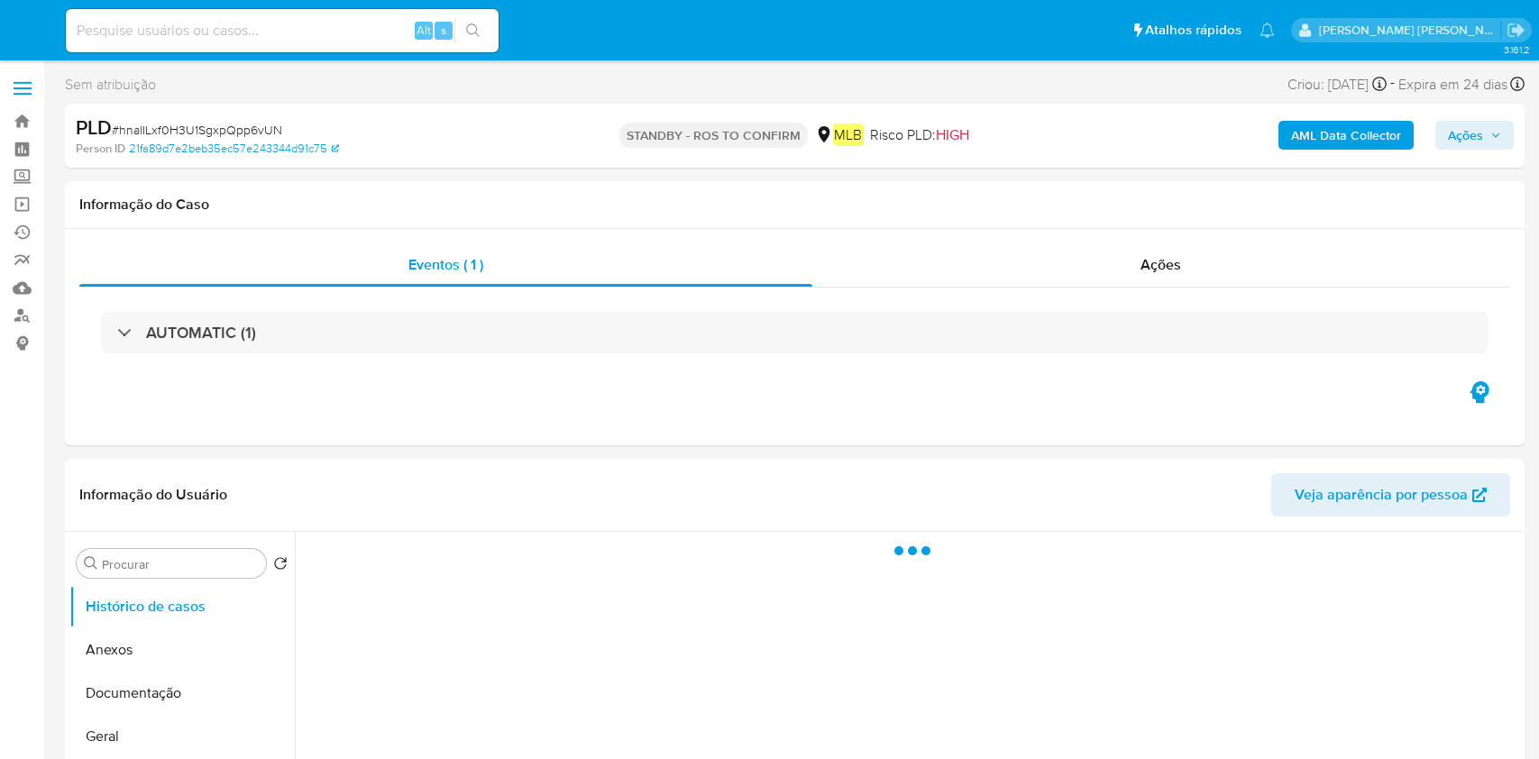
select select "10"
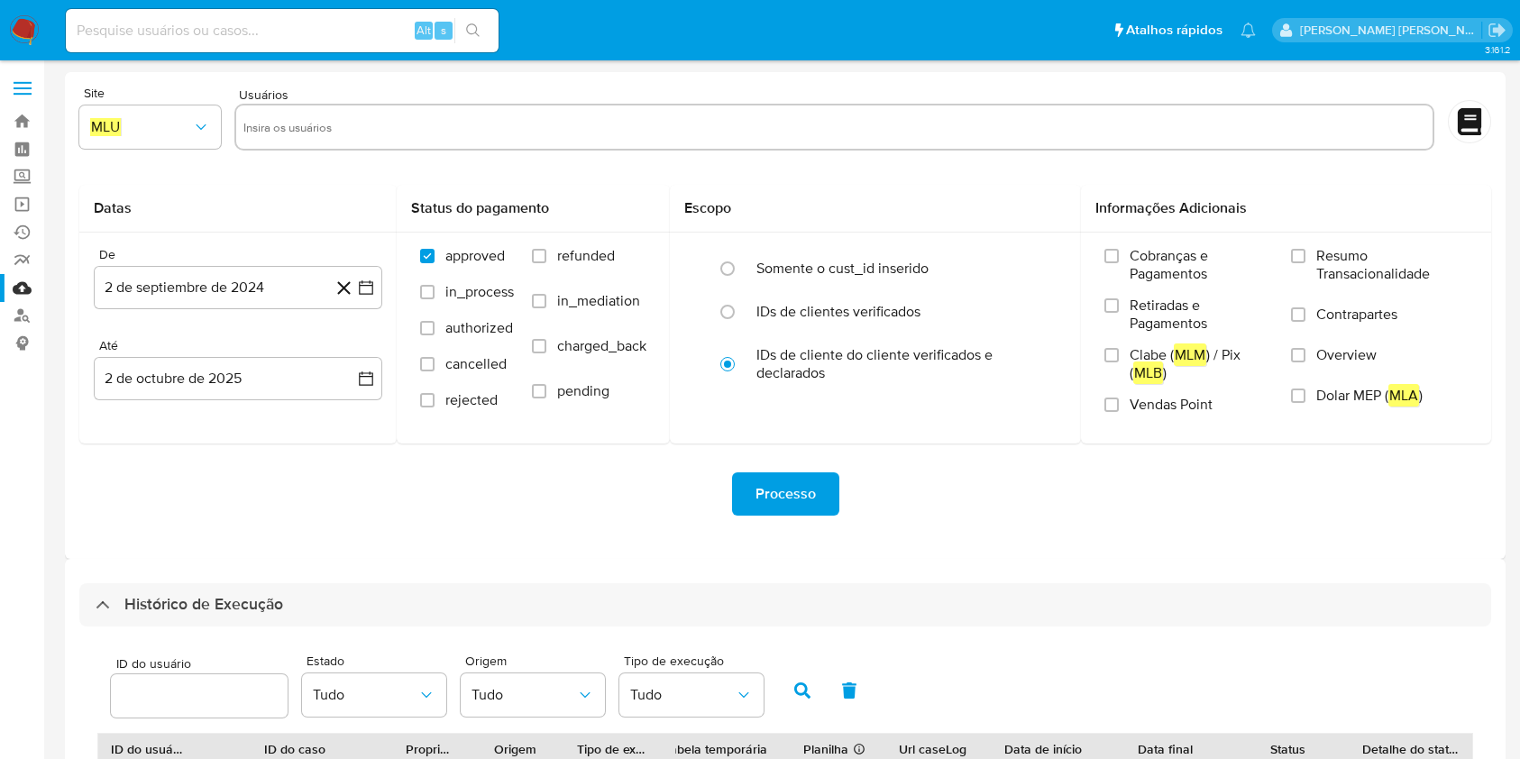
select select "10"
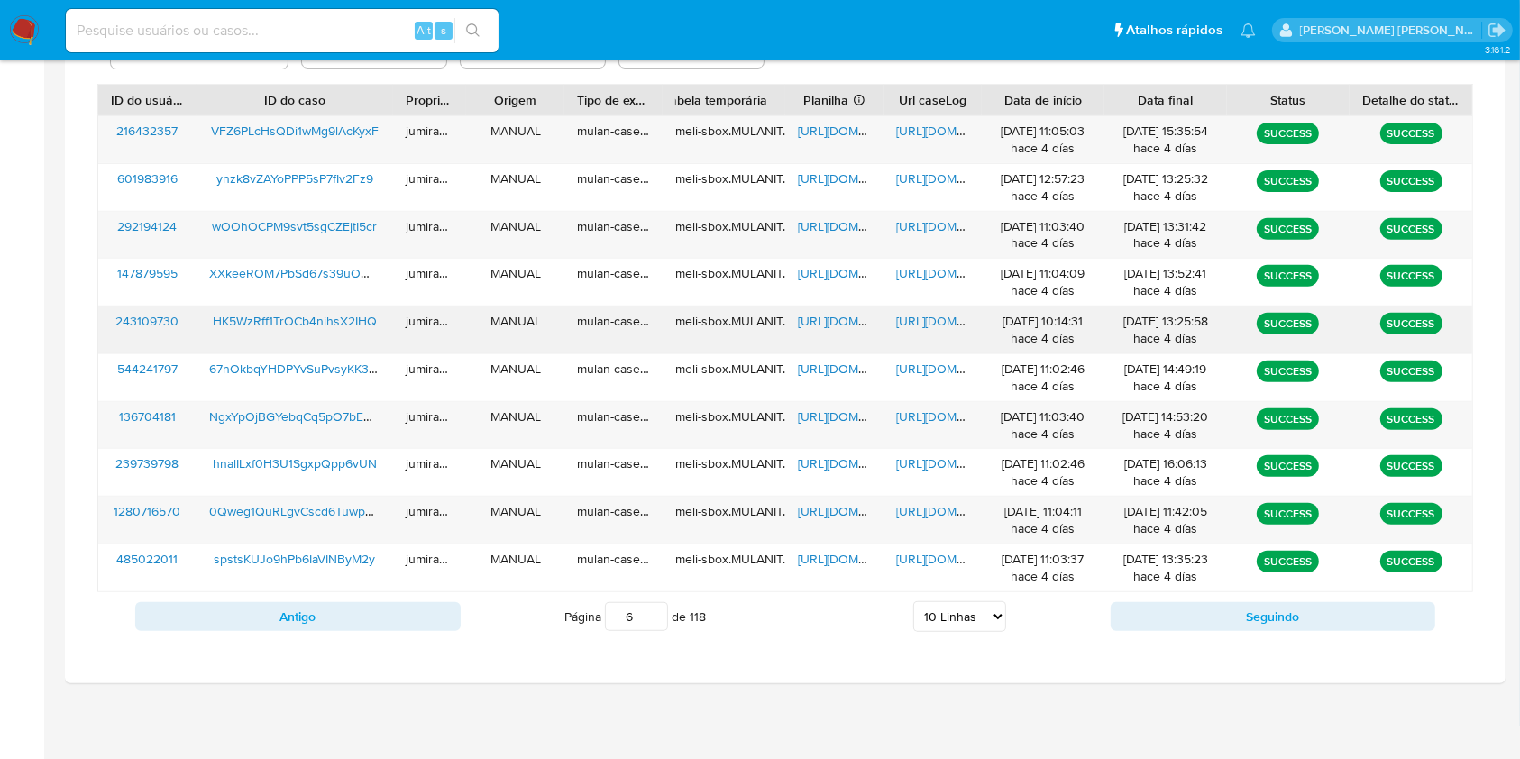
click at [831, 307] on div "https://docs.google.com/spreadsheets/d/1oz_RHGO-NUzDdQCQdIfa8y2CgZTjPUYk8TcYt46…" at bounding box center [834, 330] width 98 height 47
click at [837, 322] on span "https://docs.google.com/spreadsheets/d/1oz_RHGO-NUzDdQCQdIfa8y2CgZTjPUYk8TcYt46…" at bounding box center [860, 321] width 124 height 18
click at [916, 323] on span "https://docs.google.com/document/d/19YnQ1qAXyh571ByotDOwaJ_Rh-iNzmcPUD6artWdZAU…" at bounding box center [958, 321] width 124 height 18
click at [344, 315] on span "HK5WzRff1TrOCb4nihsX2IHQ" at bounding box center [295, 321] width 164 height 18
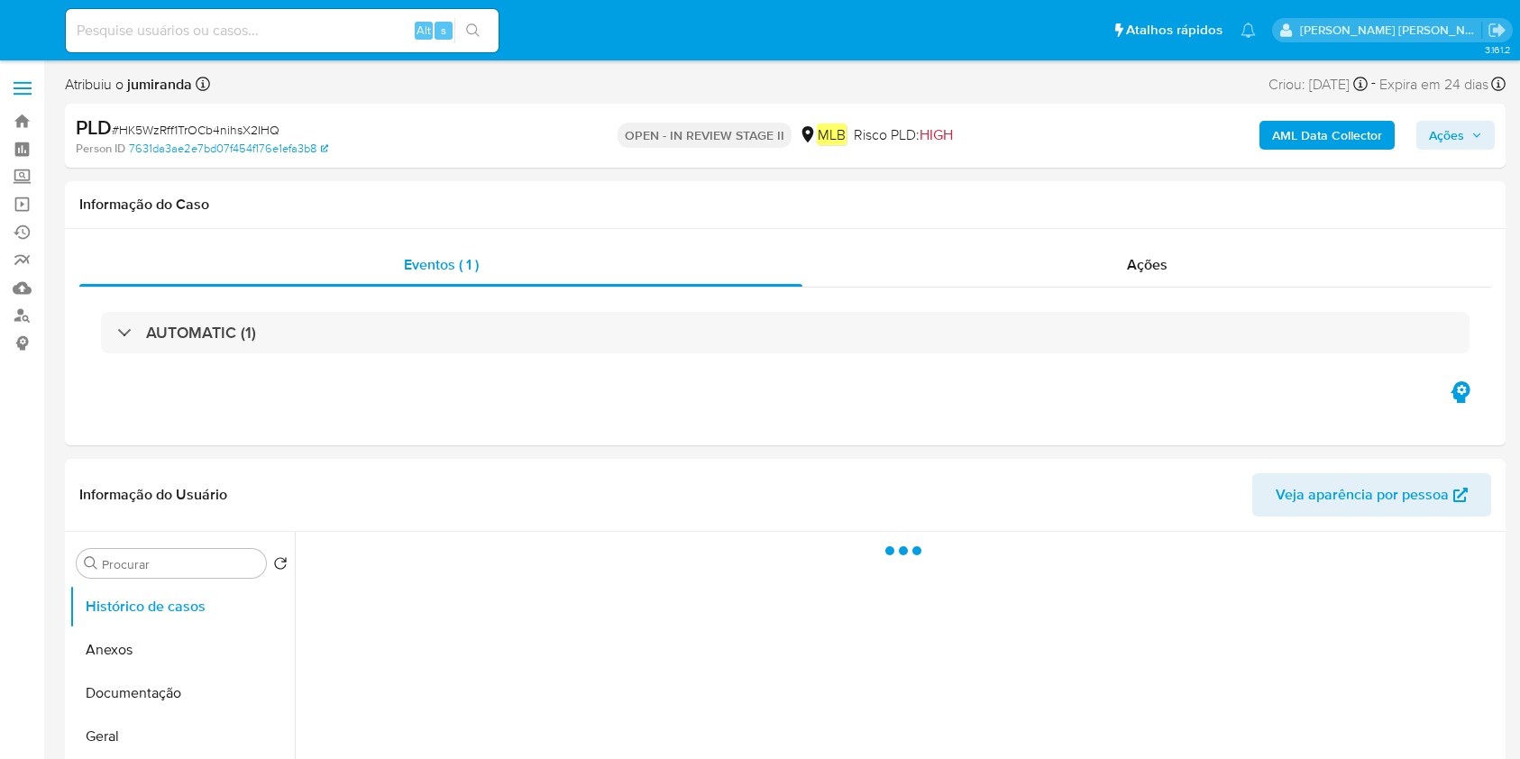
select select "10"
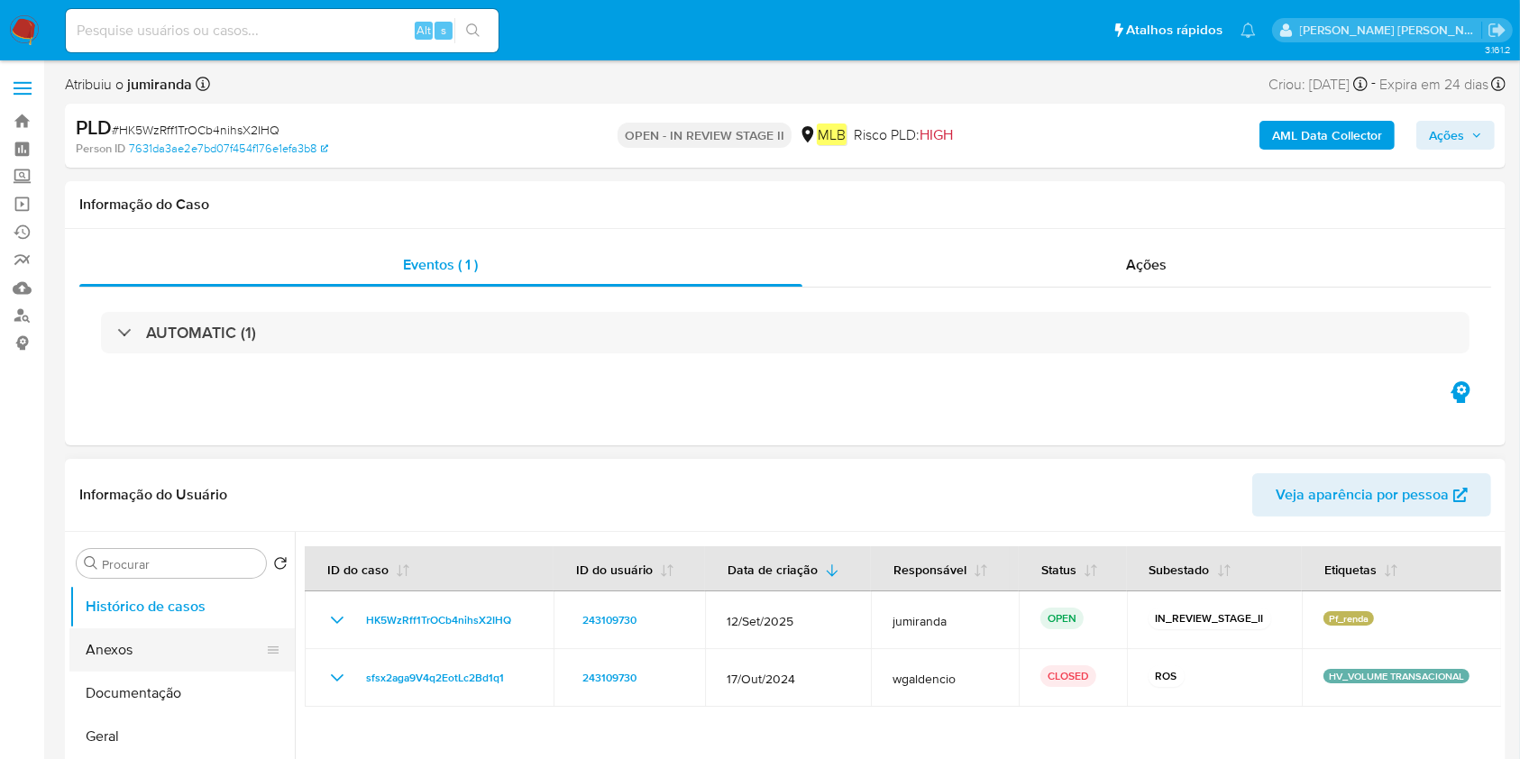
click at [153, 667] on button "Anexos" at bounding box center [174, 650] width 211 height 43
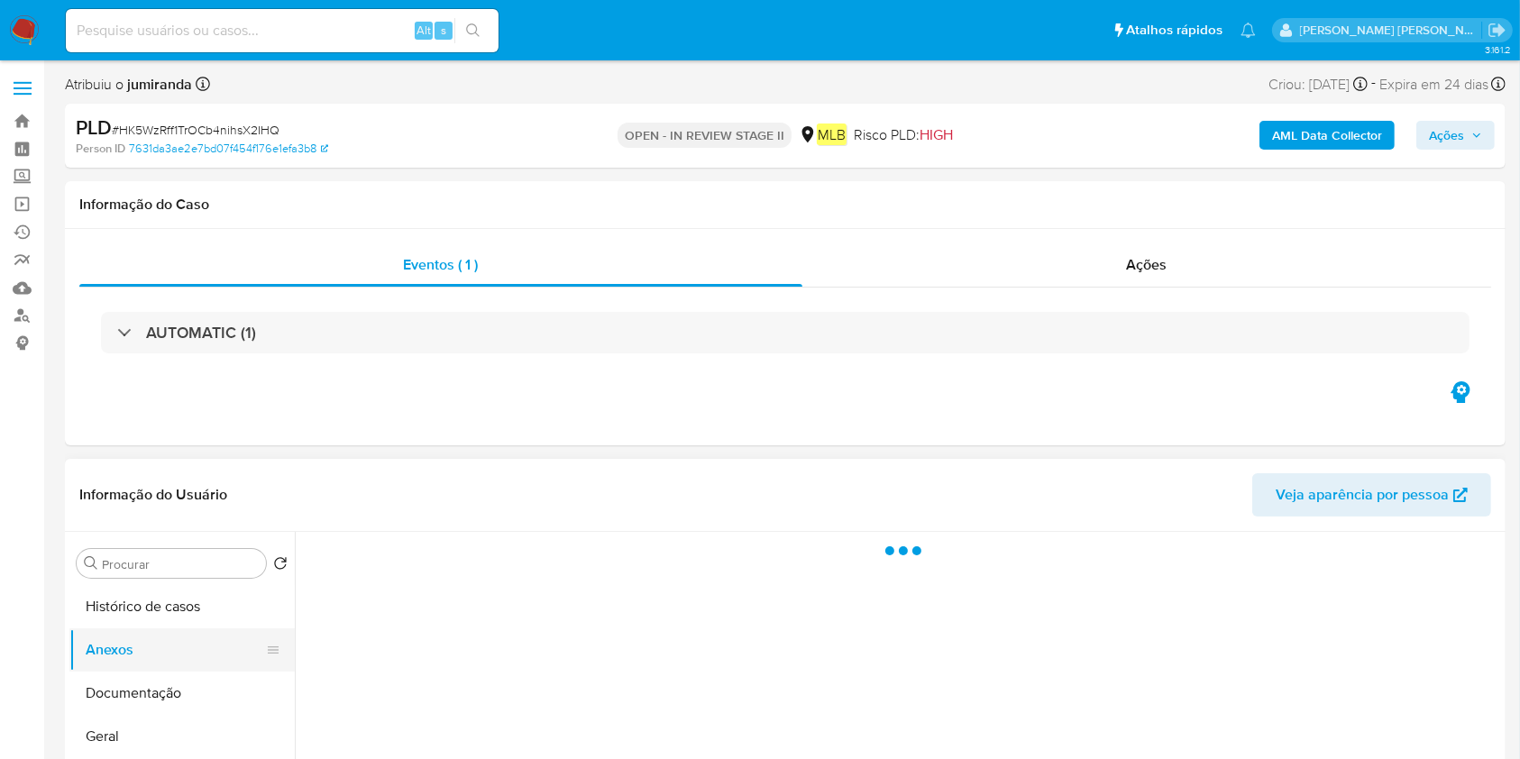
scroll to position [120, 0]
click at [160, 632] on button "Geral" at bounding box center [174, 616] width 211 height 43
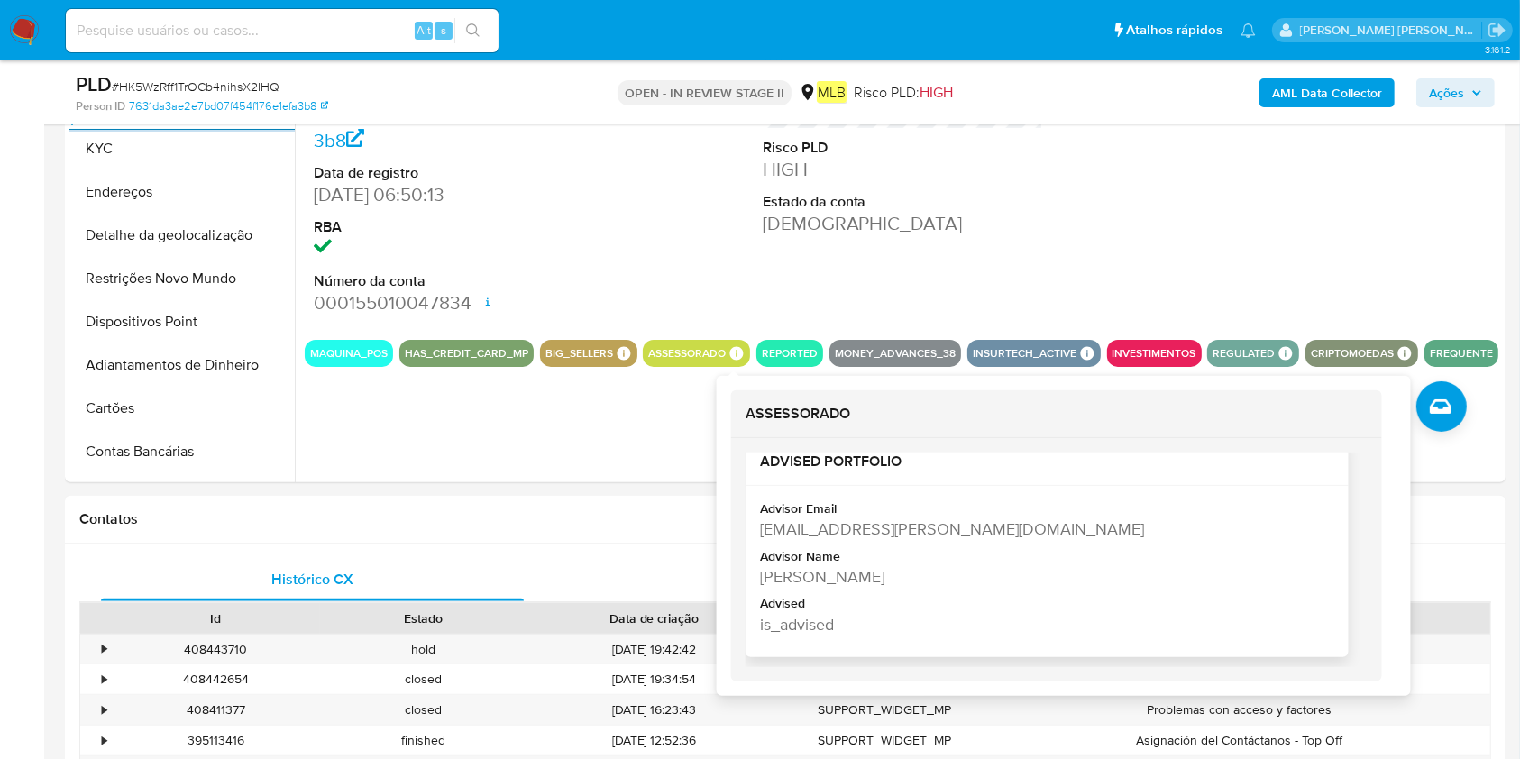
scroll to position [481, 0]
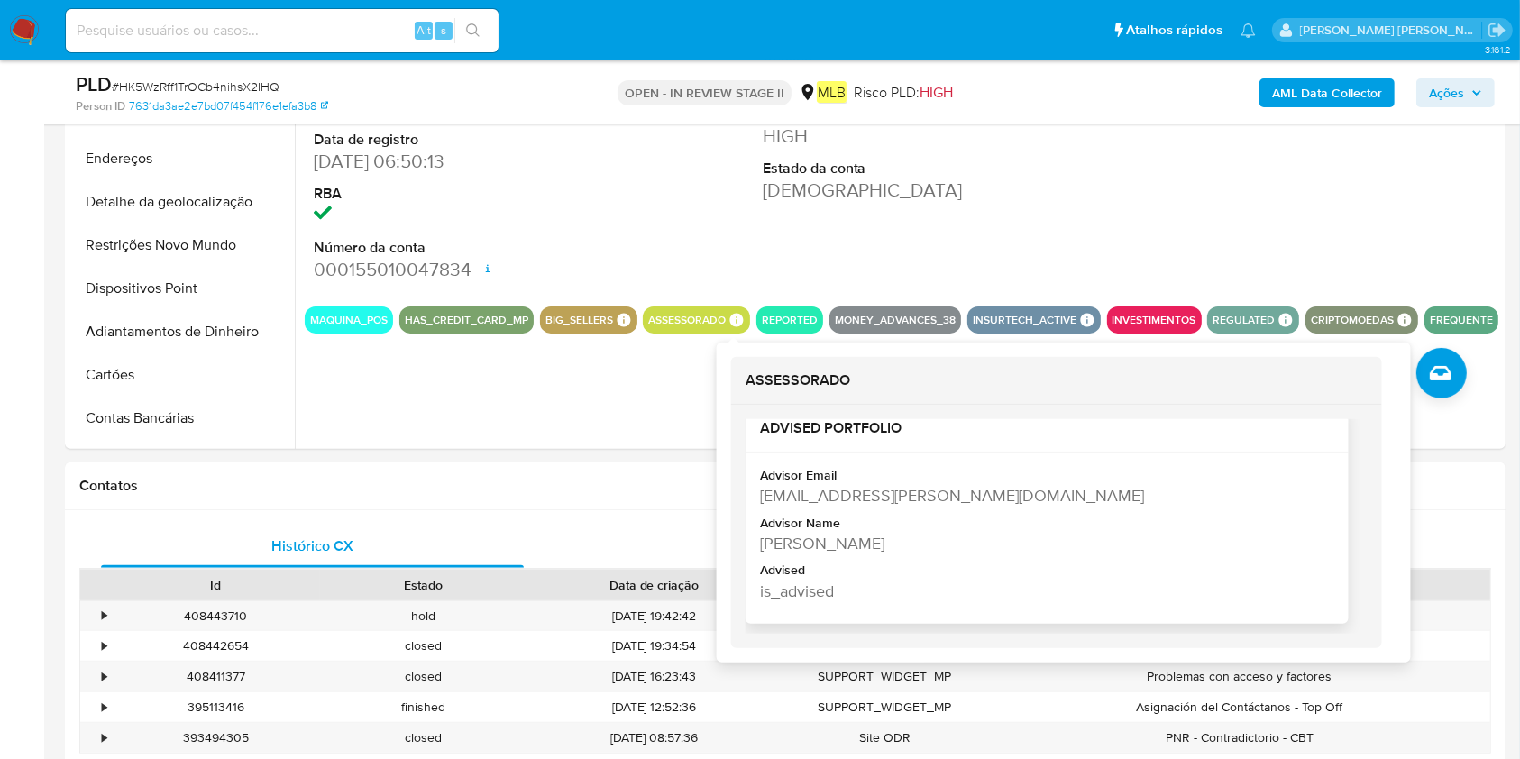
click at [831, 546] on div "[PERSON_NAME]" at bounding box center [1045, 543] width 571 height 23
copy div "[PERSON_NAME]"
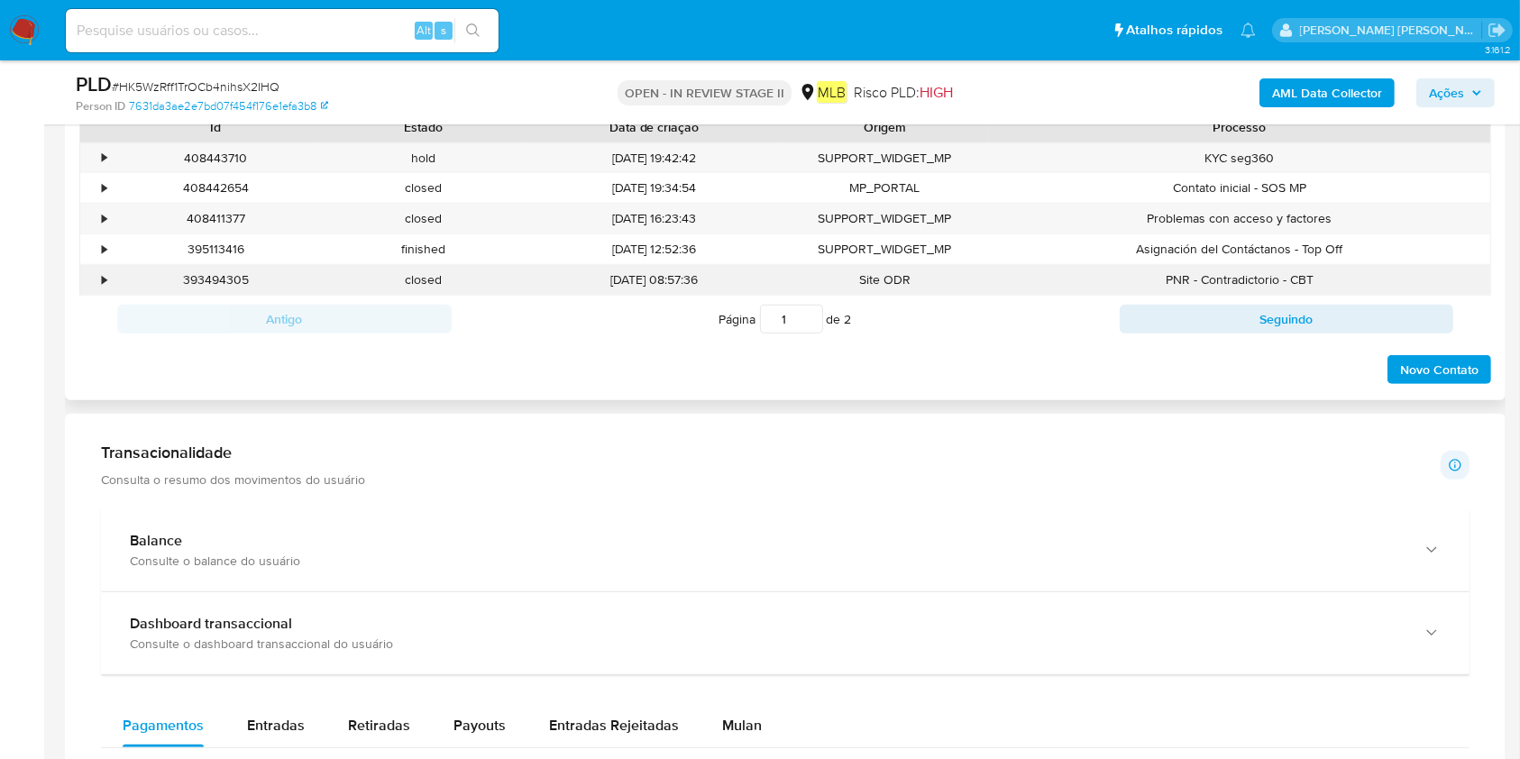
scroll to position [841, 0]
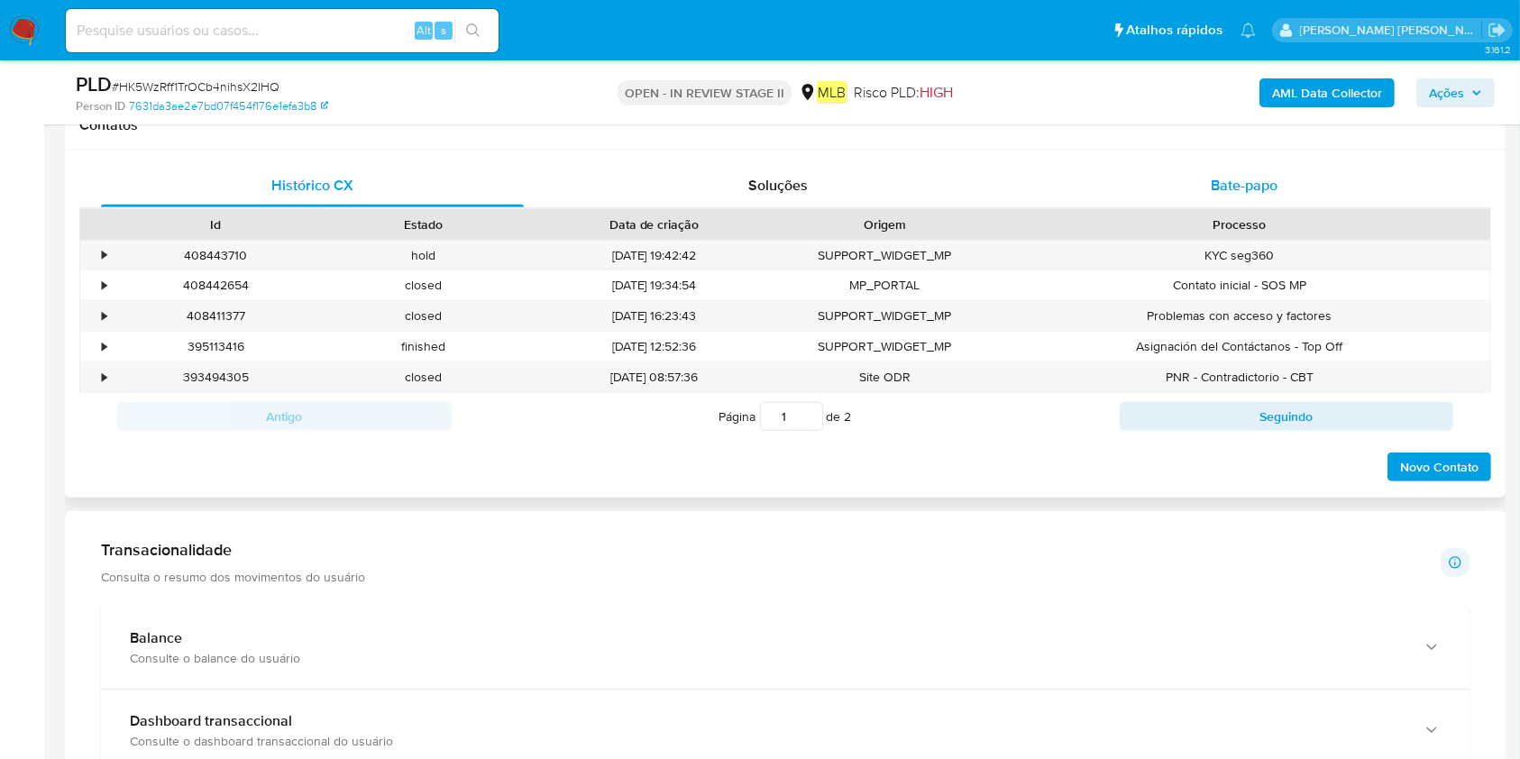
click at [1215, 177] on span "Bate-papo" at bounding box center [1244, 185] width 67 height 21
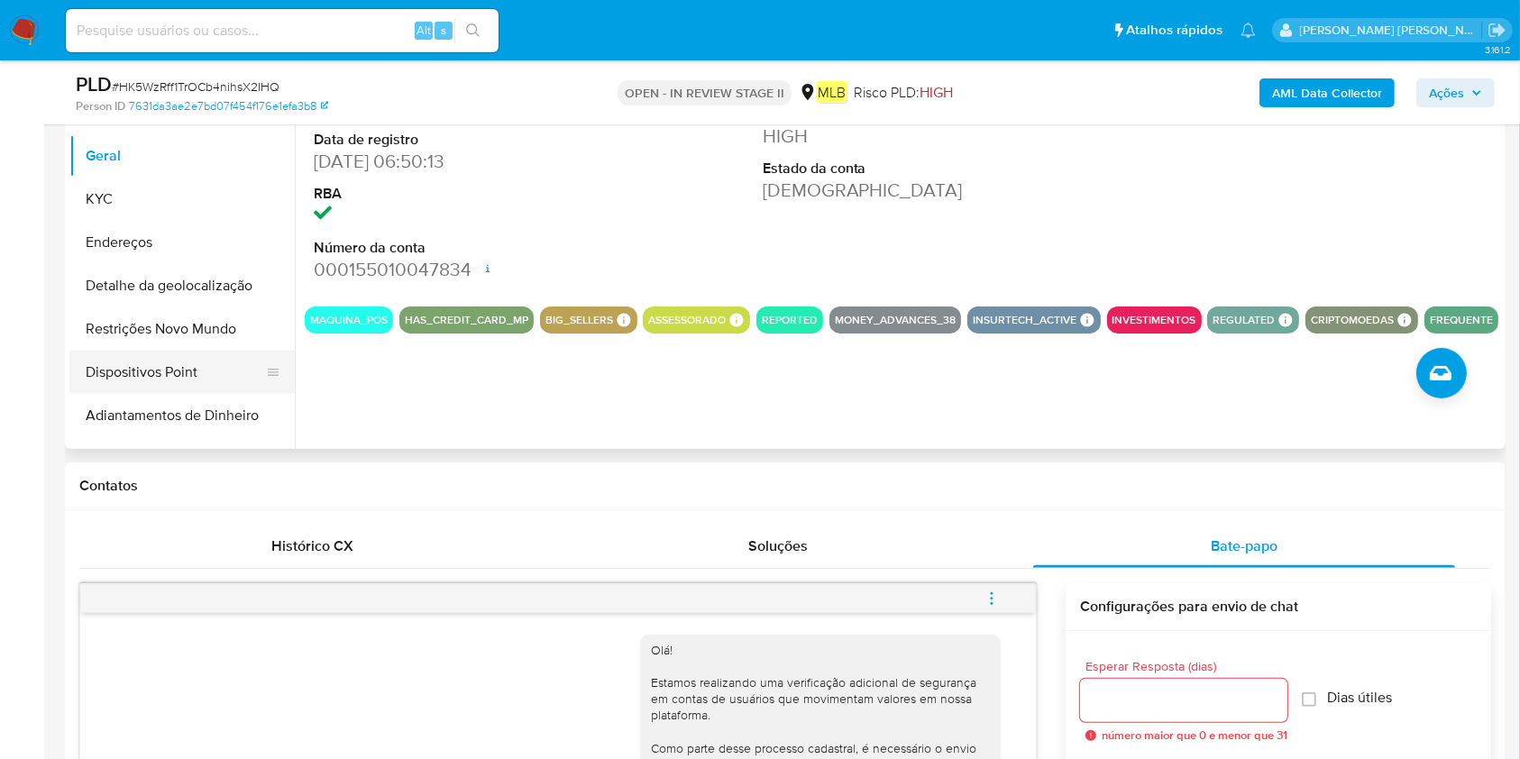
scroll to position [0, 0]
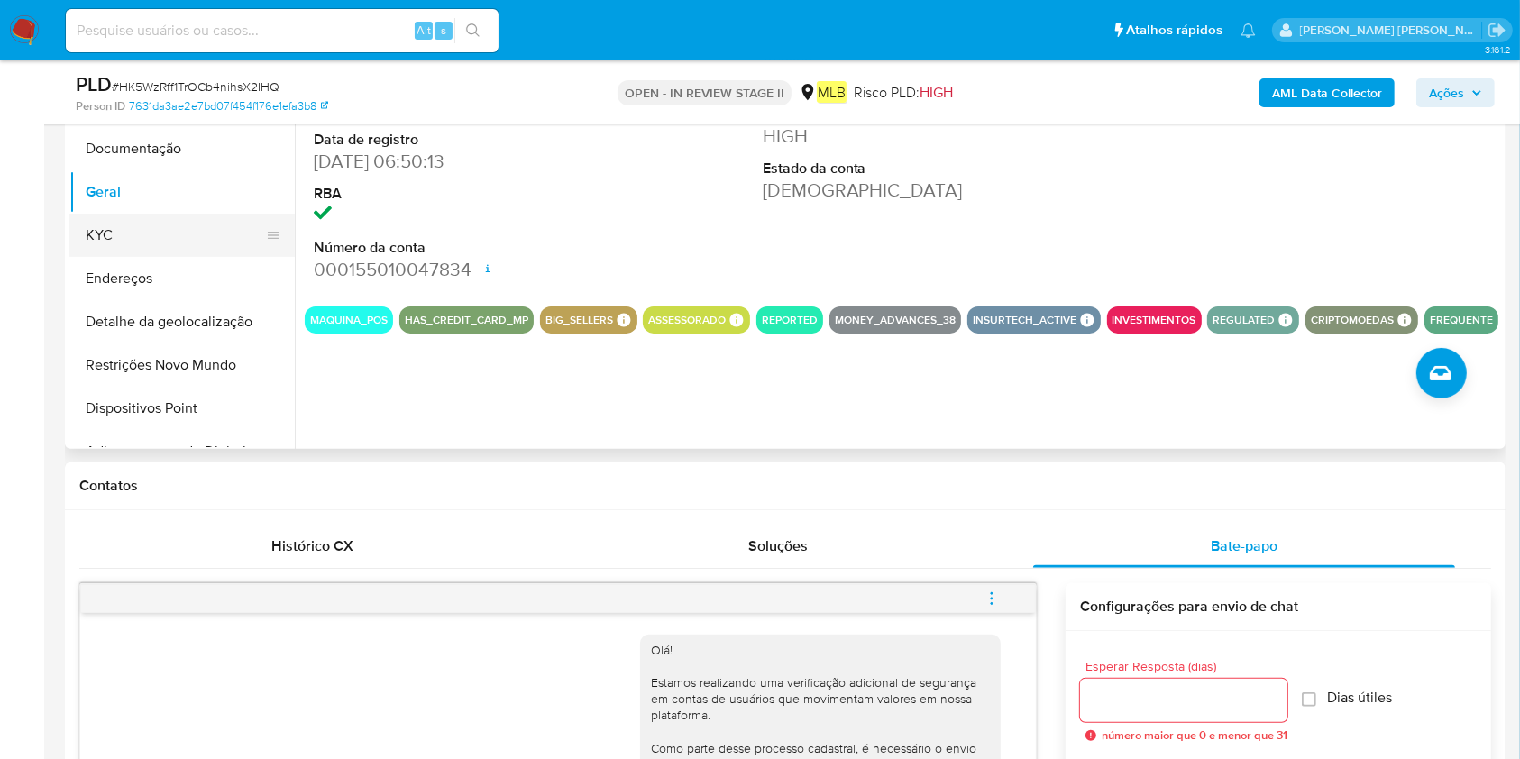
drag, startPoint x: 127, startPoint y: 220, endPoint x: 129, endPoint y: 234, distance: 14.5
click at [127, 220] on button "KYC" at bounding box center [174, 235] width 211 height 43
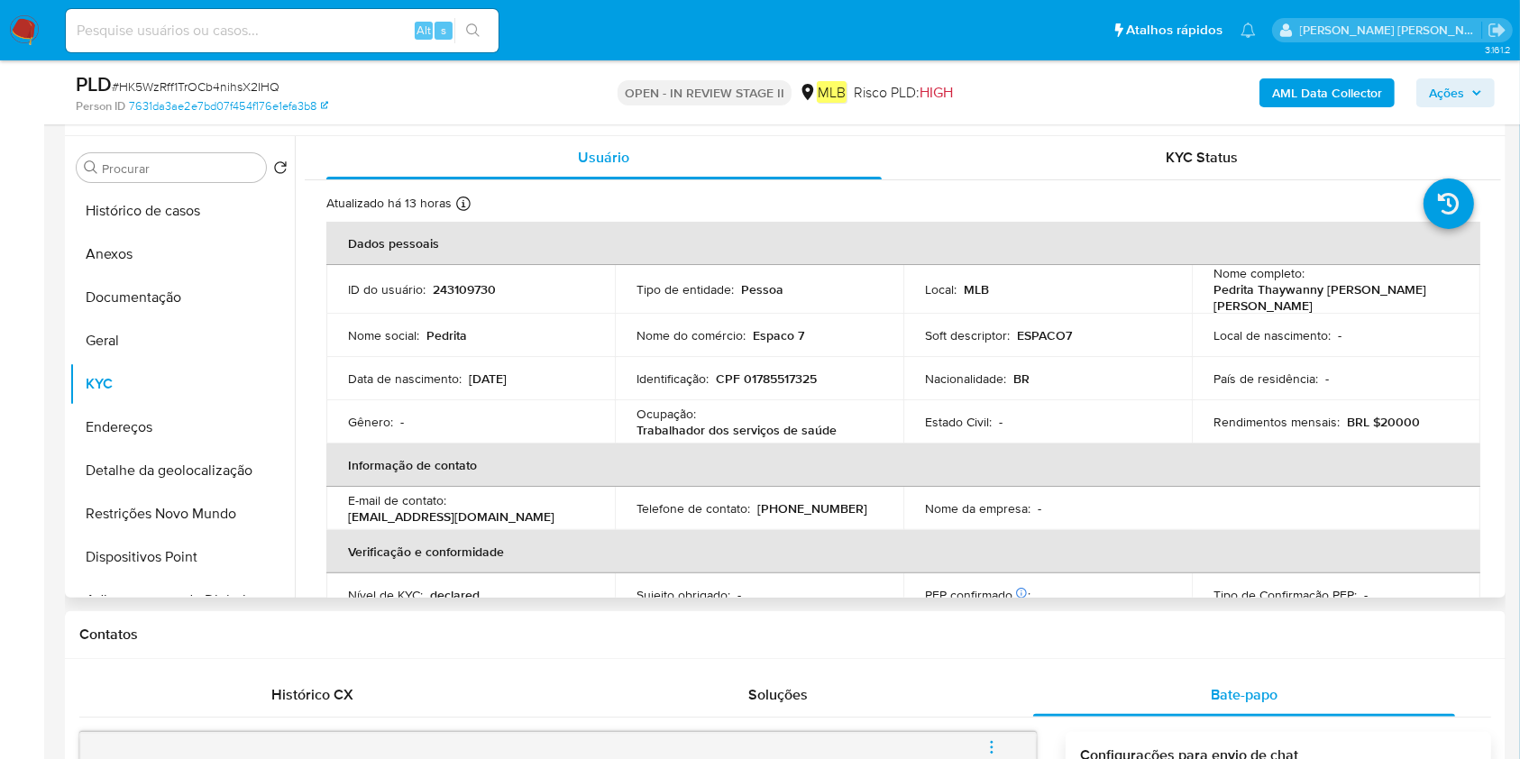
scroll to position [240, 0]
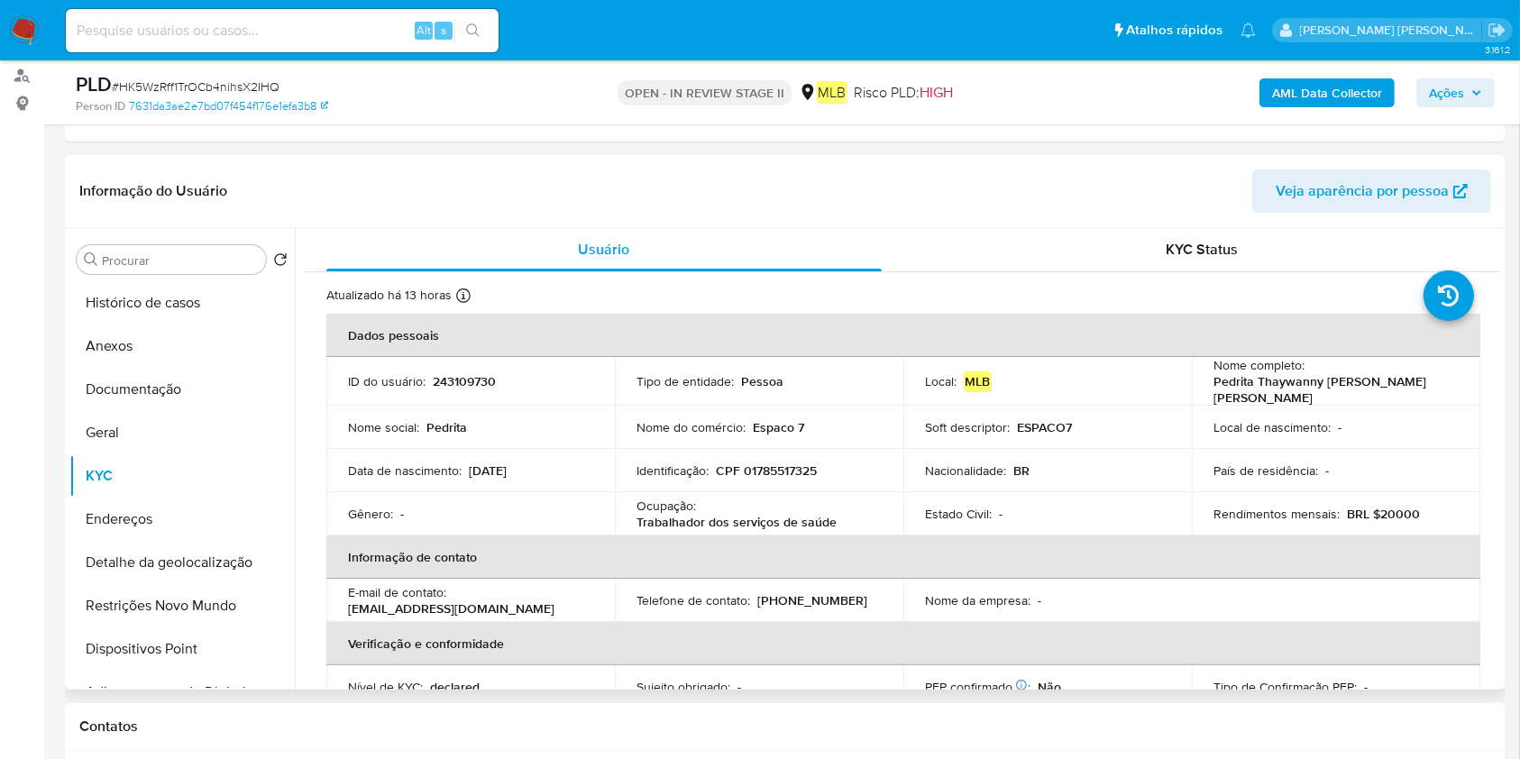
click at [772, 503] on div "Ocupação : Trabalhador dos serviços de saúde" at bounding box center [759, 514] width 245 height 32
click at [773, 503] on div "Ocupação : Trabalhador dos serviços de saúde" at bounding box center [759, 514] width 245 height 32
copy div "Ocupação : Trabalhador dos serviços de saúde"
click at [716, 514] on p "Trabalhador dos serviços de saúde" at bounding box center [737, 522] width 200 height 16
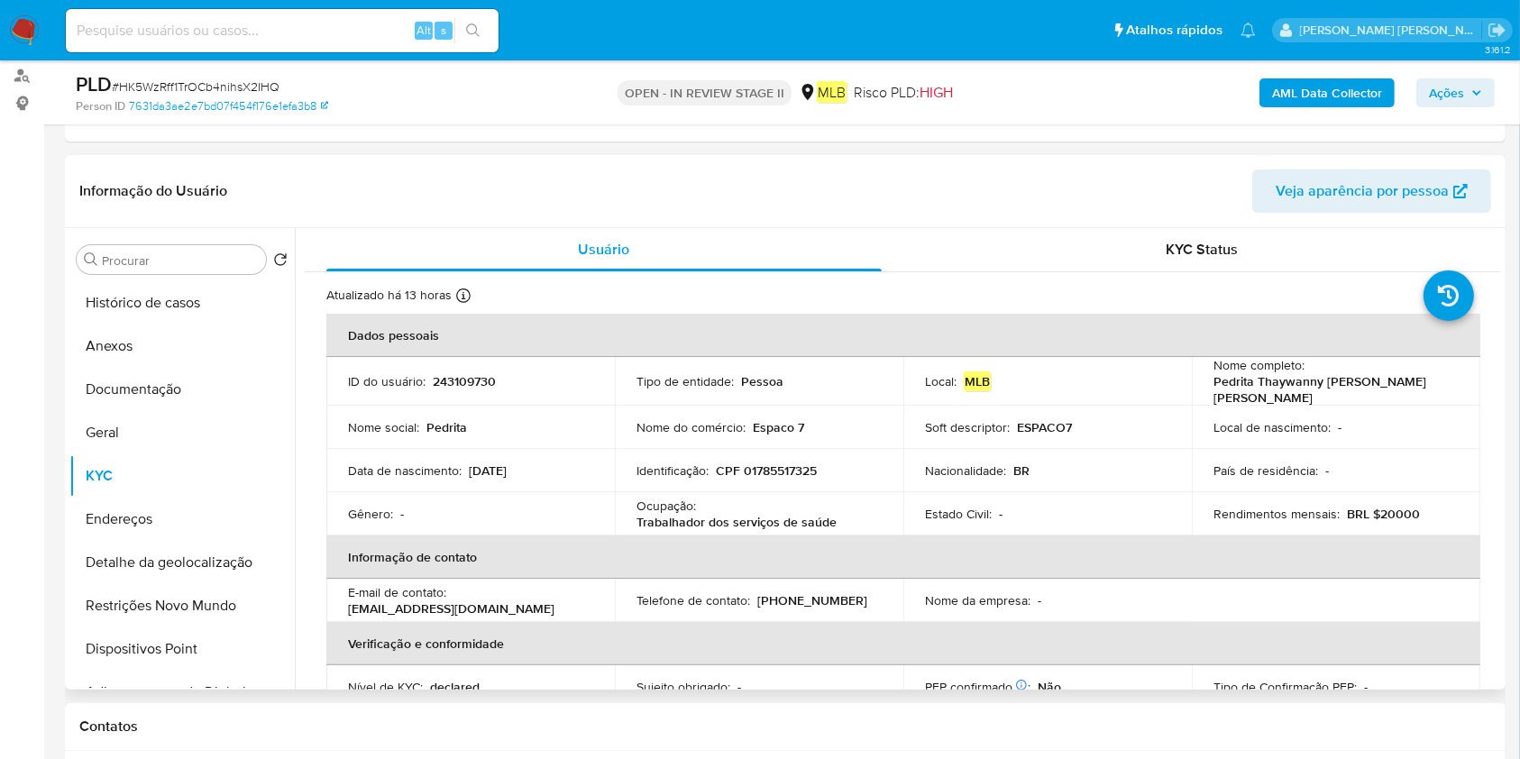
click at [716, 514] on p "Trabalhador dos serviços de saúde" at bounding box center [737, 522] width 200 height 16
copy div "Ocupação : Trabalhador dos serviços de saúde"
click at [151, 393] on button "Documentação" at bounding box center [174, 389] width 211 height 43
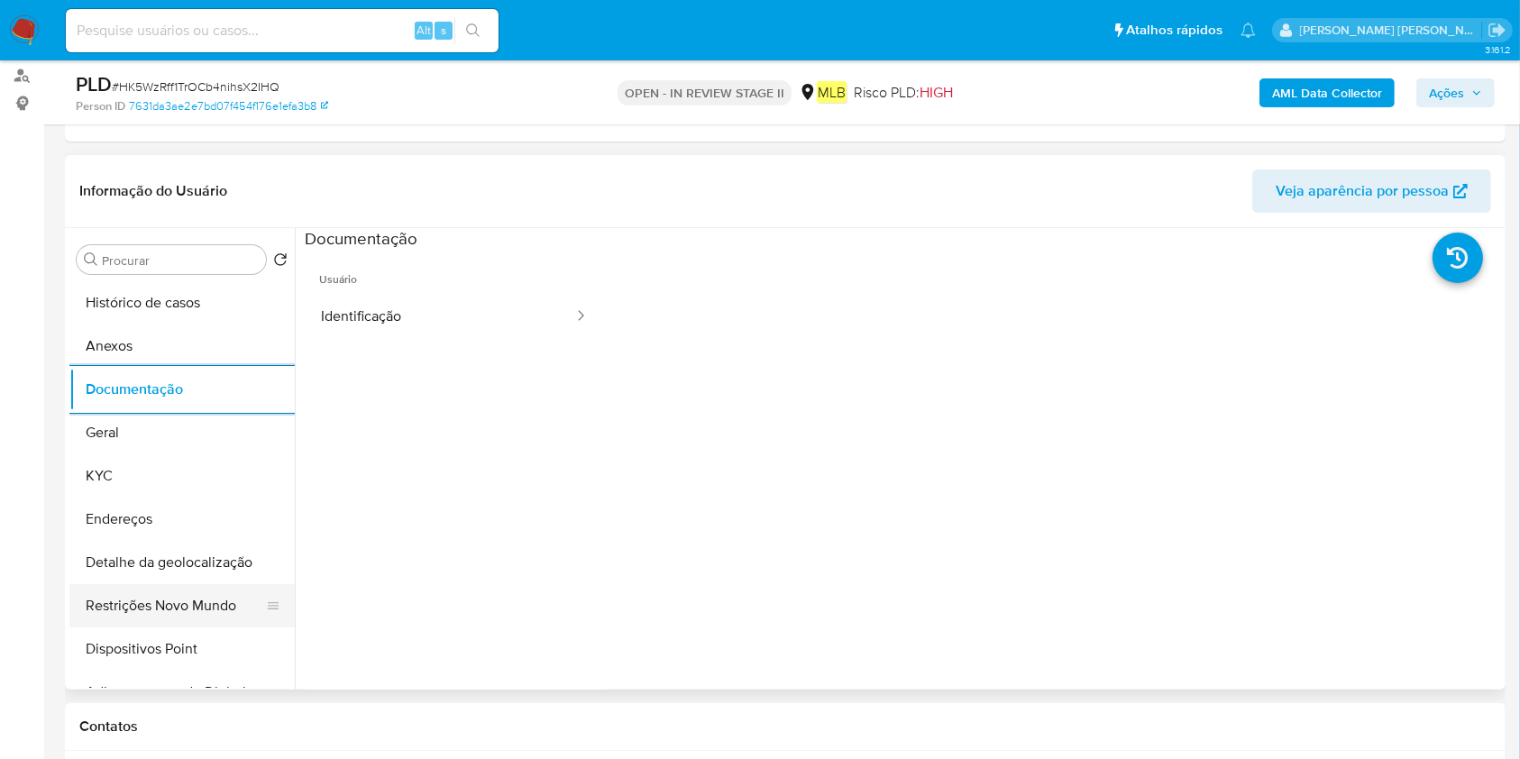
click at [180, 595] on button "Restrições Novo Mundo" at bounding box center [174, 605] width 211 height 43
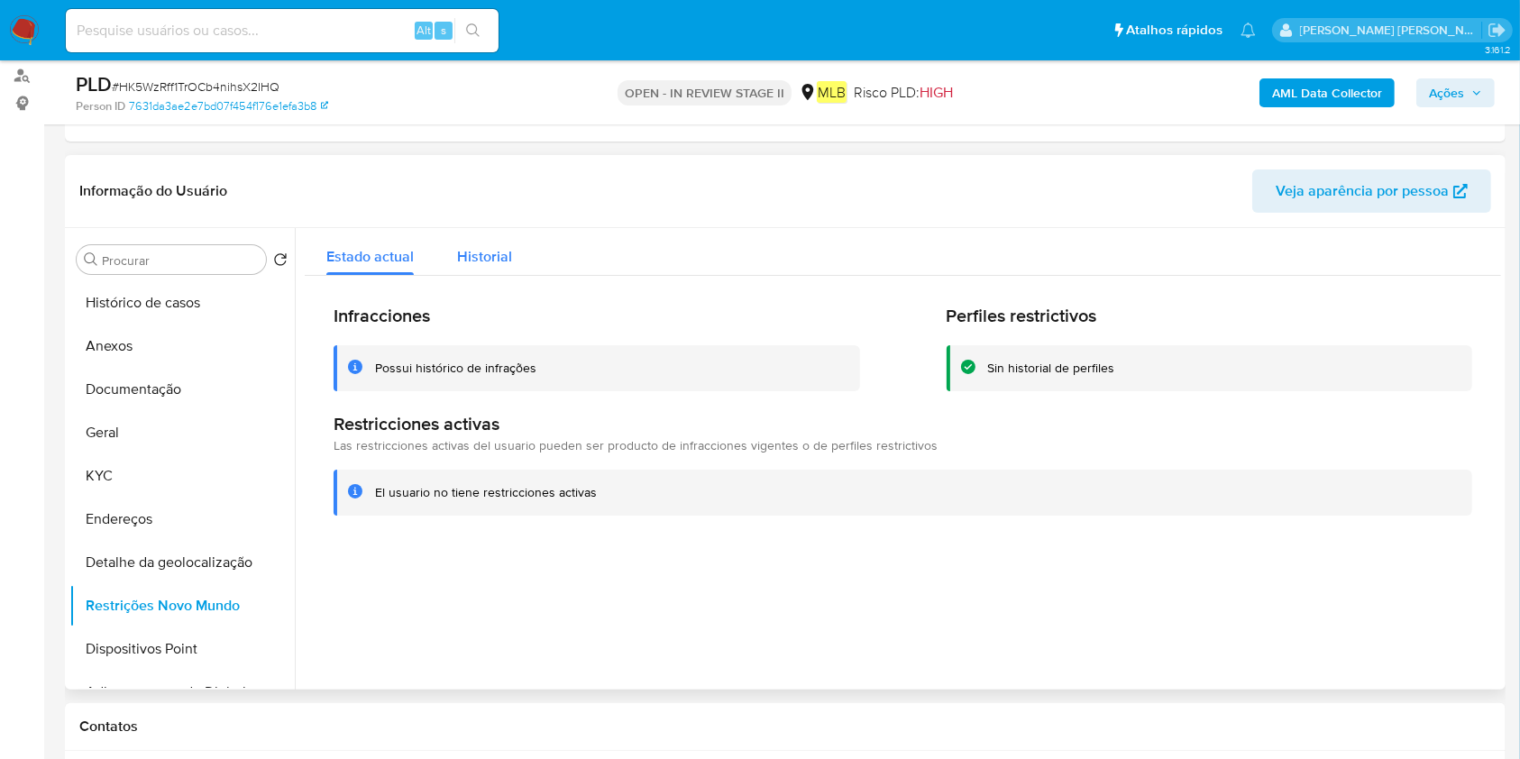
click at [519, 265] on button "Historial" at bounding box center [485, 252] width 98 height 48
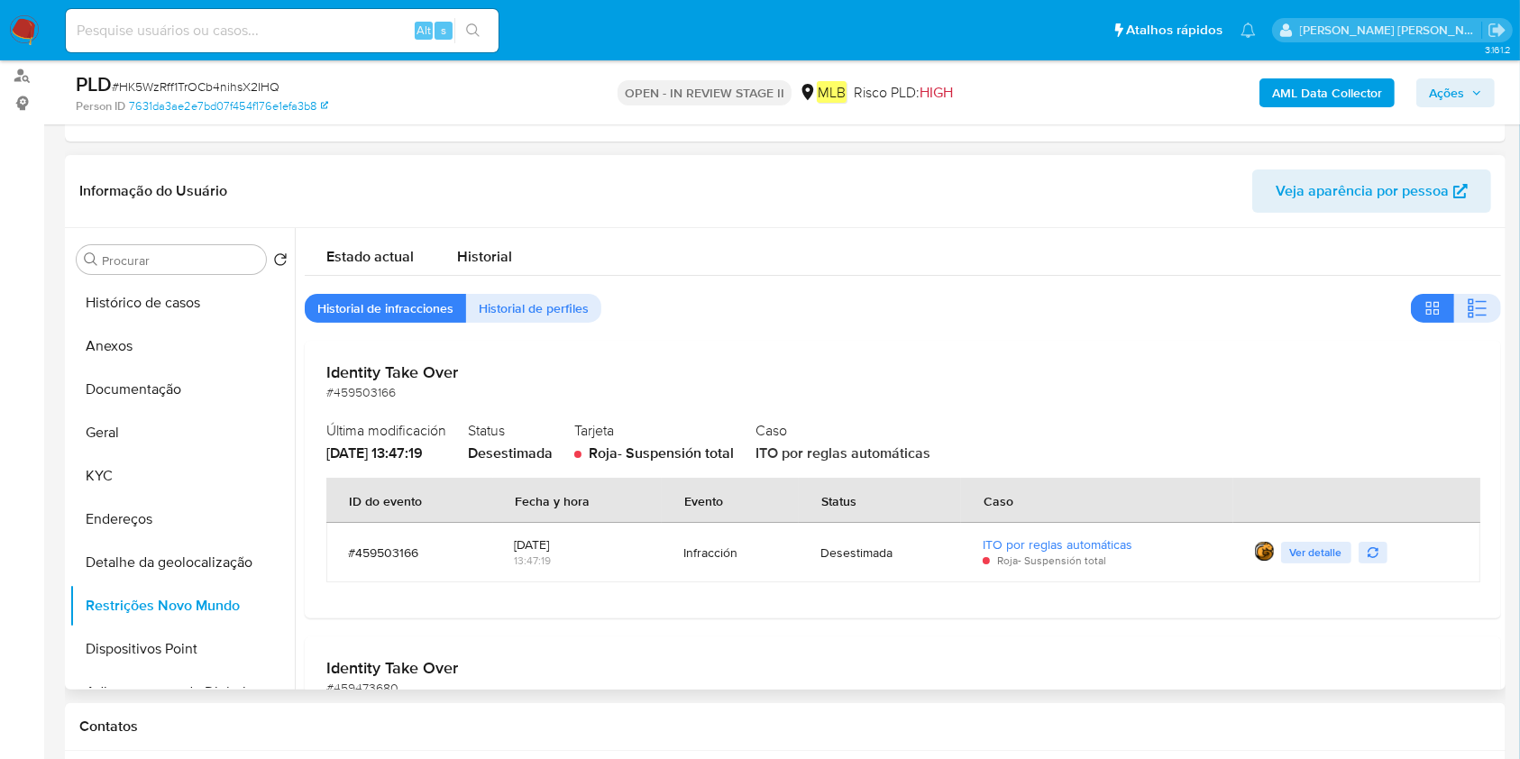
click at [524, 459] on div "Desestimada" at bounding box center [510, 454] width 85 height 20
click at [153, 418] on button "Geral" at bounding box center [174, 432] width 211 height 43
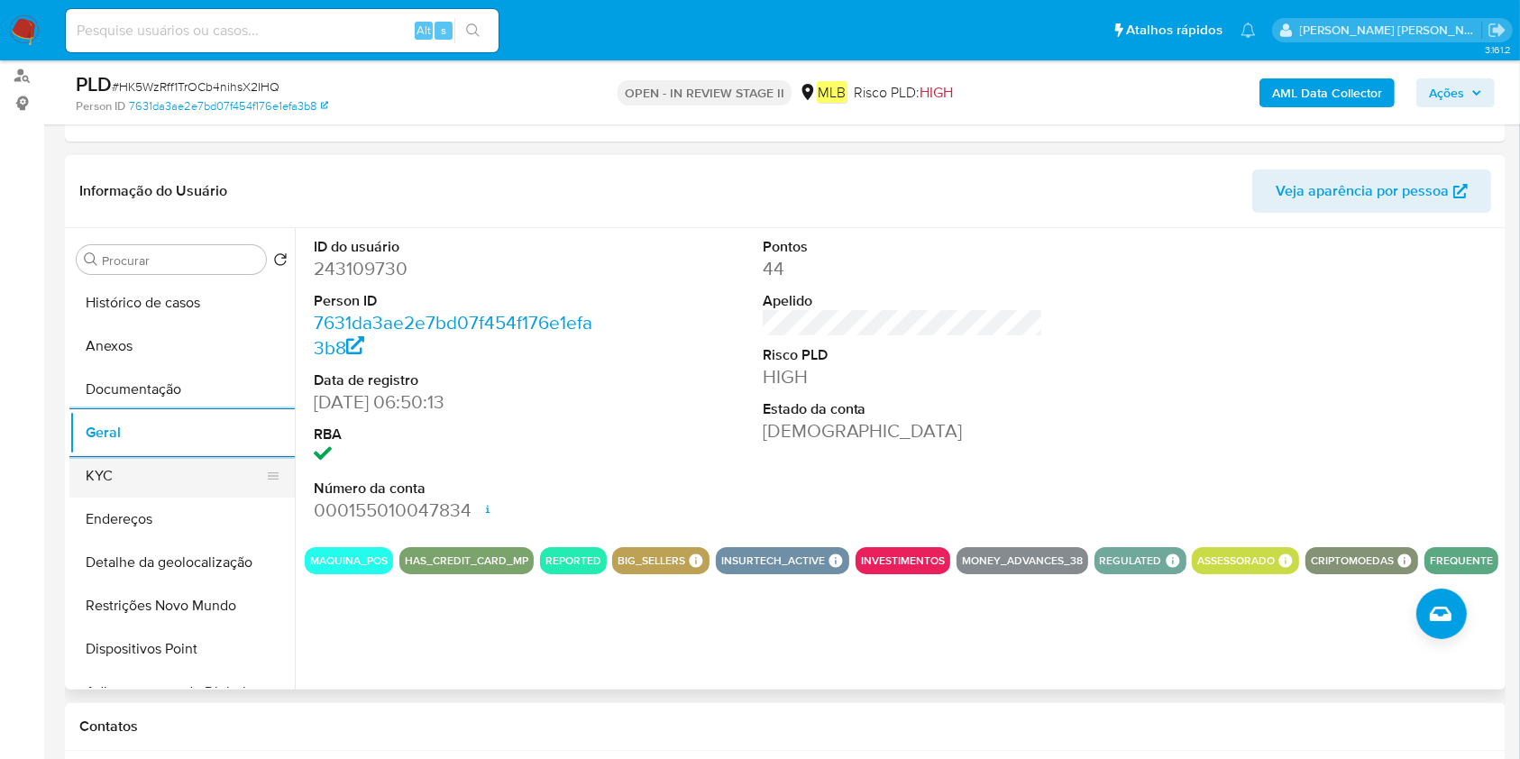
click at [129, 470] on button "KYC" at bounding box center [174, 475] width 211 height 43
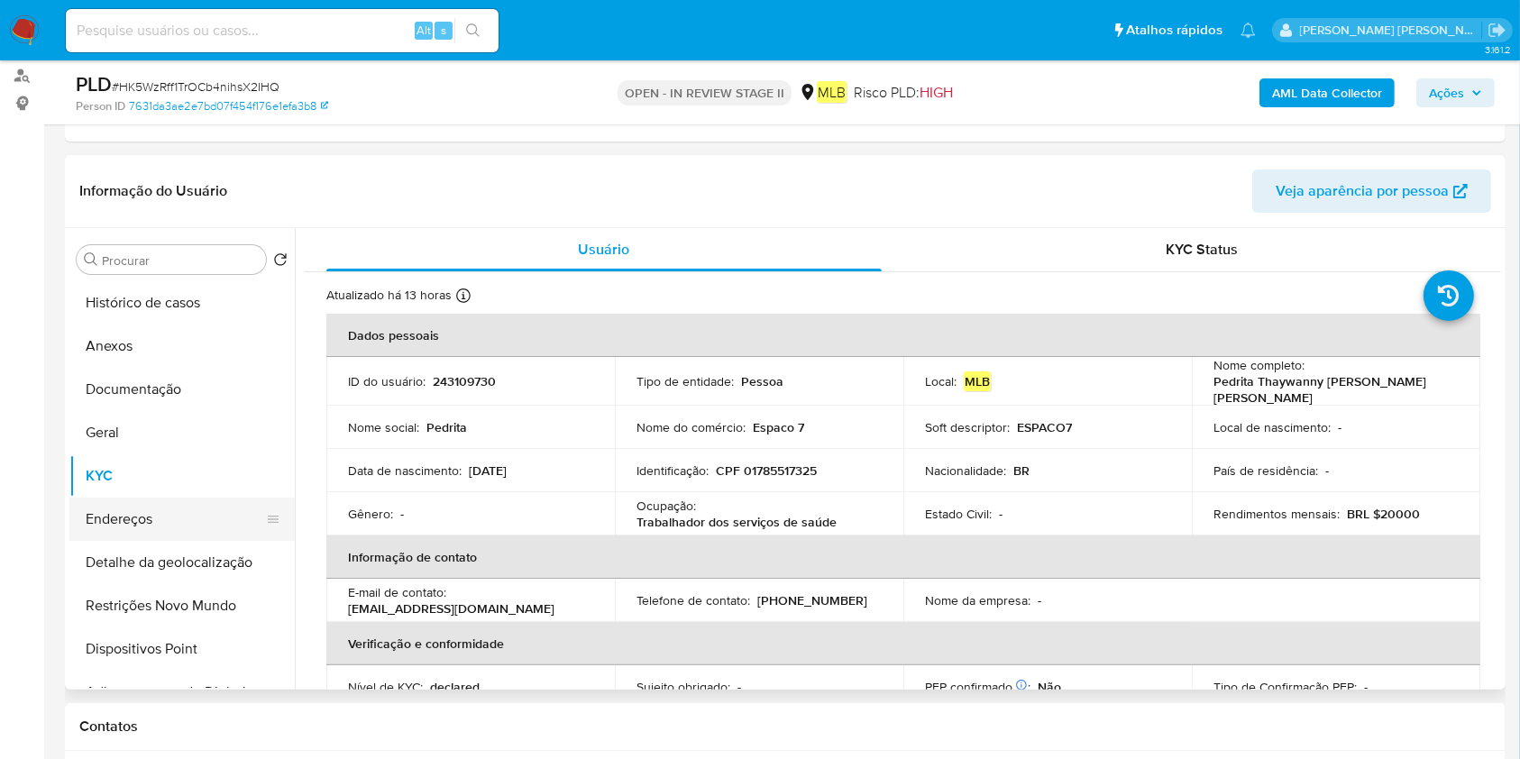
click at [171, 510] on button "Endereços" at bounding box center [174, 519] width 211 height 43
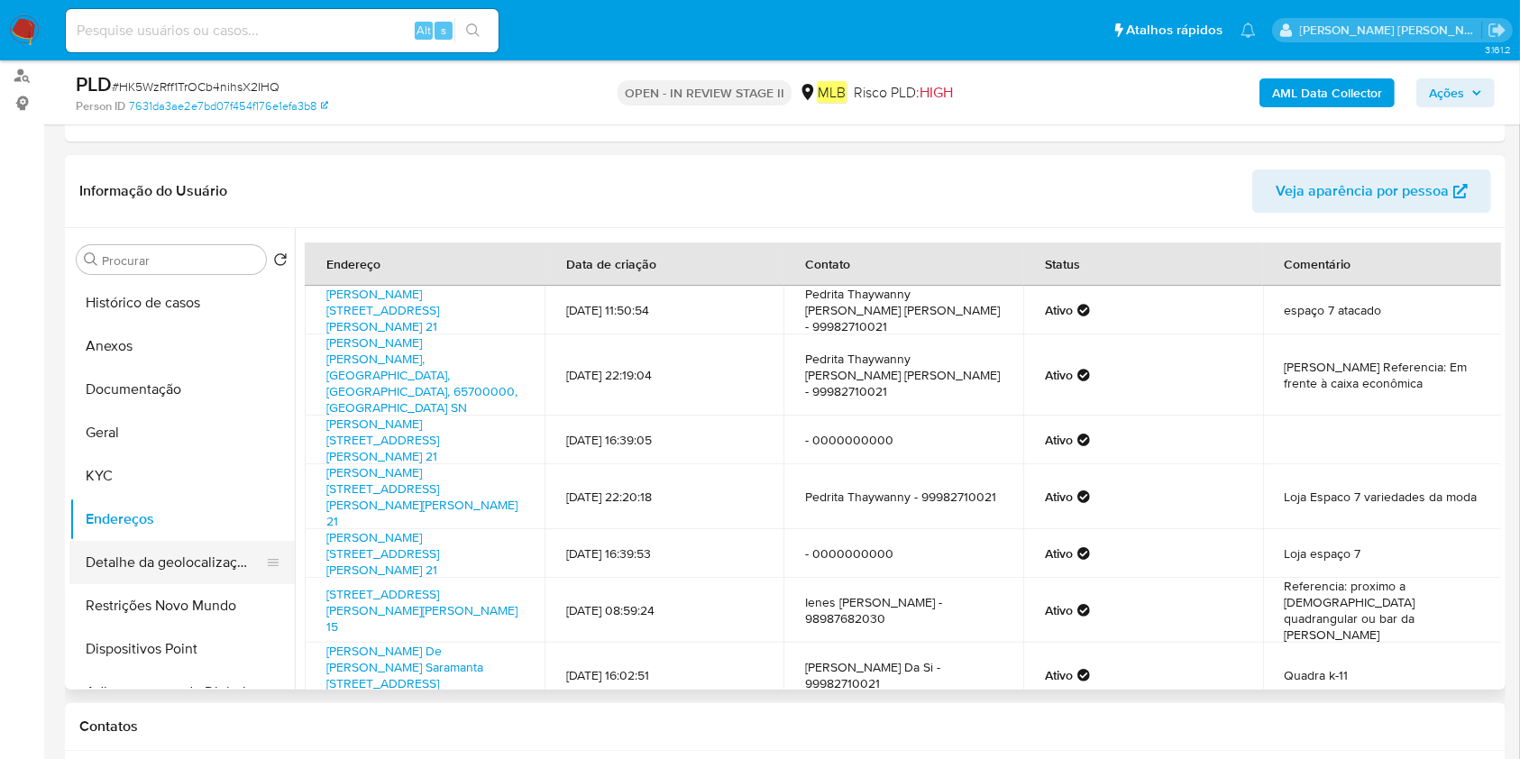
click at [188, 564] on button "Detalhe da geolocalização" at bounding box center [174, 562] width 211 height 43
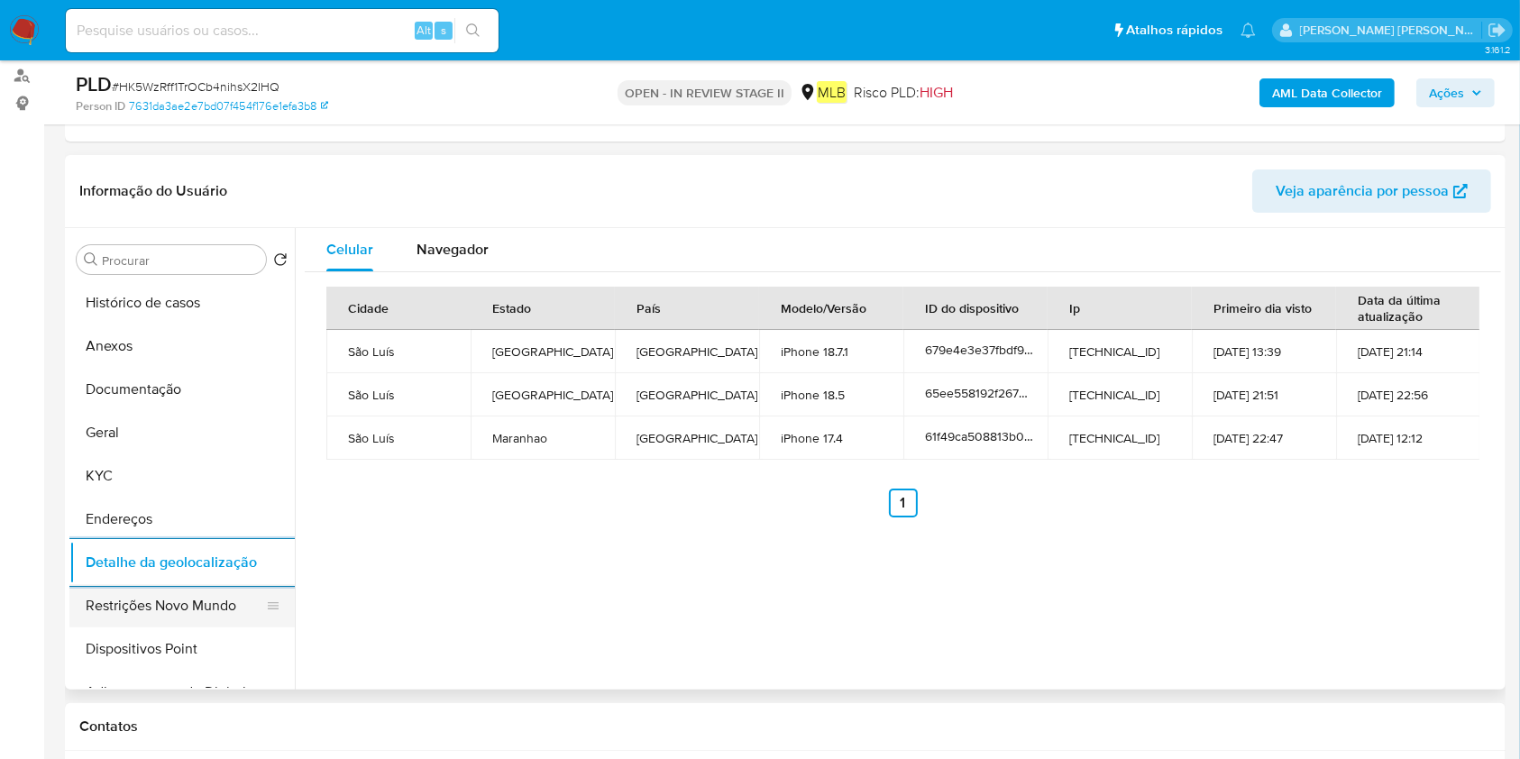
drag, startPoint x: 176, startPoint y: 601, endPoint x: 216, endPoint y: 611, distance: 41.1
click at [176, 601] on button "Restrições Novo Mundo" at bounding box center [174, 605] width 211 height 43
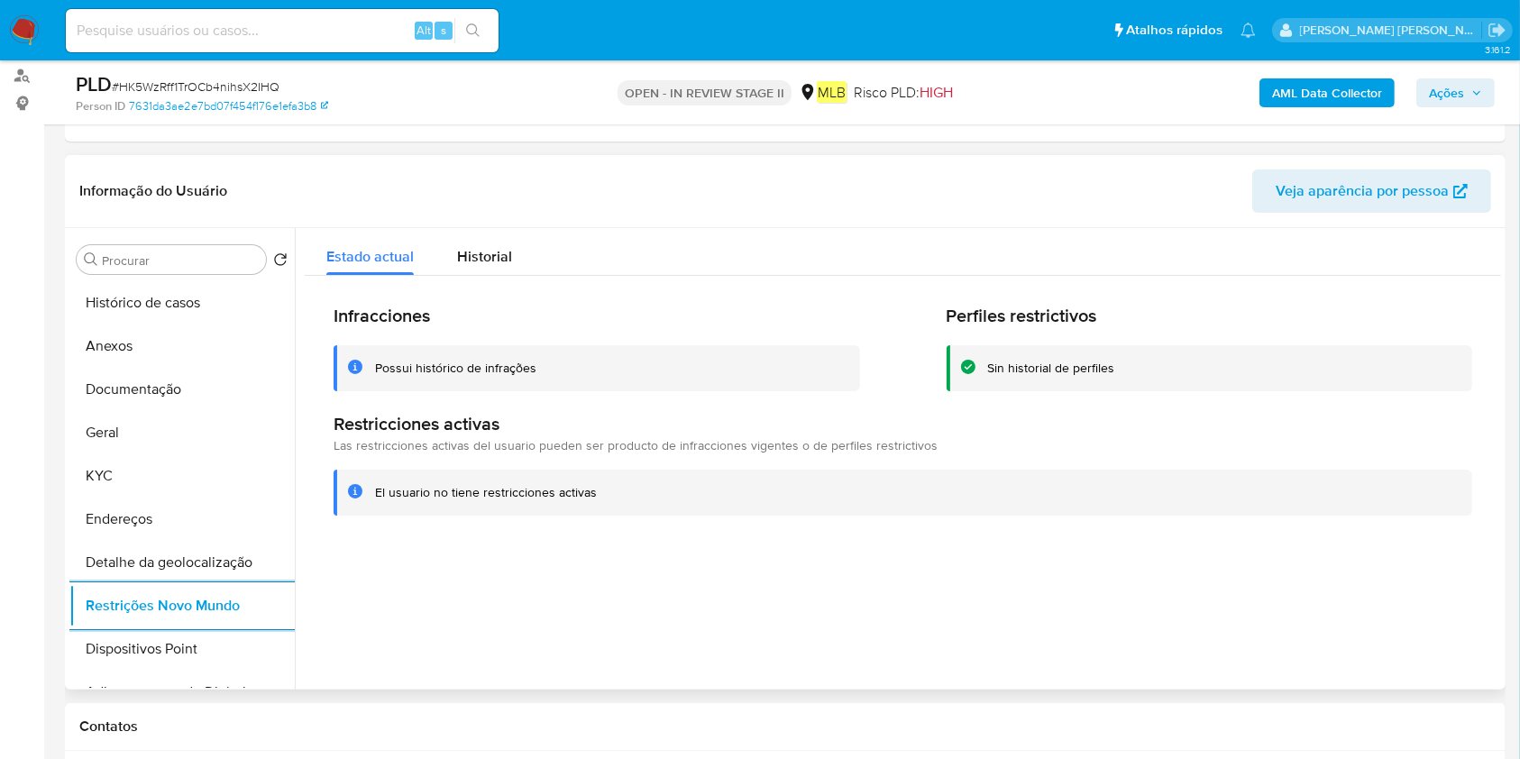
drag, startPoint x: 208, startPoint y: 646, endPoint x: 412, endPoint y: 643, distance: 203.8
click at [205, 646] on button "Dispositivos Point" at bounding box center [181, 649] width 225 height 43
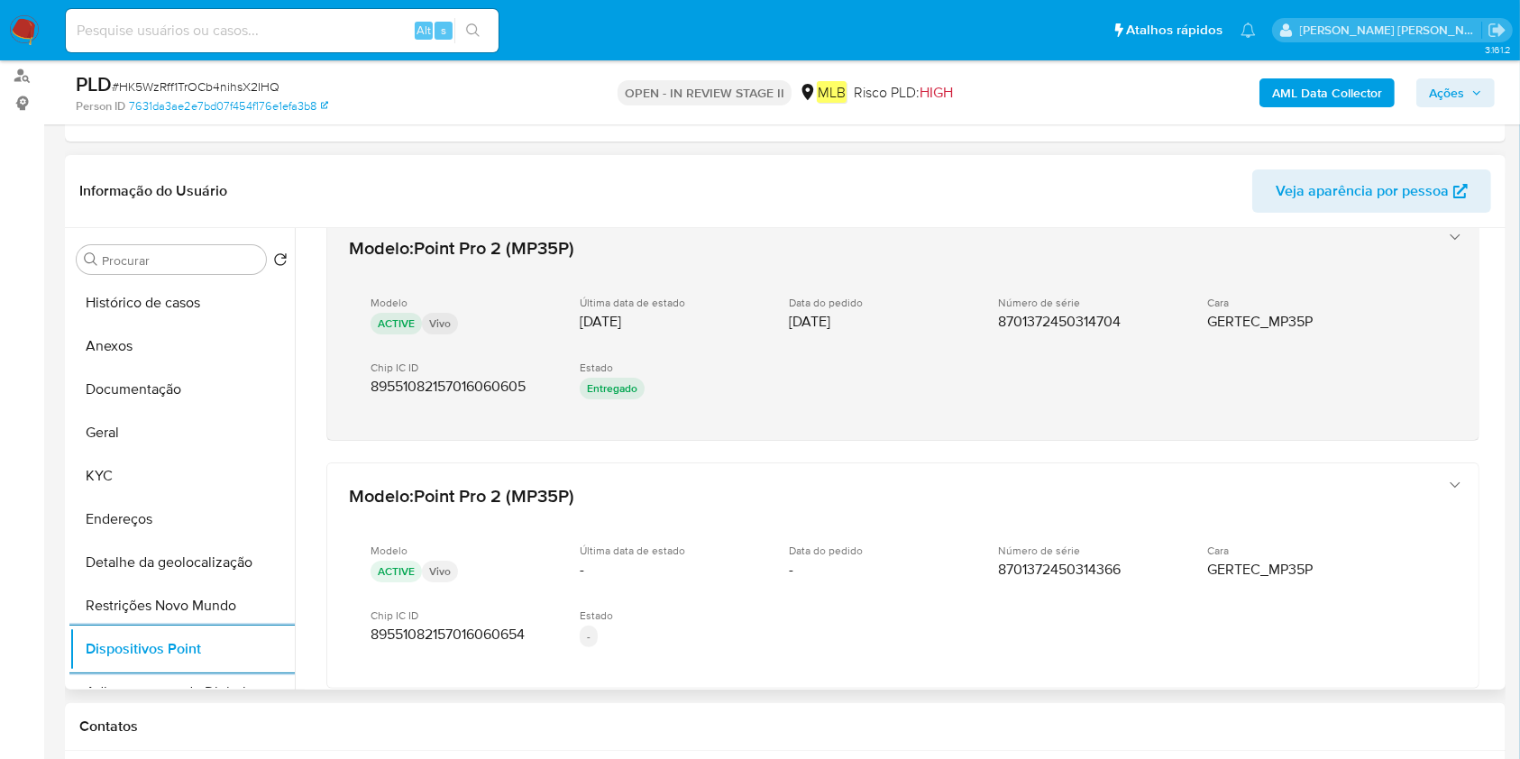
scroll to position [886, 0]
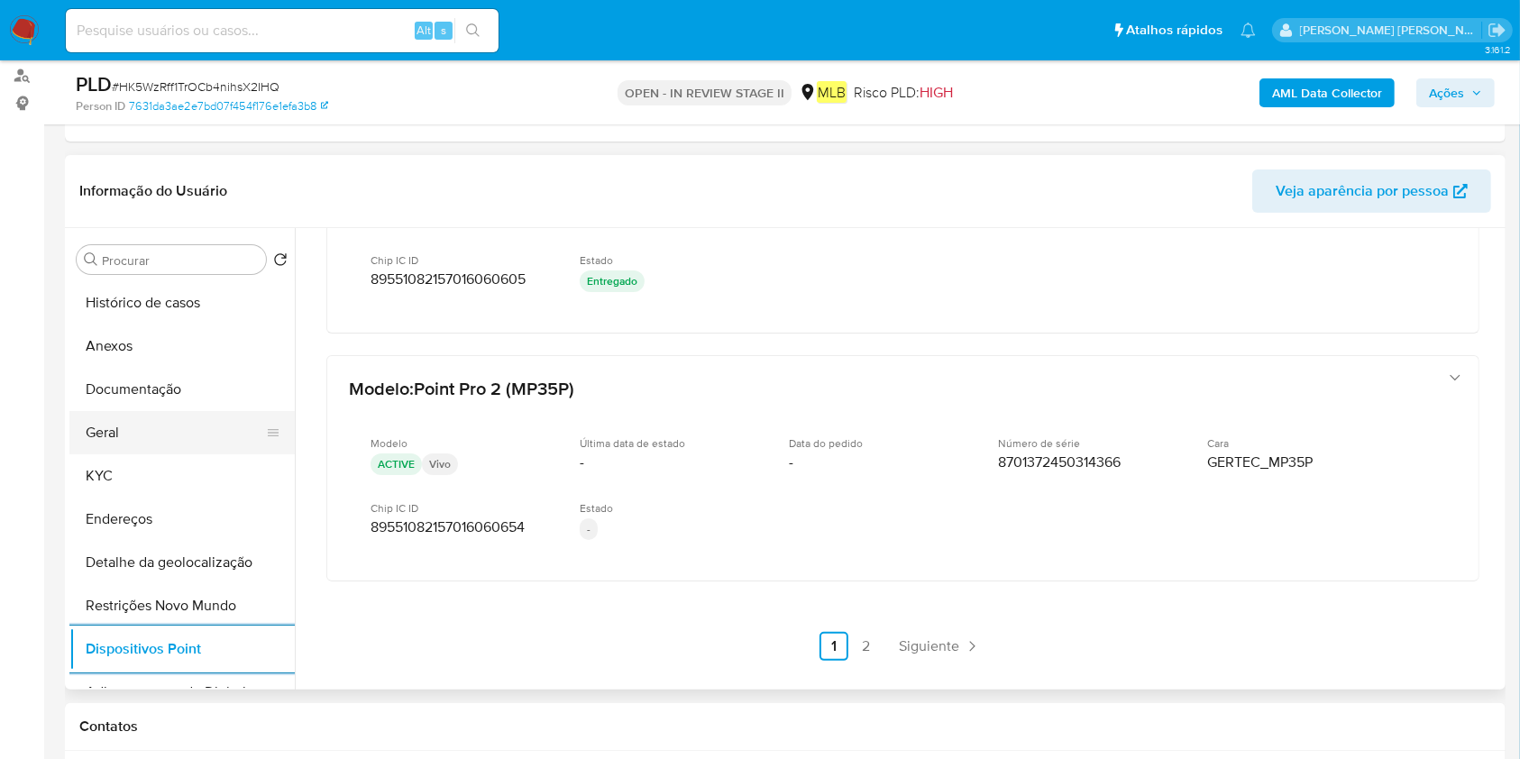
drag, startPoint x: 161, startPoint y: 393, endPoint x: 221, endPoint y: 418, distance: 65.5
click at [161, 393] on button "Documentação" at bounding box center [181, 389] width 225 height 43
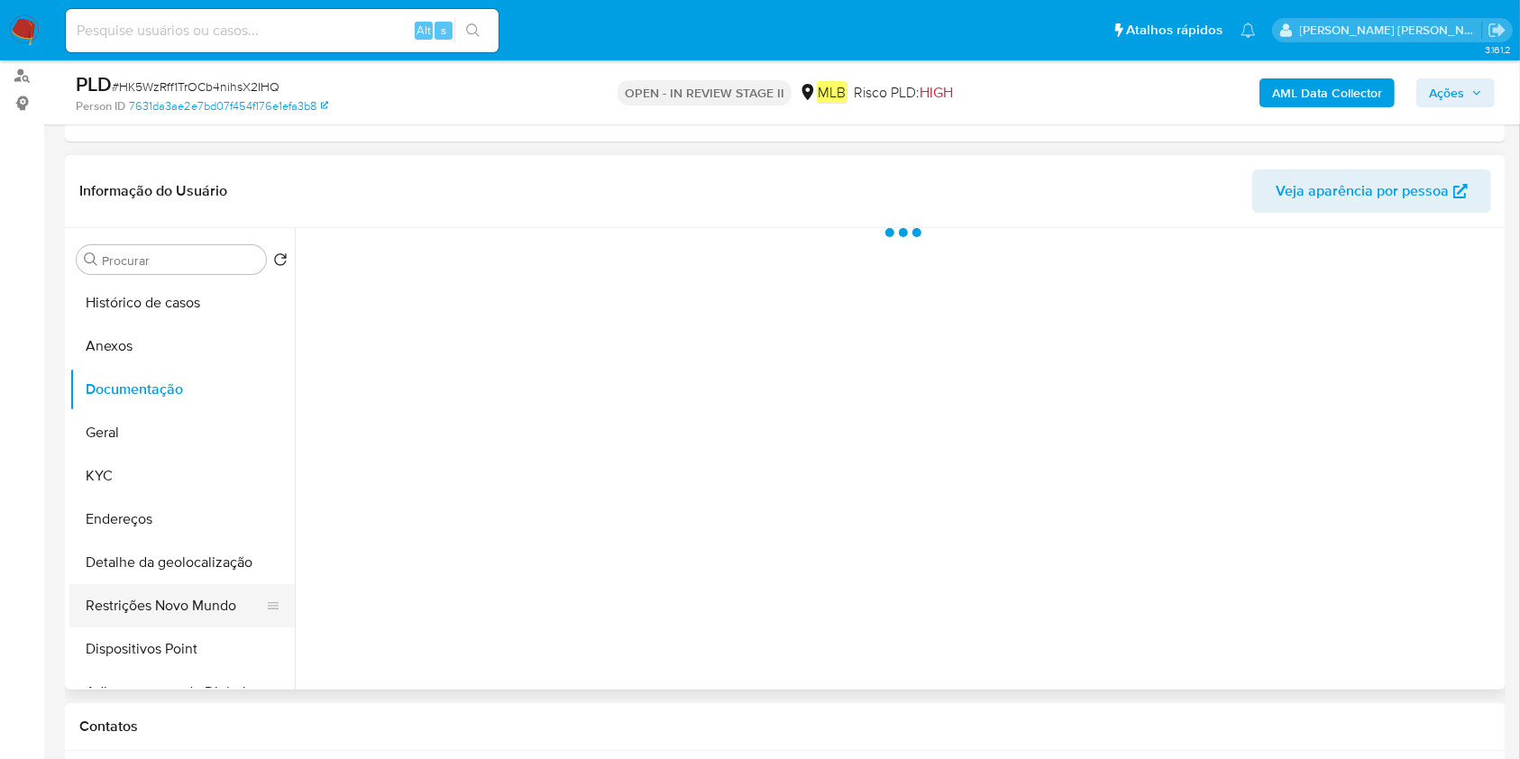
scroll to position [0, 0]
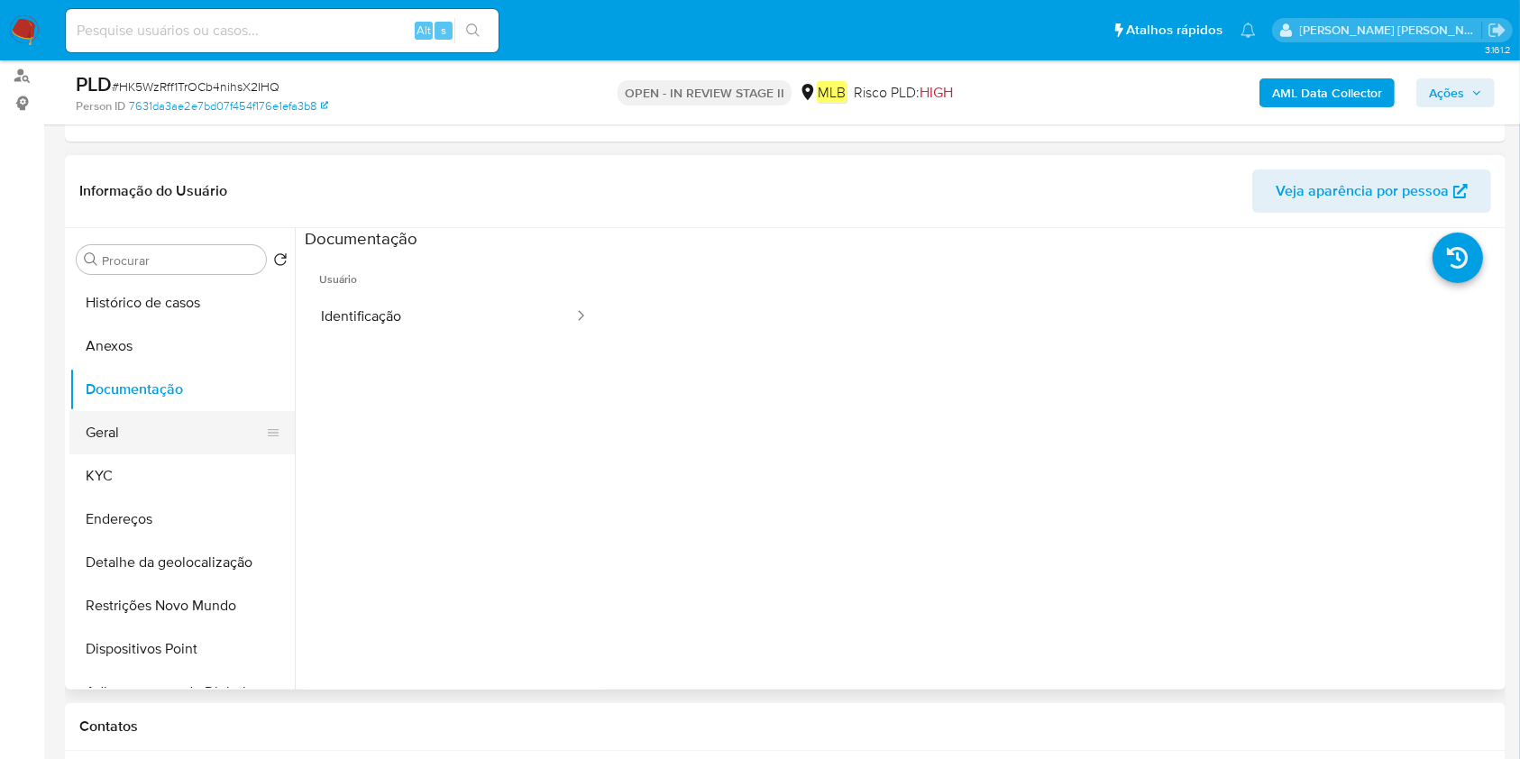
click at [192, 430] on button "Geral" at bounding box center [174, 432] width 211 height 43
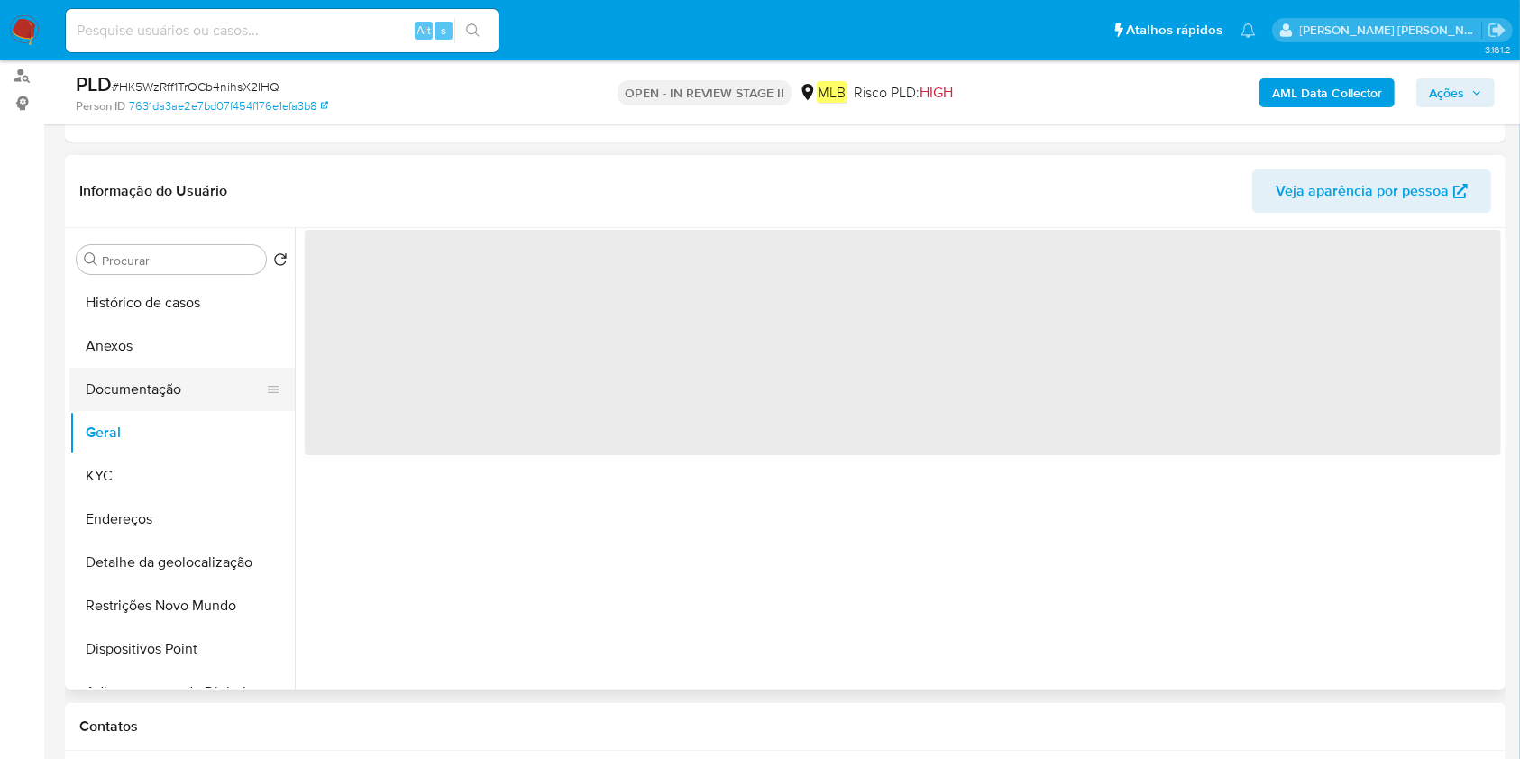
click at [193, 396] on button "Documentação" at bounding box center [174, 389] width 211 height 43
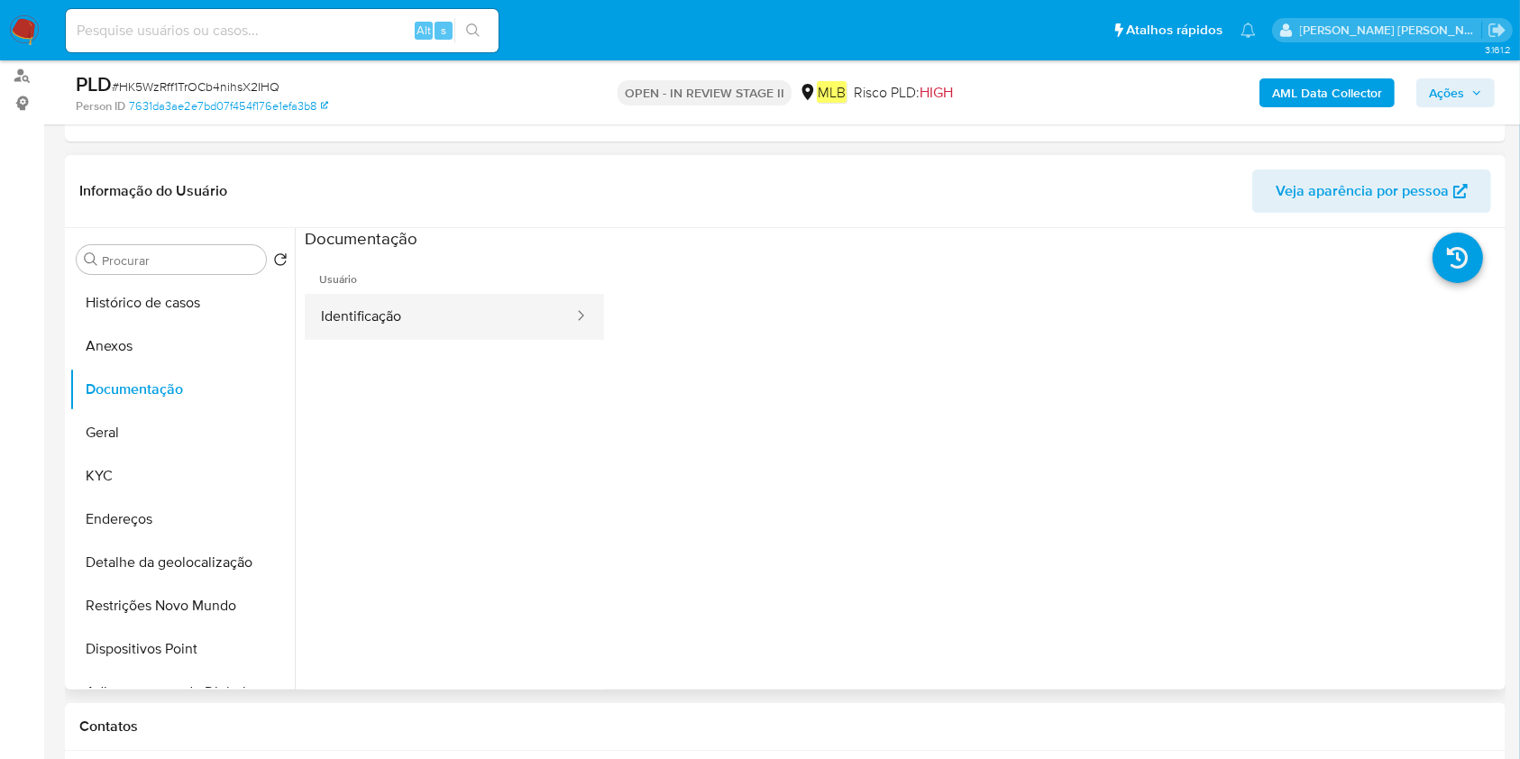
click at [390, 326] on button "Identificação" at bounding box center [440, 317] width 271 height 46
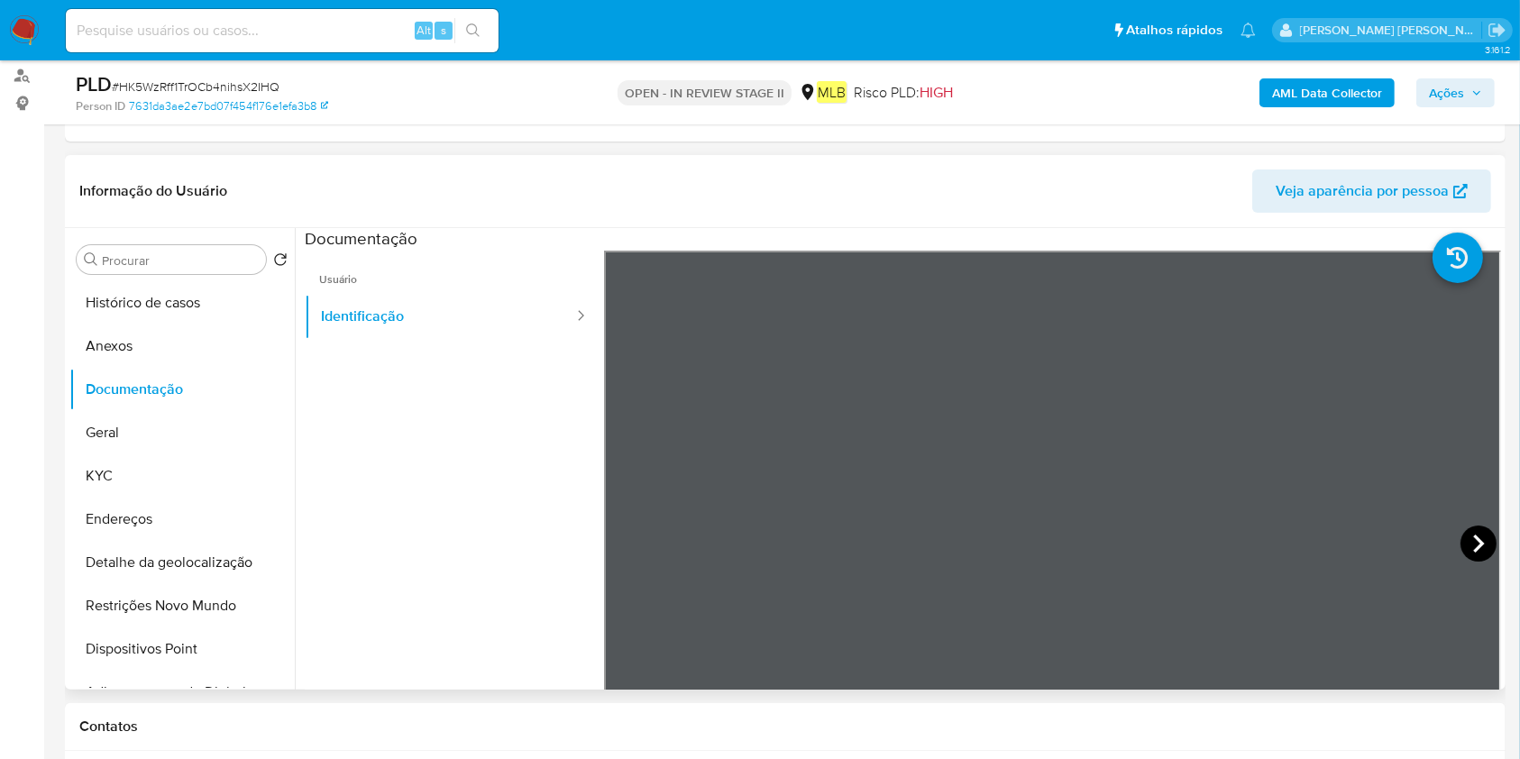
click at [1473, 537] on icon at bounding box center [1479, 544] width 36 height 36
click at [128, 522] on button "Endereços" at bounding box center [174, 519] width 211 height 43
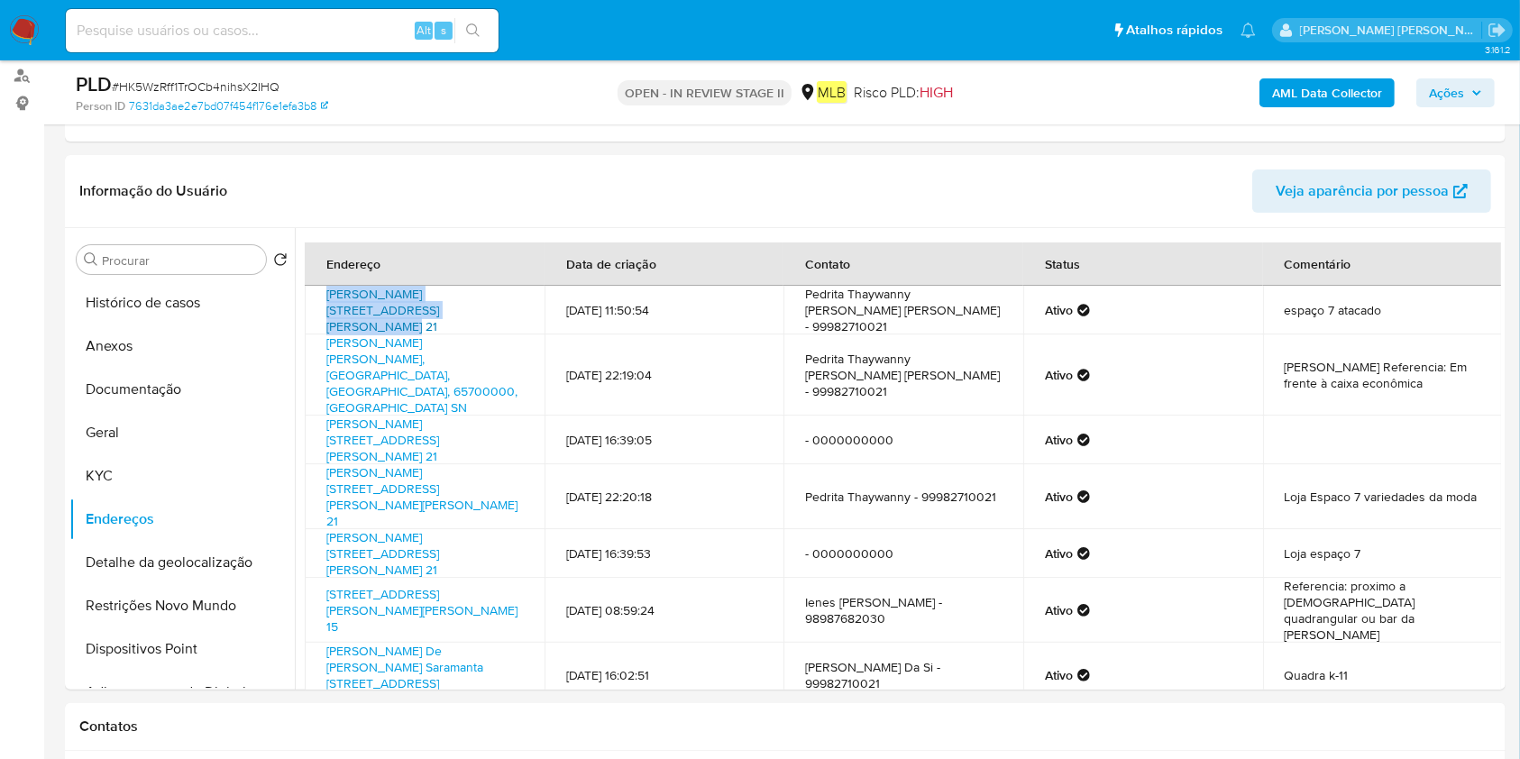
drag, startPoint x: 321, startPoint y: 293, endPoint x: 390, endPoint y: 317, distance: 72.4
click at [390, 312] on td "[PERSON_NAME][STREET_ADDRESS][PERSON_NAME] 21" at bounding box center [425, 310] width 240 height 49
copy link "[PERSON_NAME][STREET_ADDRESS][PERSON_NAME]"
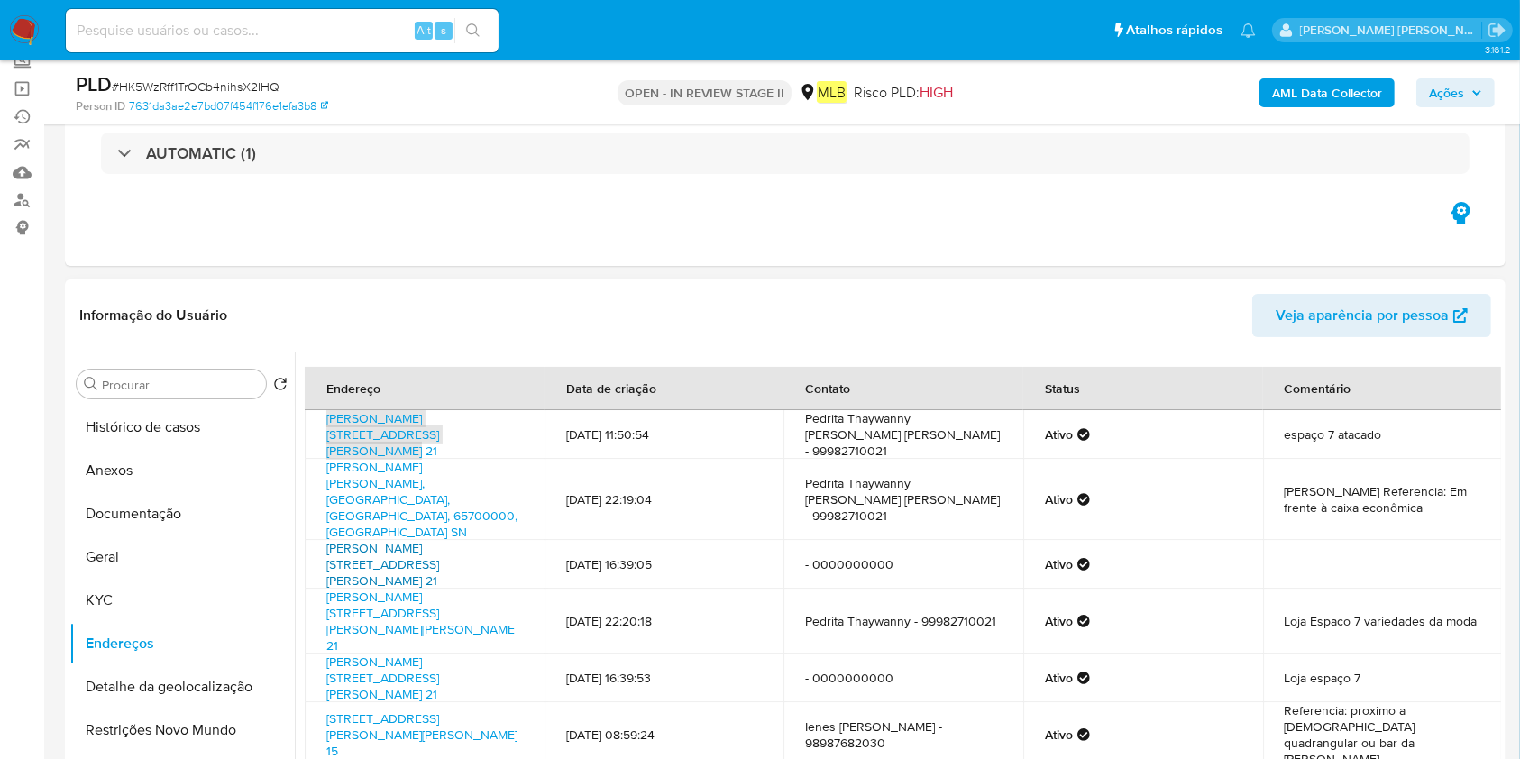
scroll to position [120, 0]
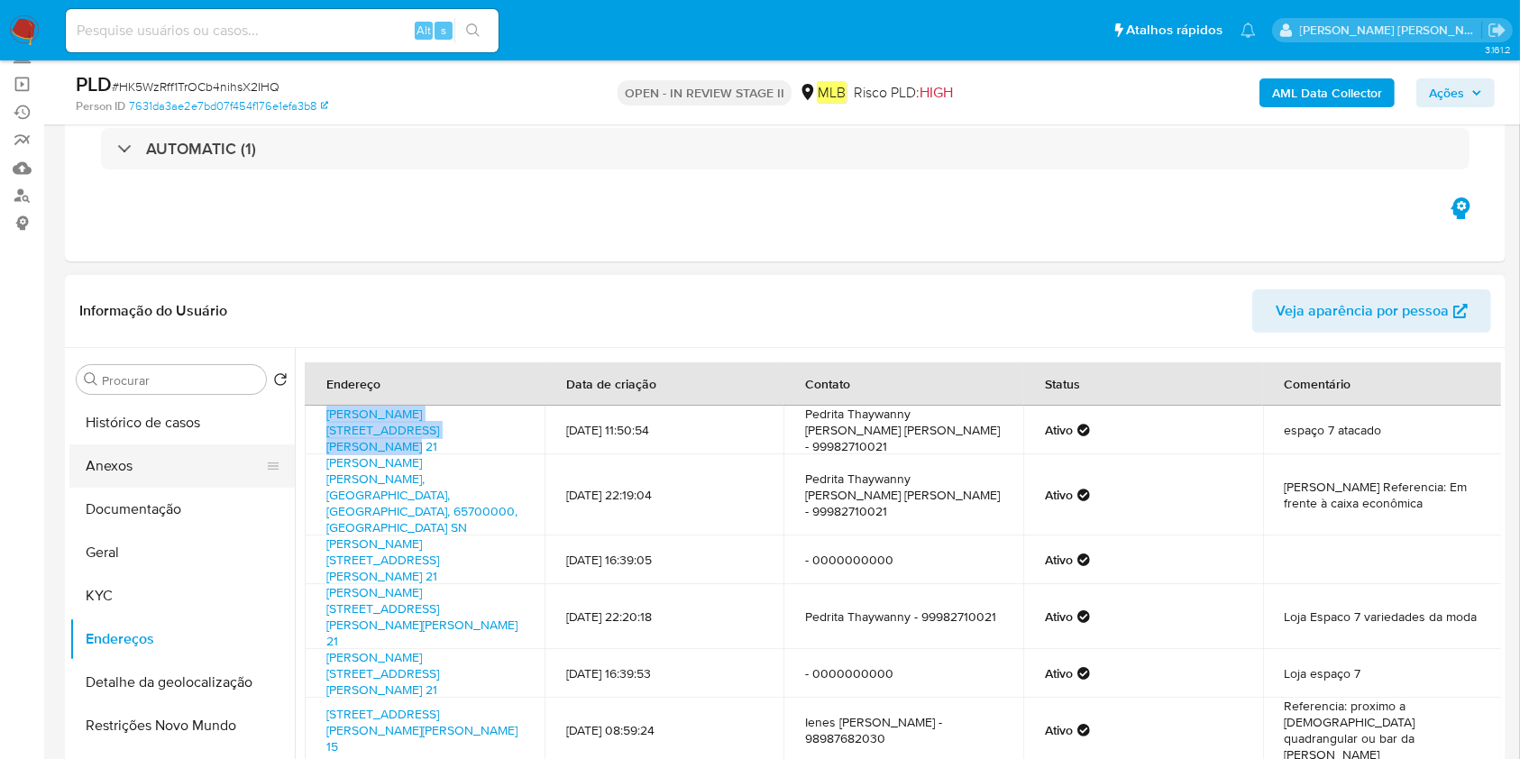
click at [179, 472] on button "Anexos" at bounding box center [174, 466] width 211 height 43
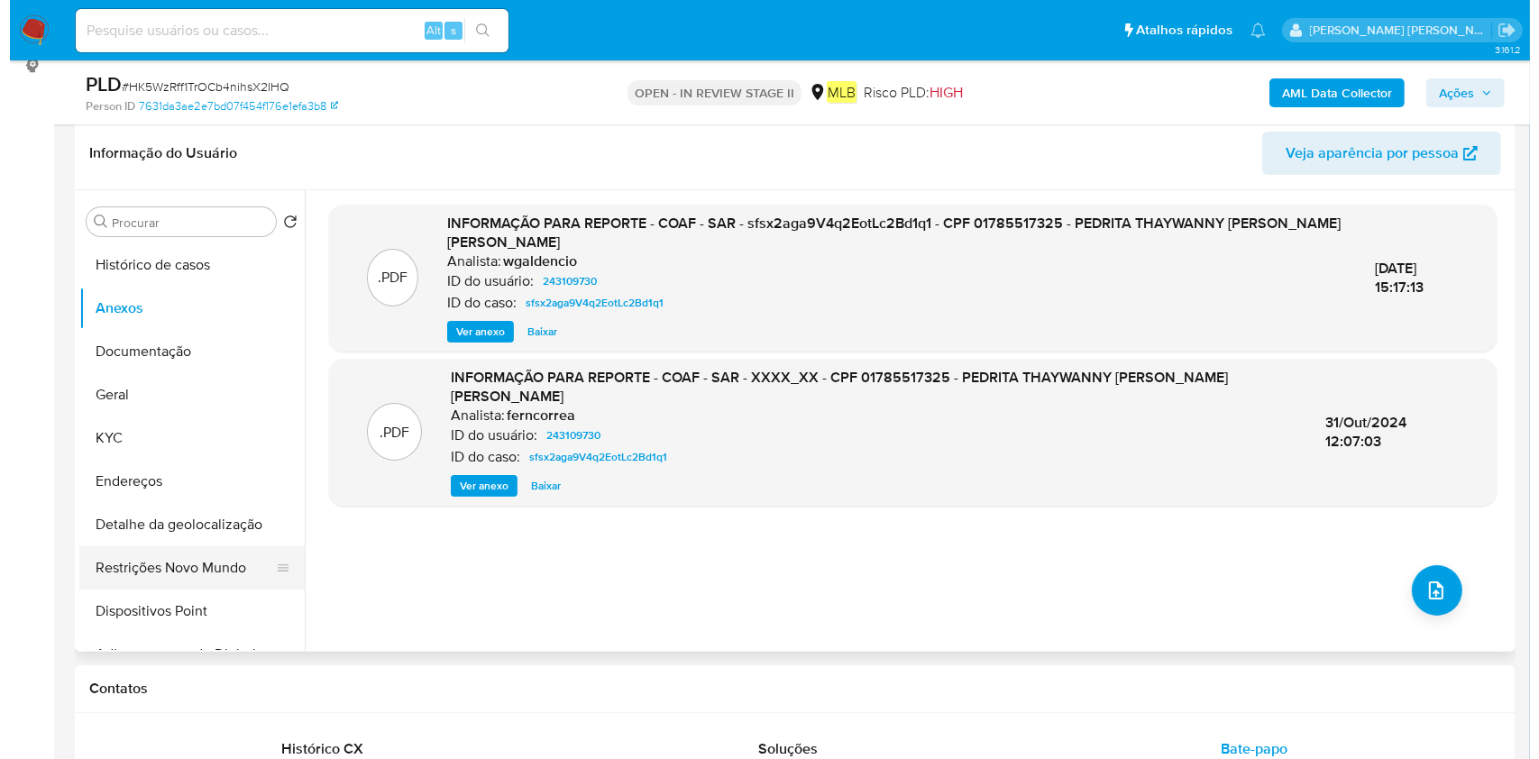
scroll to position [240, 0]
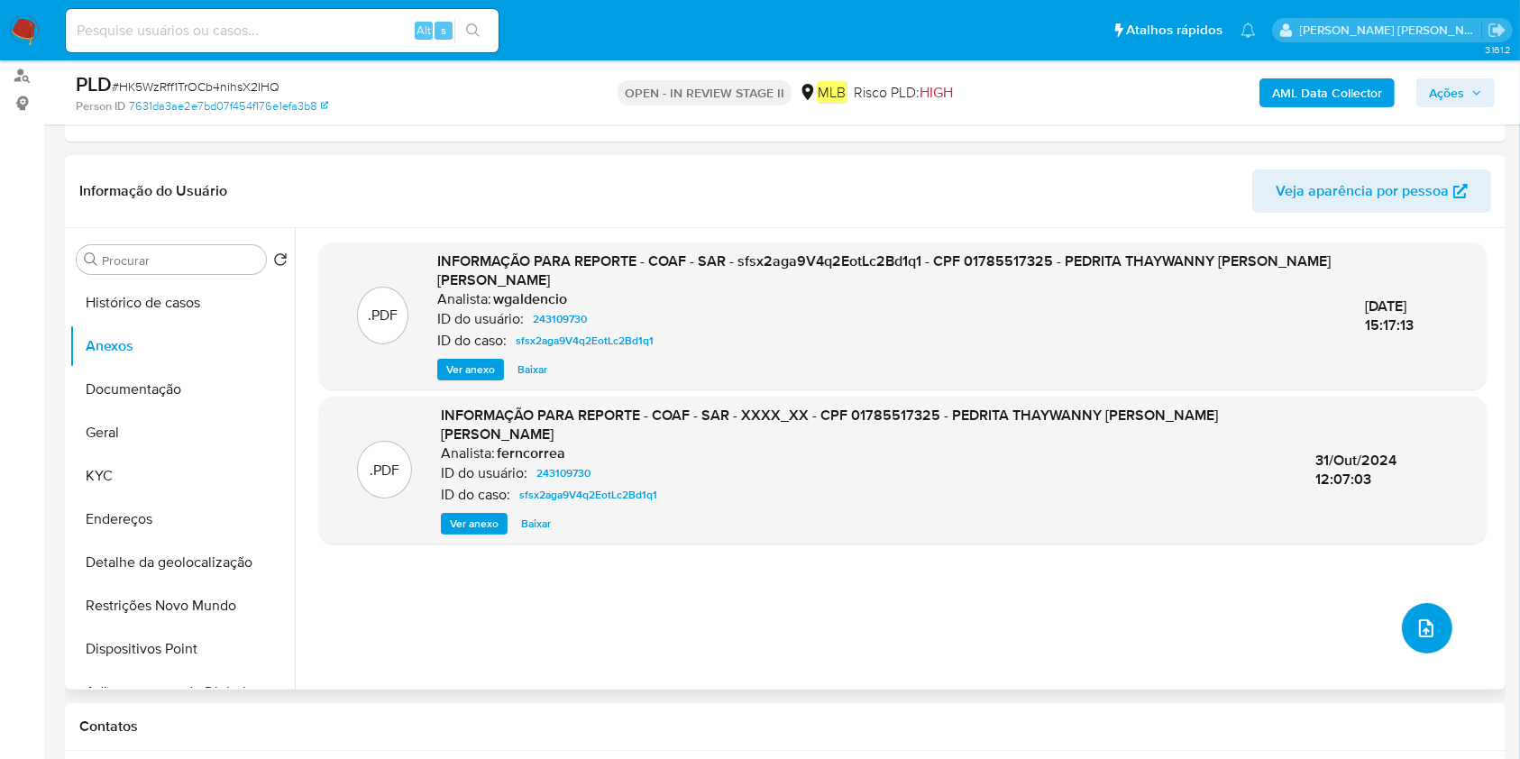
click at [1411, 610] on button "upload-file" at bounding box center [1427, 628] width 50 height 50
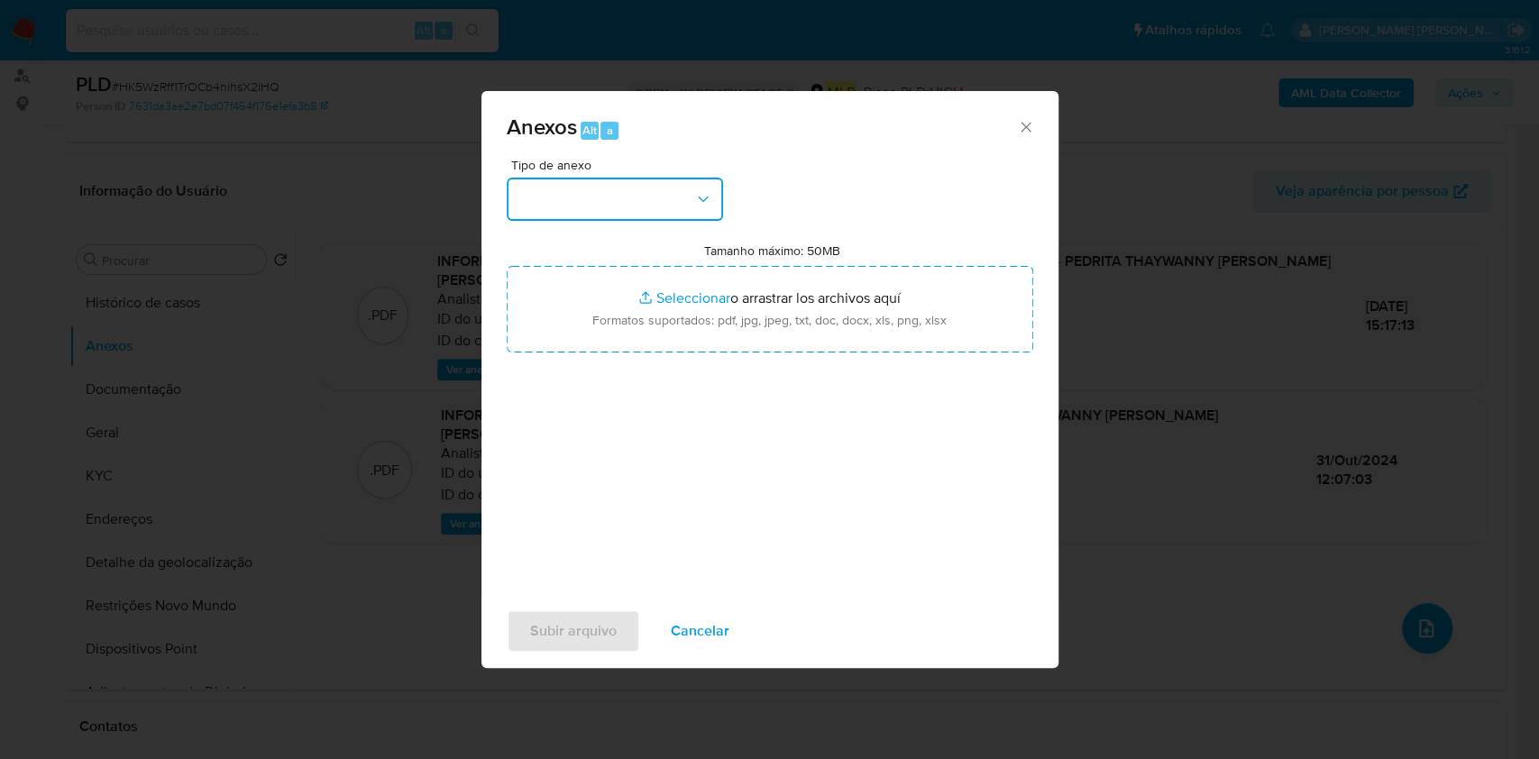
click at [672, 211] on button "button" at bounding box center [615, 199] width 216 height 43
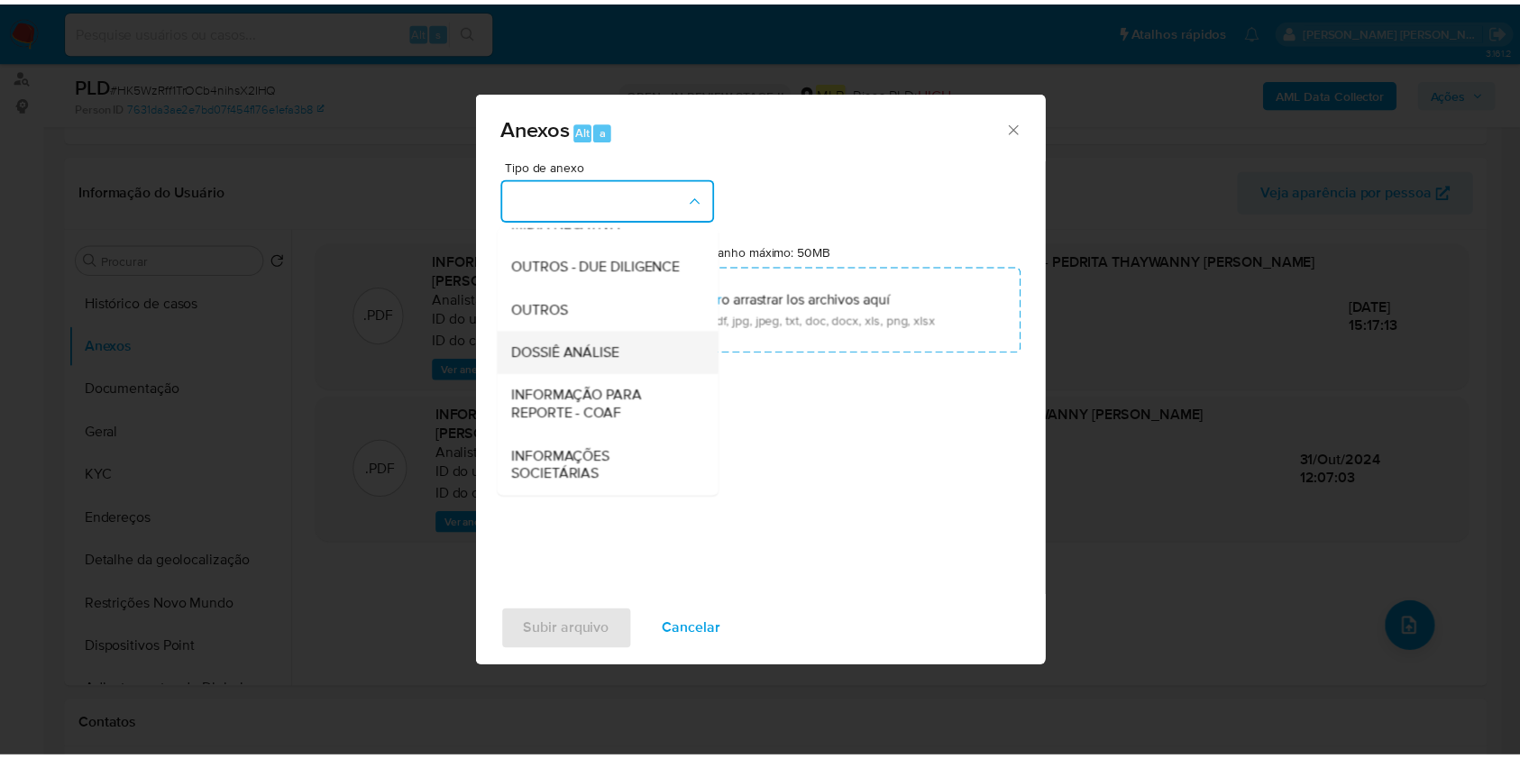
scroll to position [277, 0]
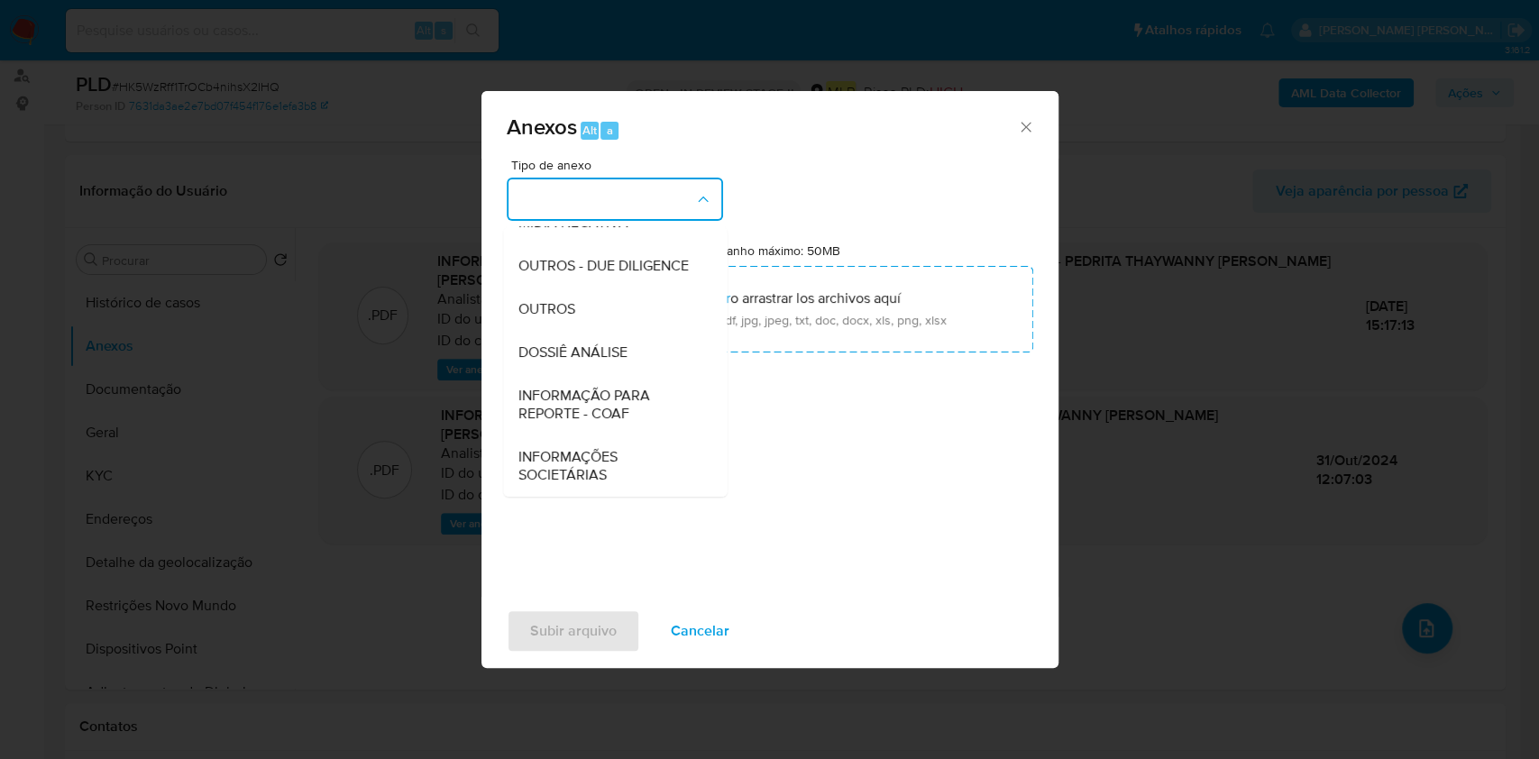
click at [1334, 195] on div "Anexos Alt a Tipo de anexo CAPTURA BUREAU CAPTURA DOWJONES CAPTURA GOOGLE CAPTU…" at bounding box center [769, 379] width 1539 height 759
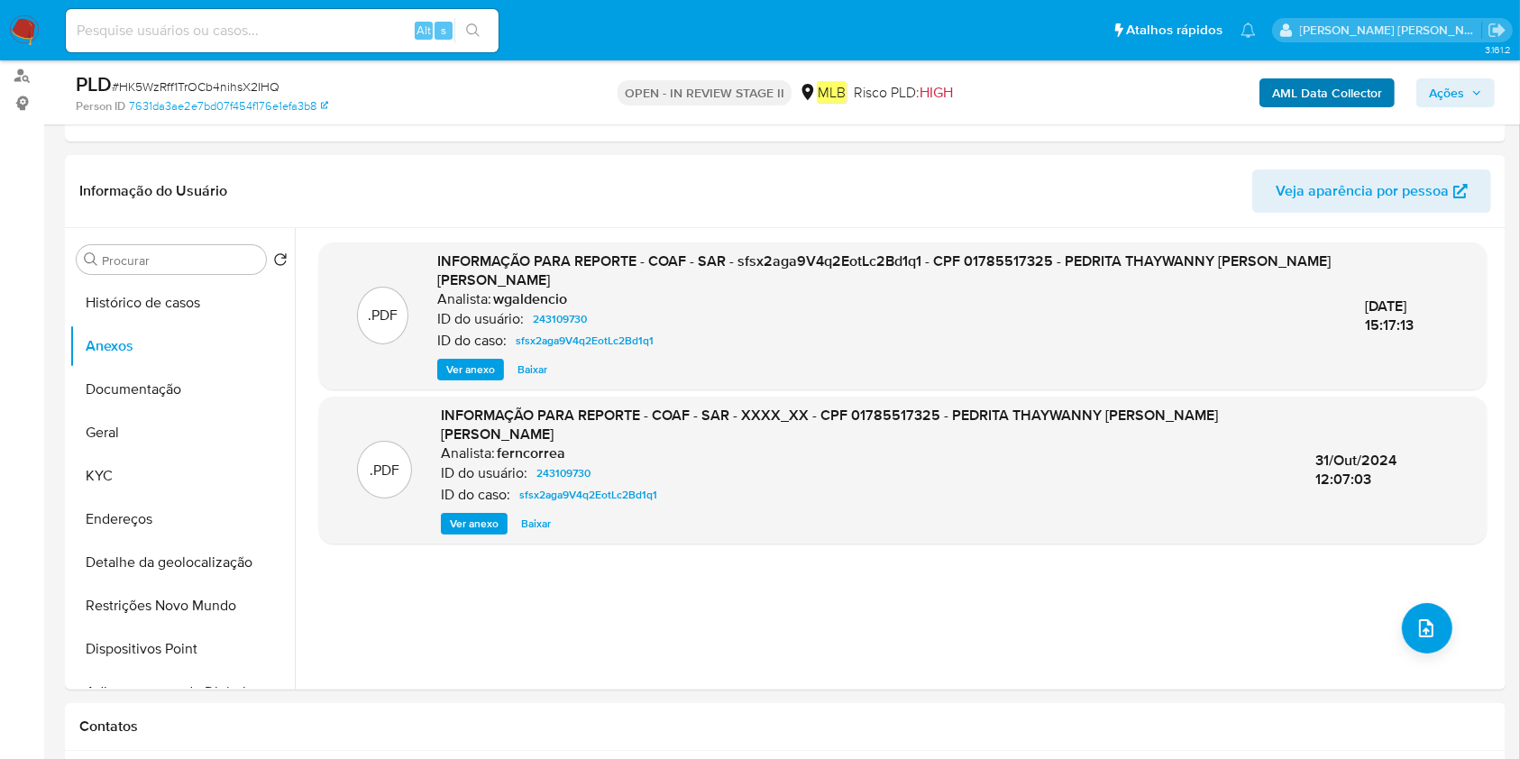
click at [1337, 77] on div "AML Data Collector Ações" at bounding box center [1261, 92] width 468 height 42
click at [1336, 97] on b "AML Data Collector" at bounding box center [1327, 92] width 110 height 29
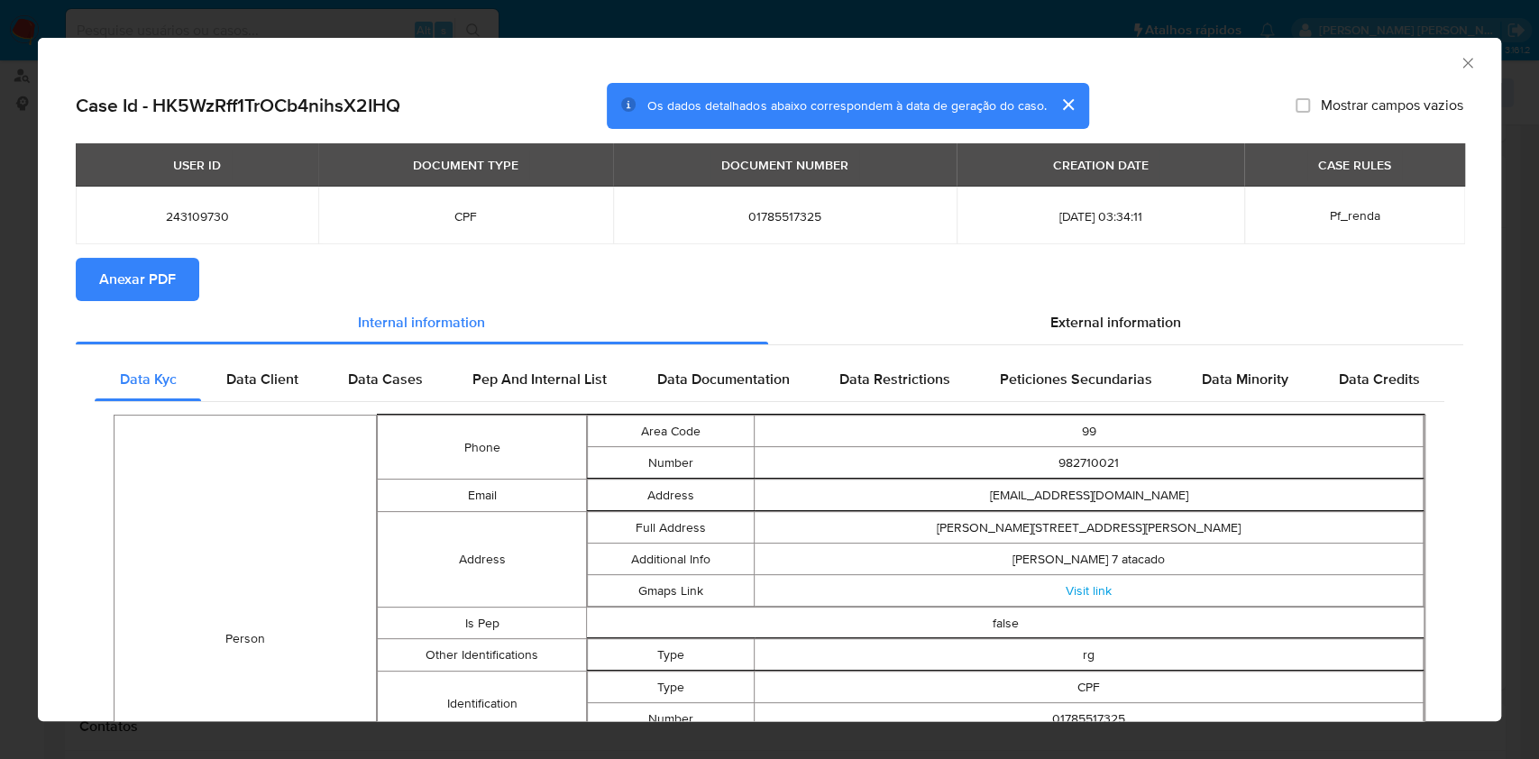
click at [171, 299] on span "Anexar PDF" at bounding box center [137, 280] width 77 height 40
click at [1459, 55] on icon "Fechar a janela" at bounding box center [1468, 63] width 18 height 18
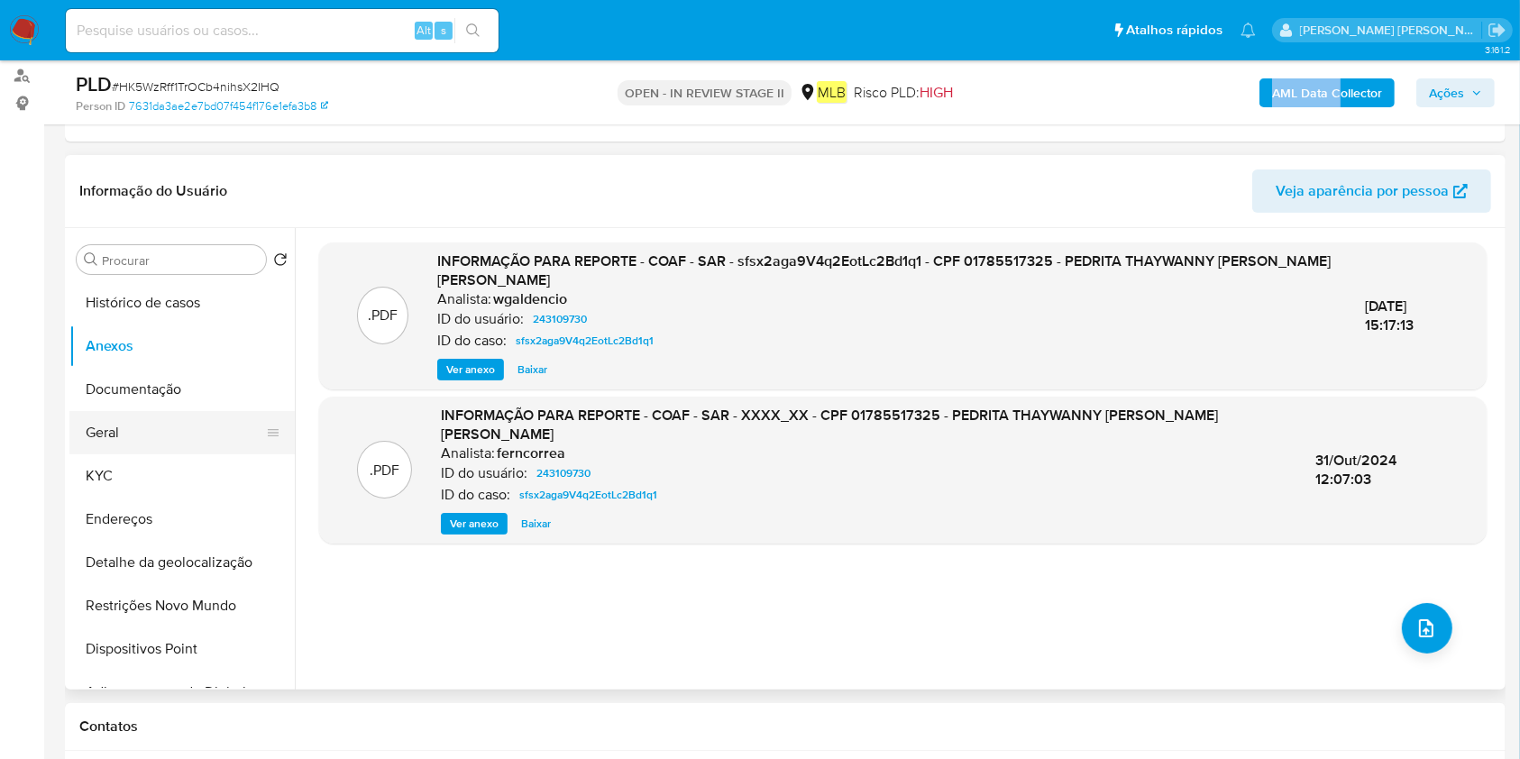
click at [187, 418] on button "Geral" at bounding box center [174, 432] width 211 height 43
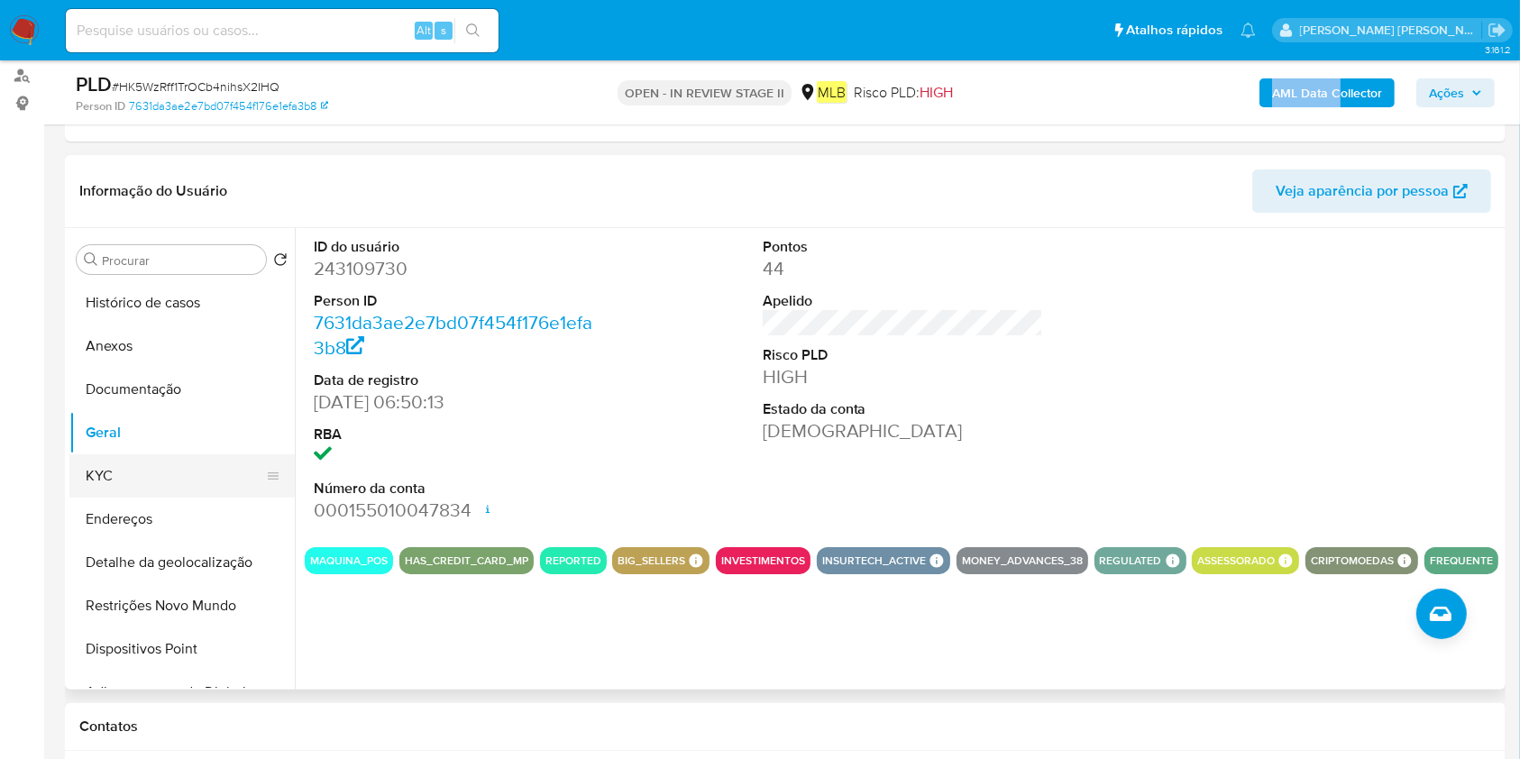
drag, startPoint x: 94, startPoint y: 458, endPoint x: 110, endPoint y: 472, distance: 21.1
click at [95, 460] on button "KYC" at bounding box center [174, 475] width 211 height 43
